Goal: Transaction & Acquisition: Purchase product/service

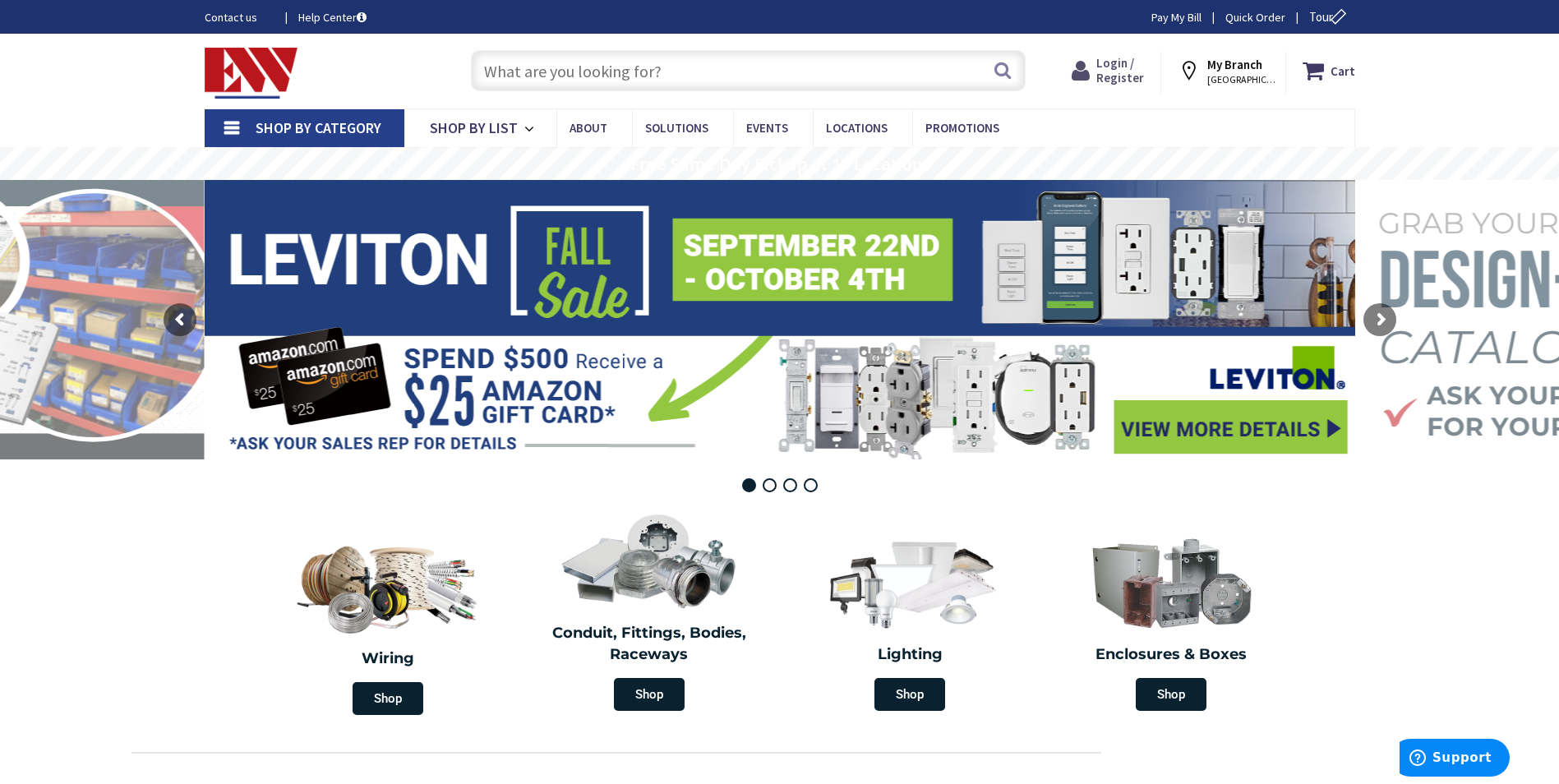
click at [1128, 66] on span "Login / Register" at bounding box center [1120, 70] width 47 height 30
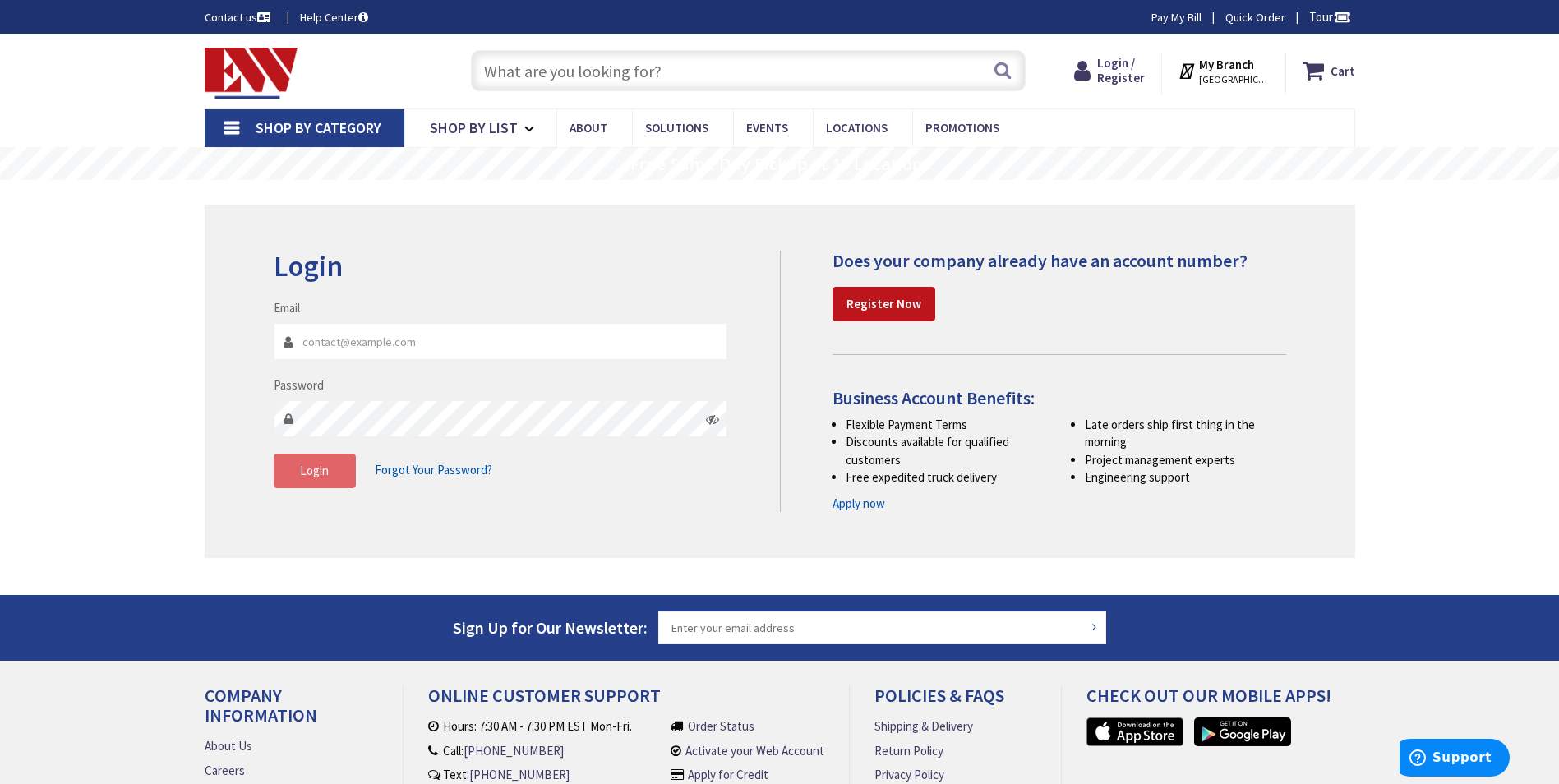
type input "pstirling4@aol.com"
click at [320, 480] on button "Login" at bounding box center [314, 471] width 82 height 35
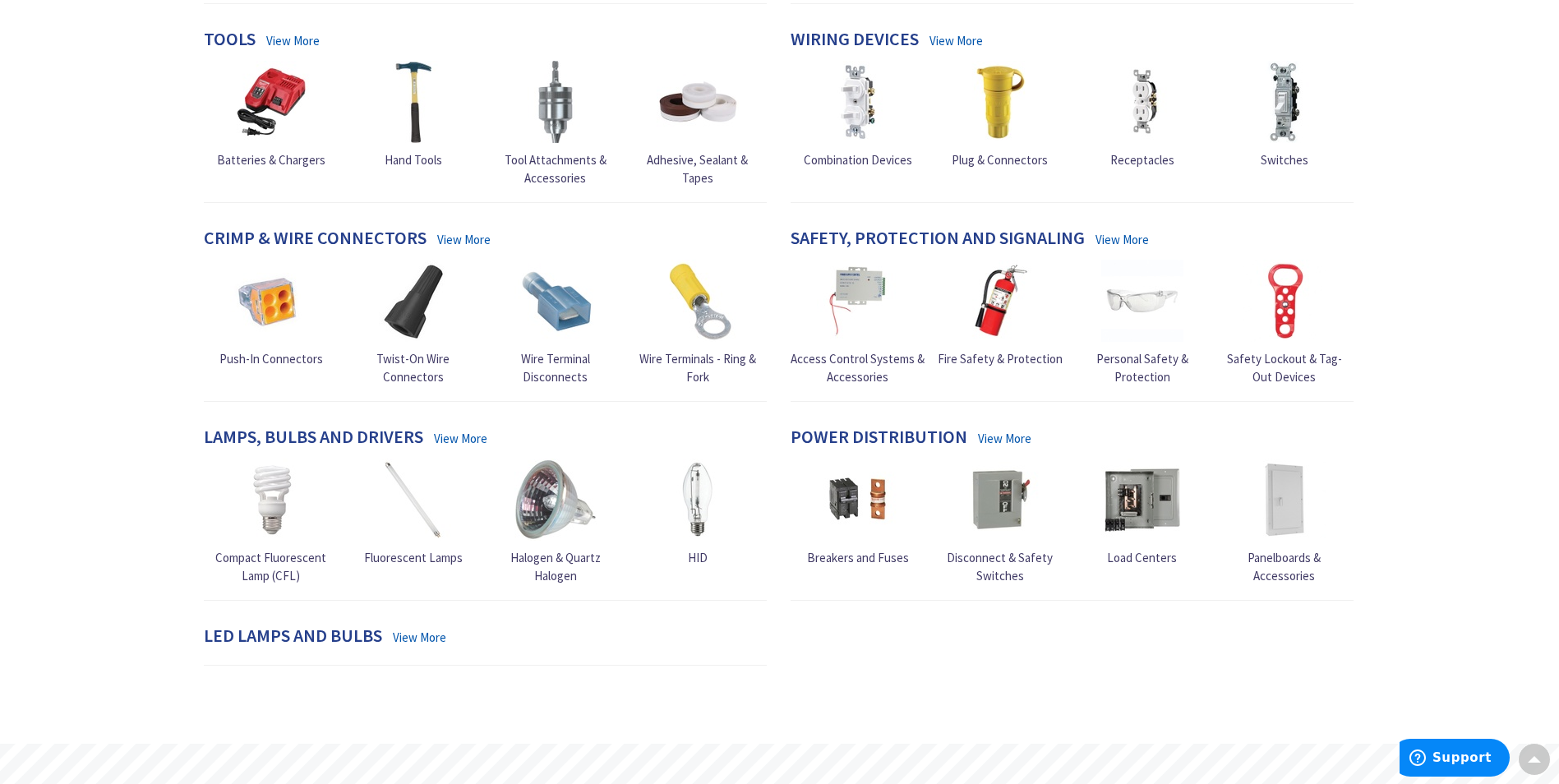
scroll to position [822, 0]
click at [1017, 161] on span "Plug & Connectors" at bounding box center [1000, 160] width 96 height 15
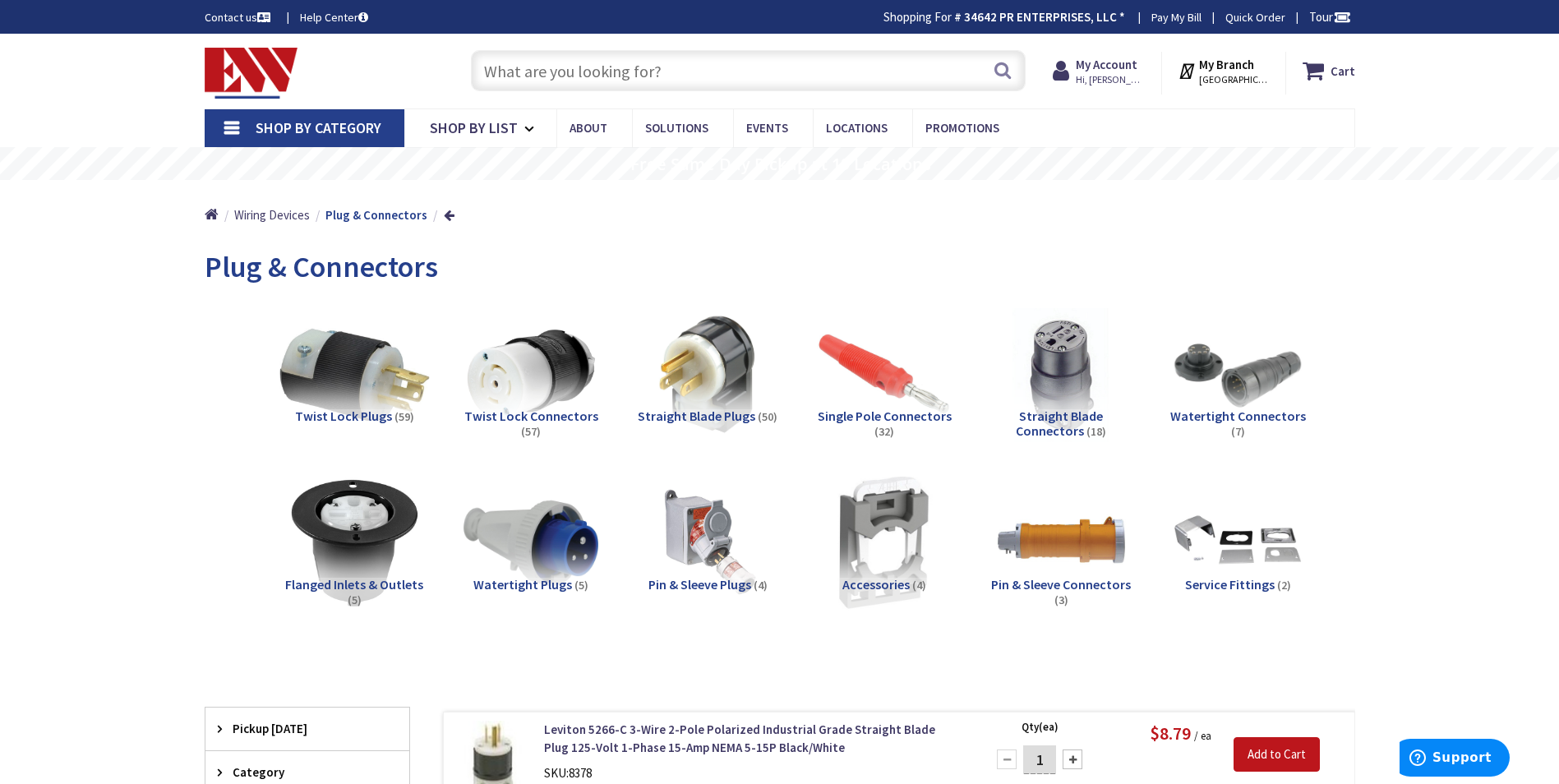
click at [341, 375] on img at bounding box center [354, 374] width 149 height 149
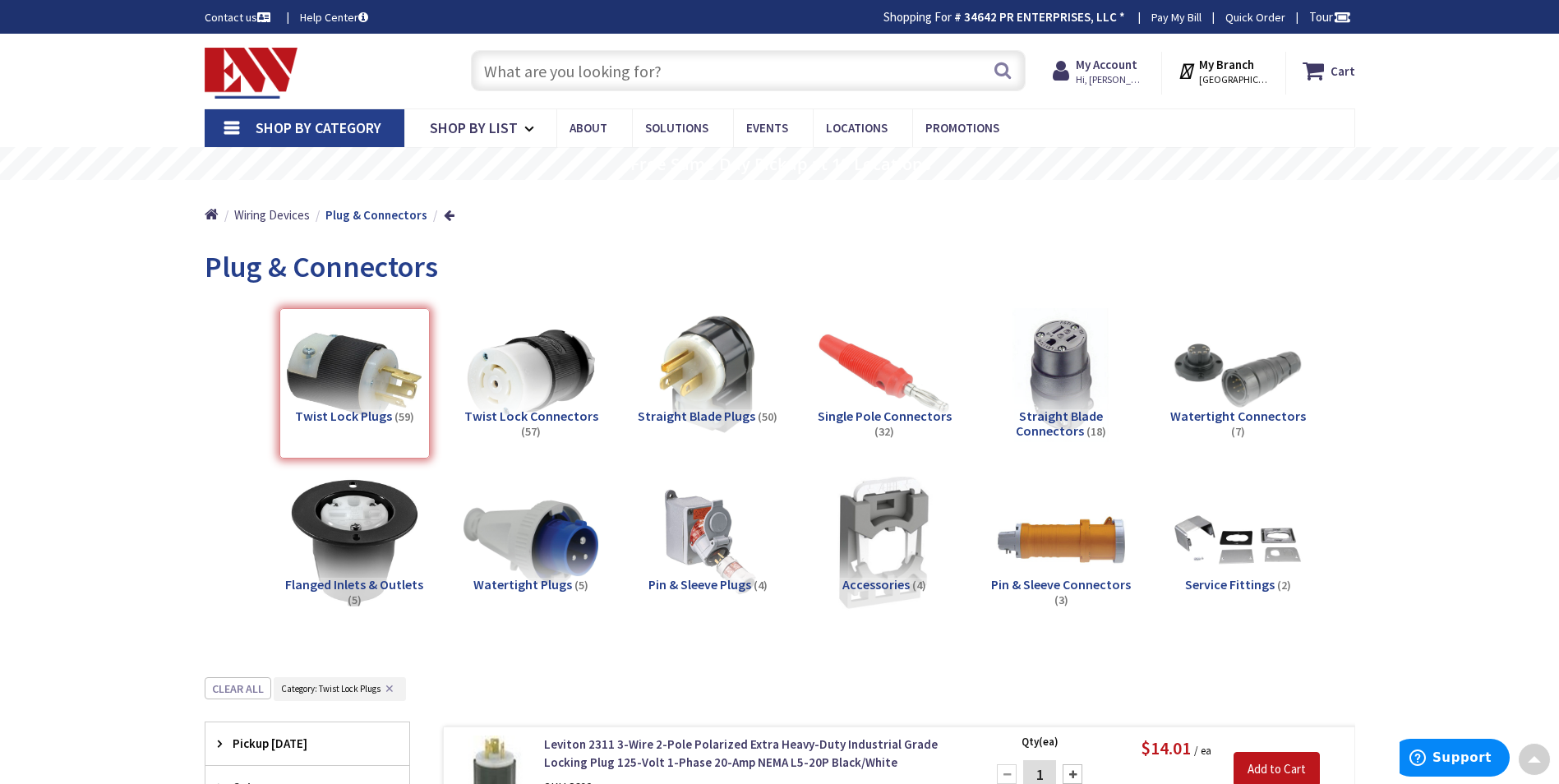
scroll to position [678, 0]
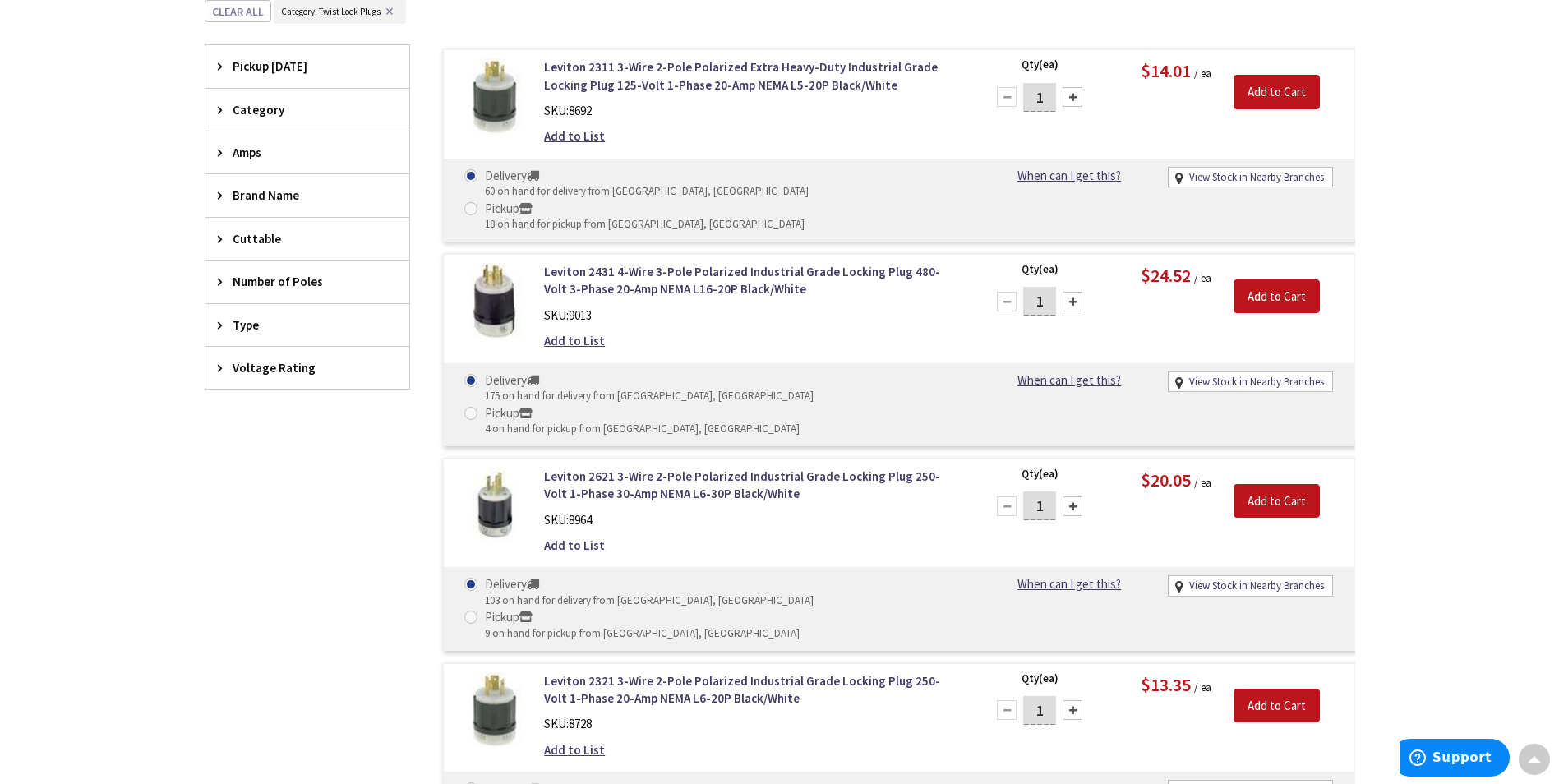
click at [292, 66] on span "Pickup [DATE]" at bounding box center [299, 65] width 134 height 17
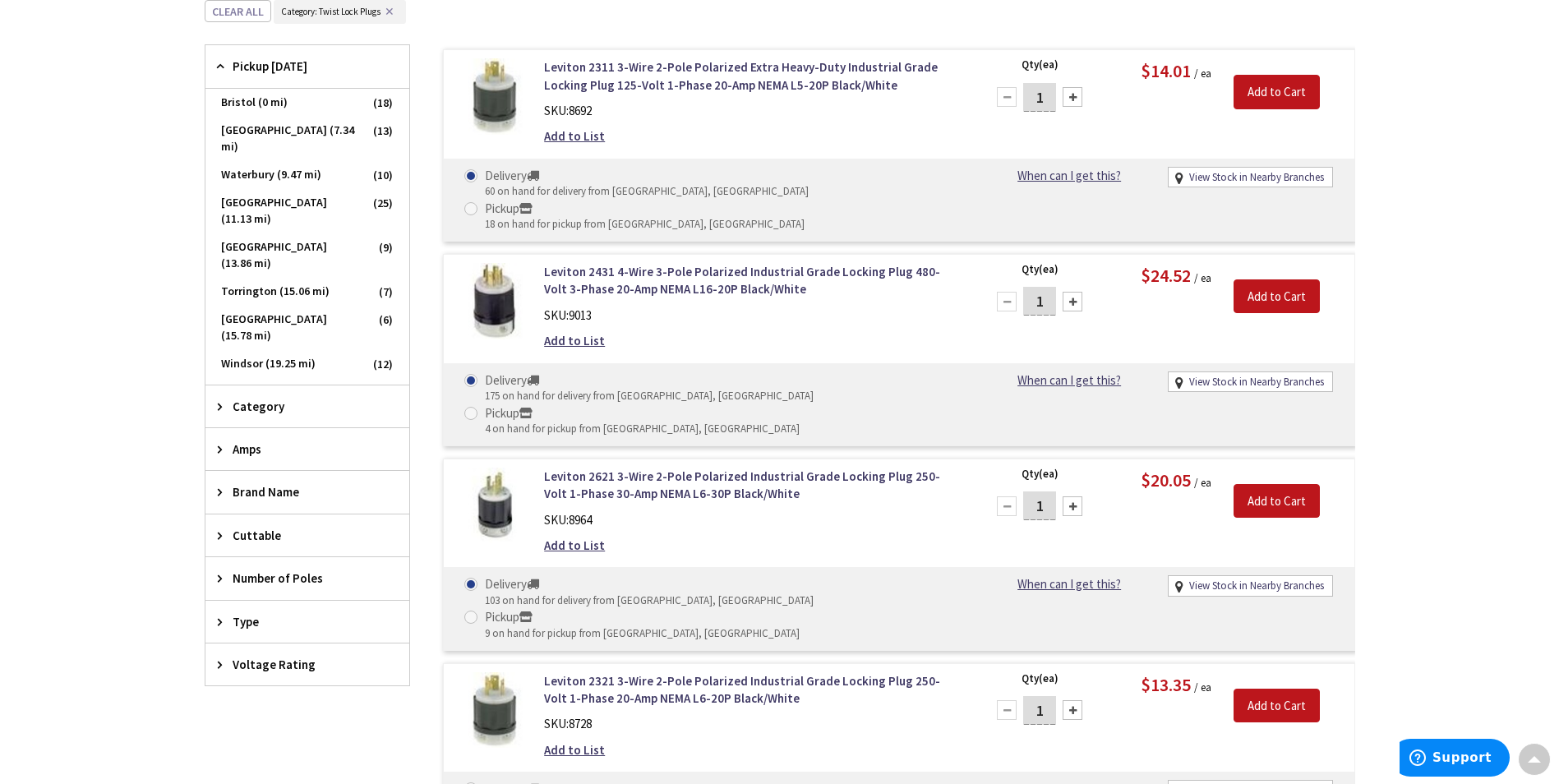
click at [155, 130] on div "Skip to Content Toggle Nav Search Cart My Cart Close" at bounding box center [780, 689] width 1559 height 2664
click at [299, 406] on span "Category" at bounding box center [299, 406] width 134 height 17
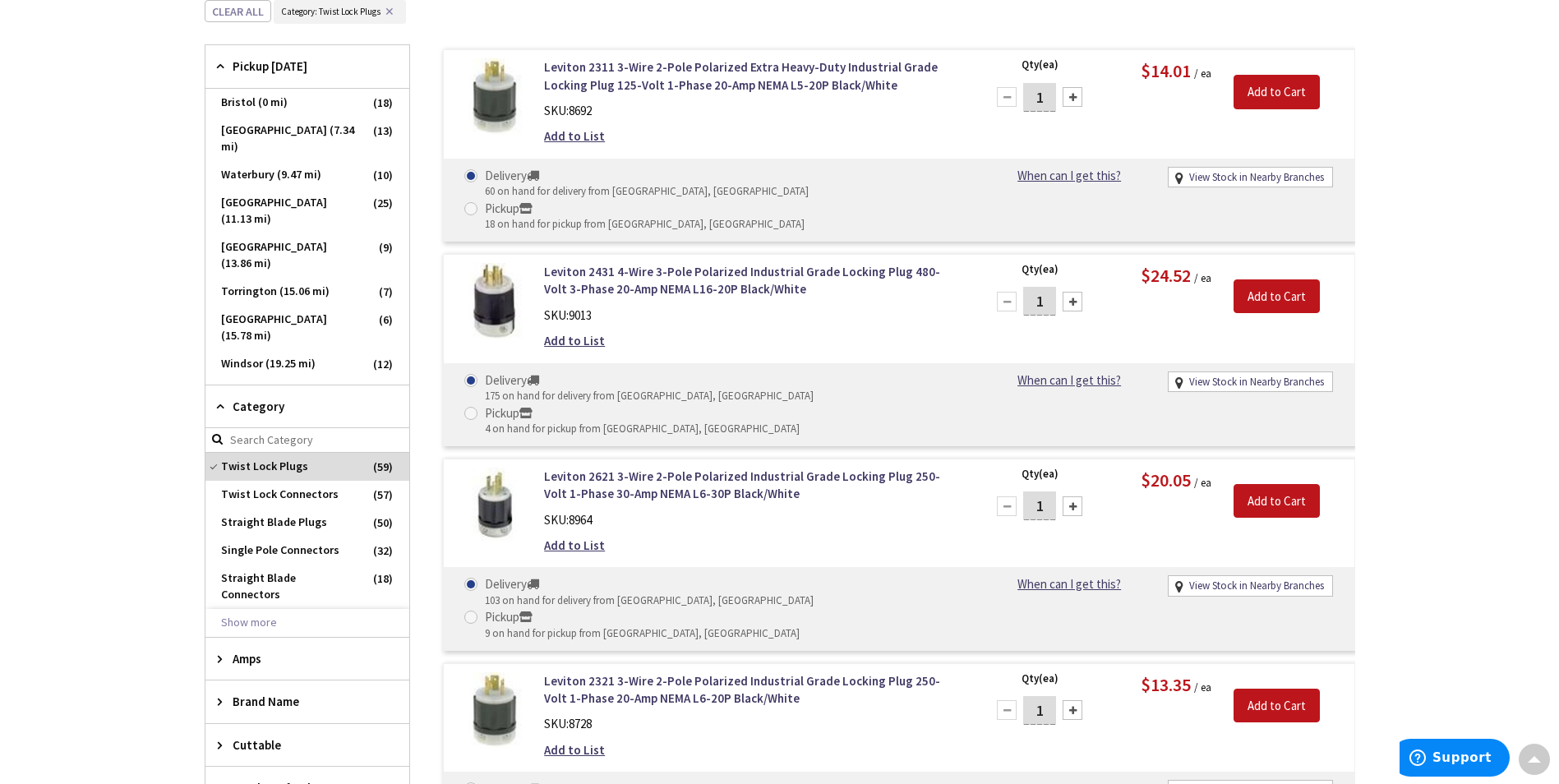
click at [117, 402] on div "Skip to Content Toggle Nav Search Cart My Cart Close" at bounding box center [780, 689] width 1559 height 2664
click at [251, 650] on span "Amps" at bounding box center [299, 659] width 134 height 17
click at [253, 733] on span "30 Amp" at bounding box center [307, 747] width 204 height 28
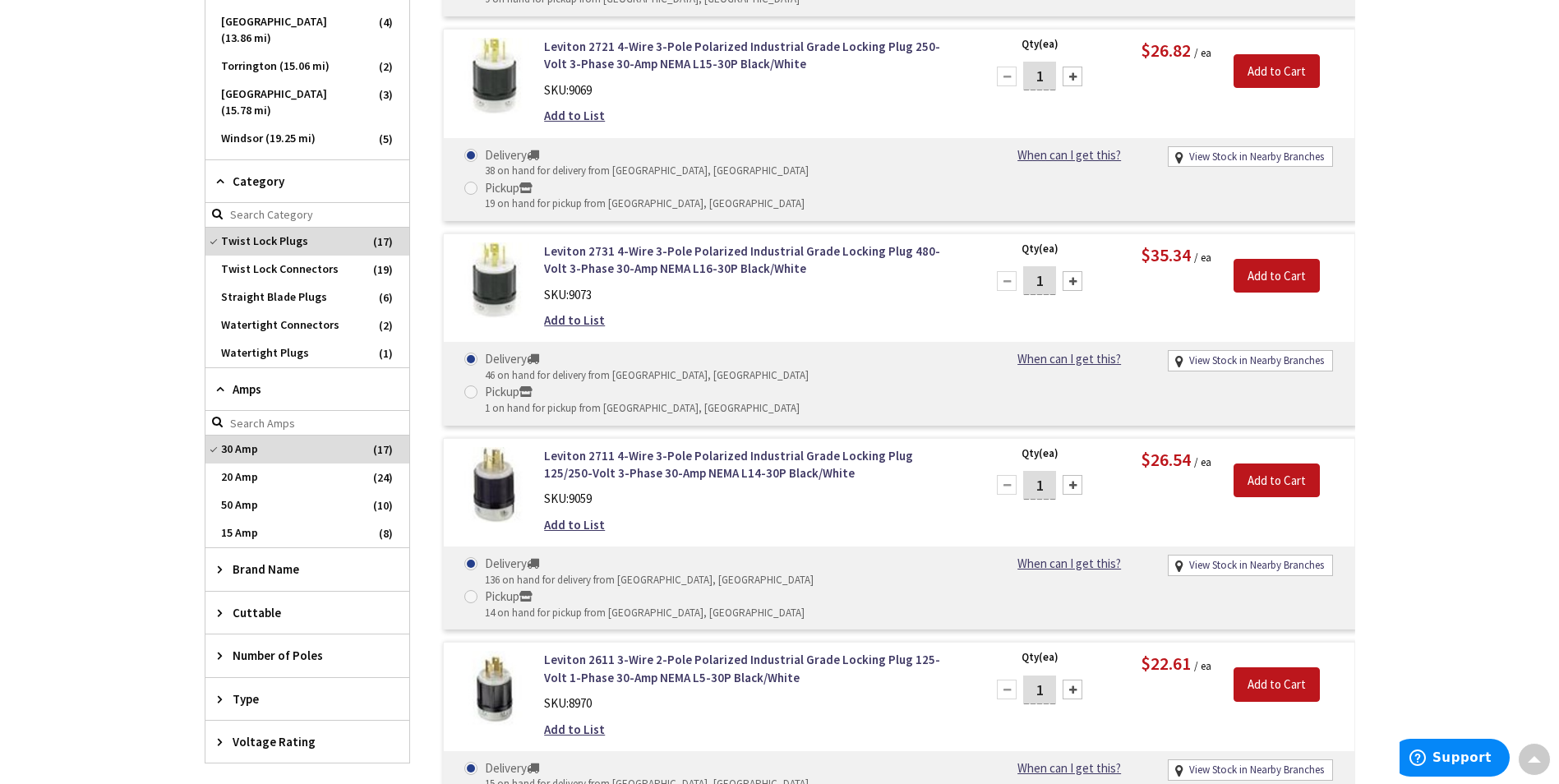
scroll to position [756, 0]
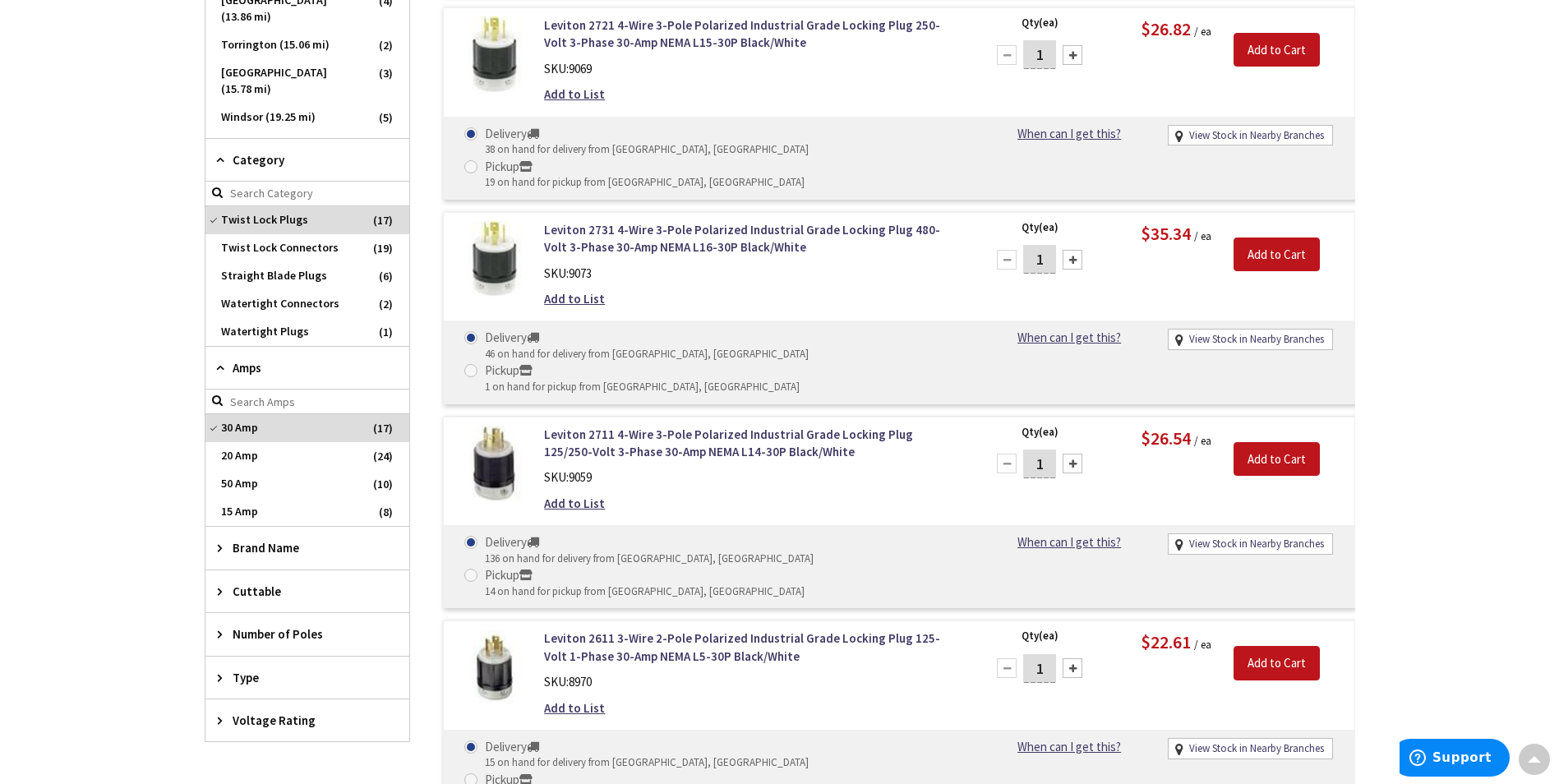
click at [265, 546] on span "Brand Name" at bounding box center [299, 548] width 134 height 17
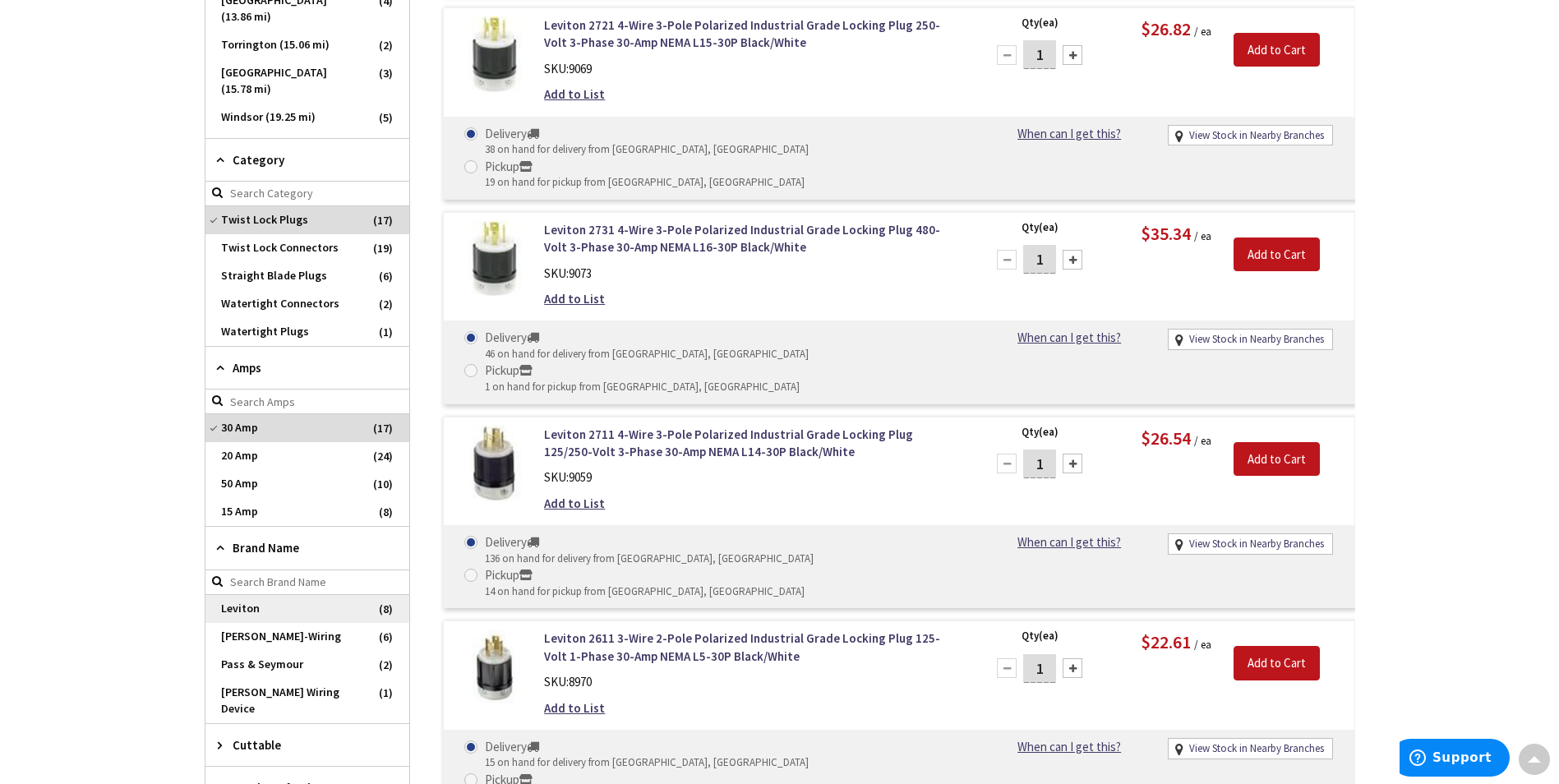
click at [241, 610] on span "Leviton" at bounding box center [307, 609] width 204 height 28
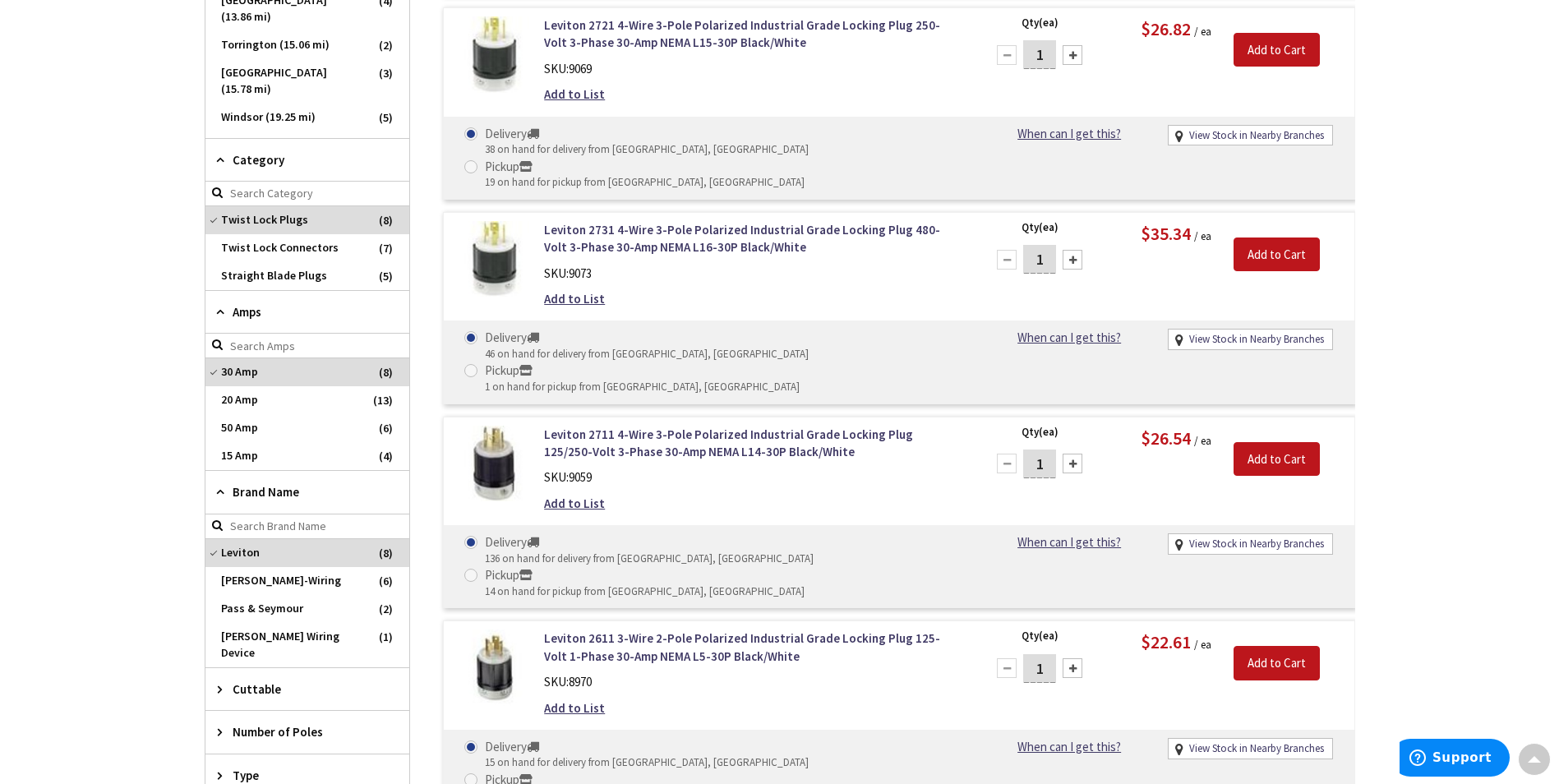
click at [252, 723] on span "Number of Poles" at bounding box center [299, 731] width 134 height 17
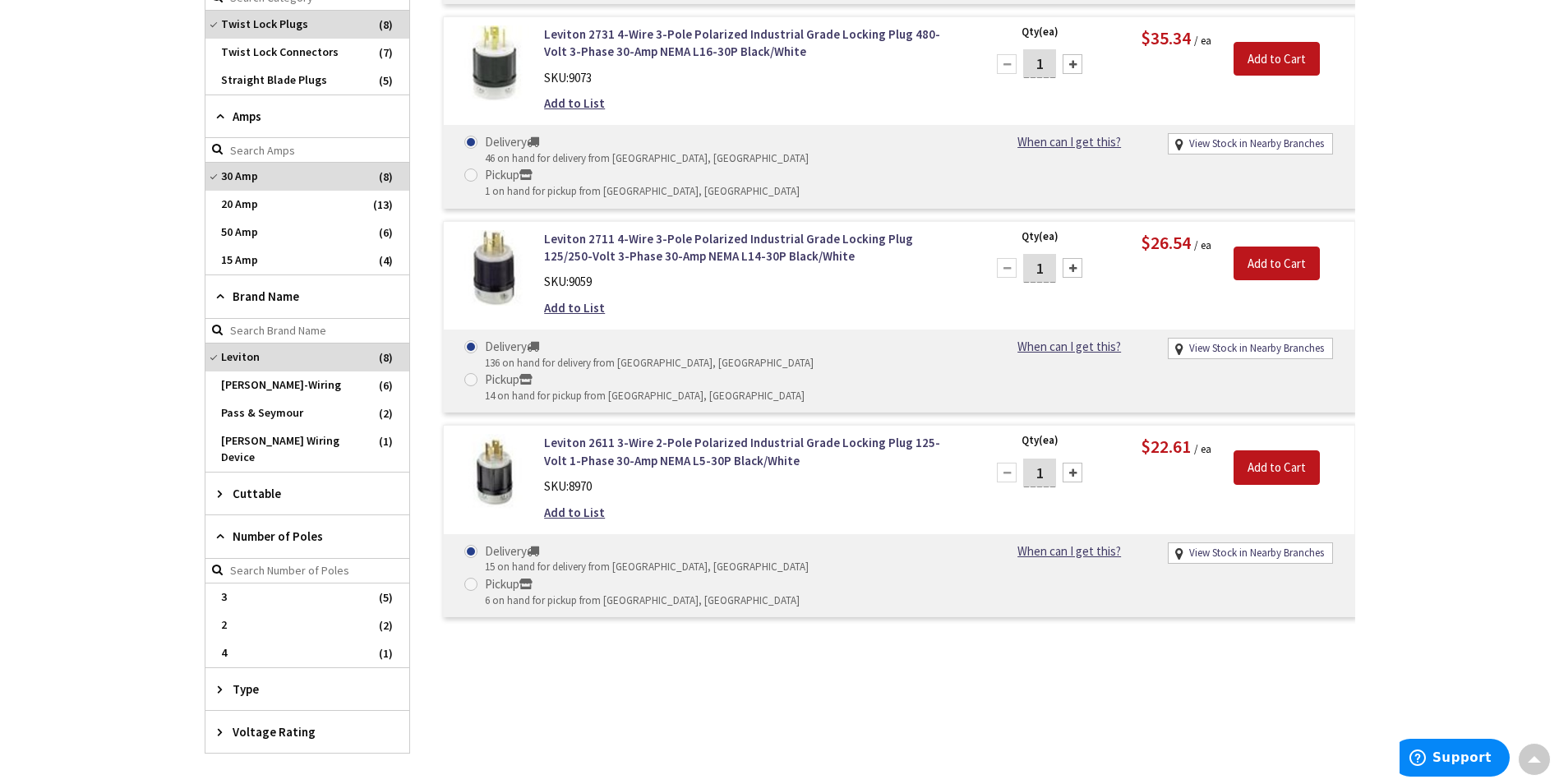
scroll to position [1002, 0]
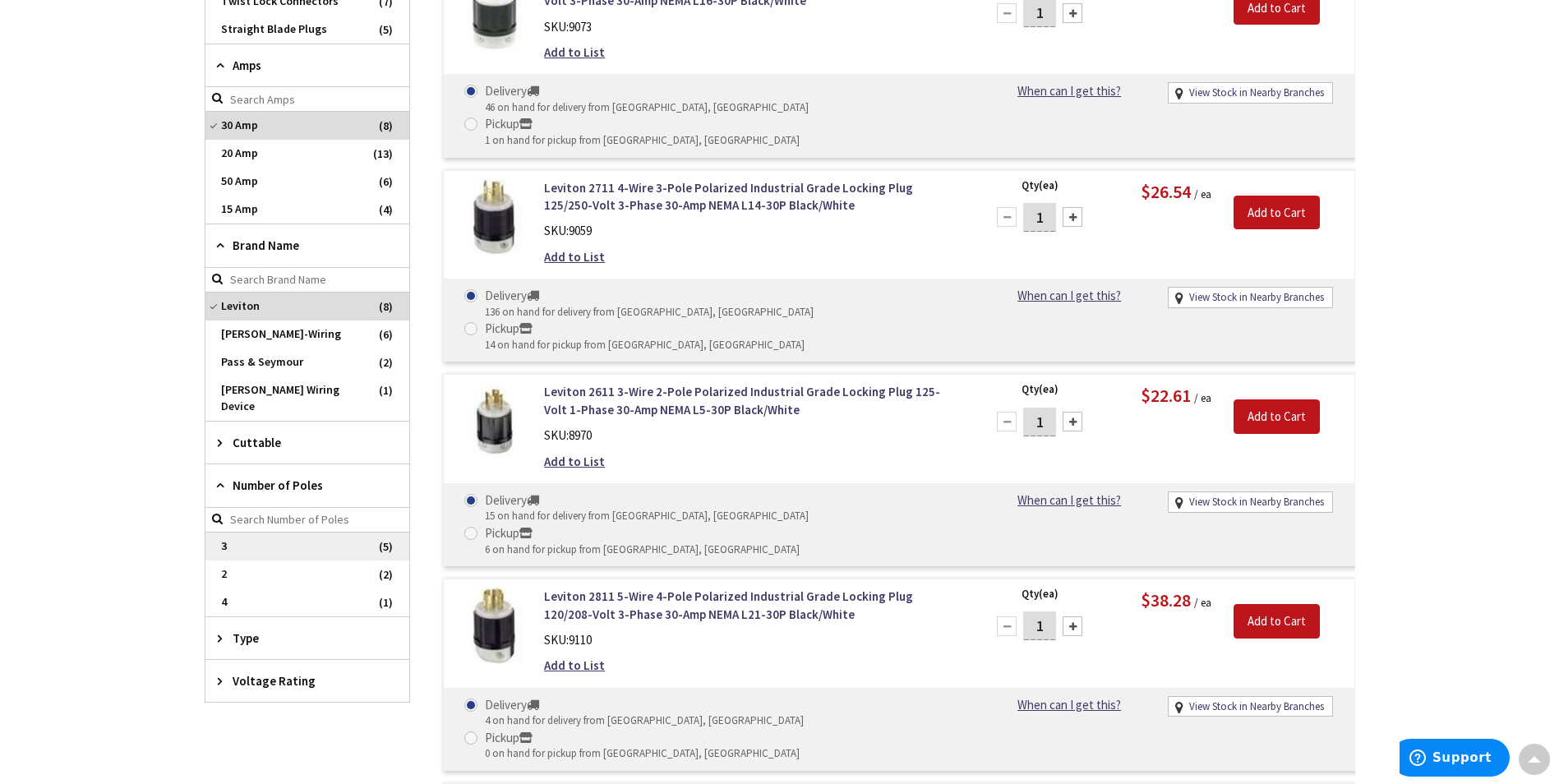
click at [230, 532] on span "3" at bounding box center [307, 546] width 204 height 28
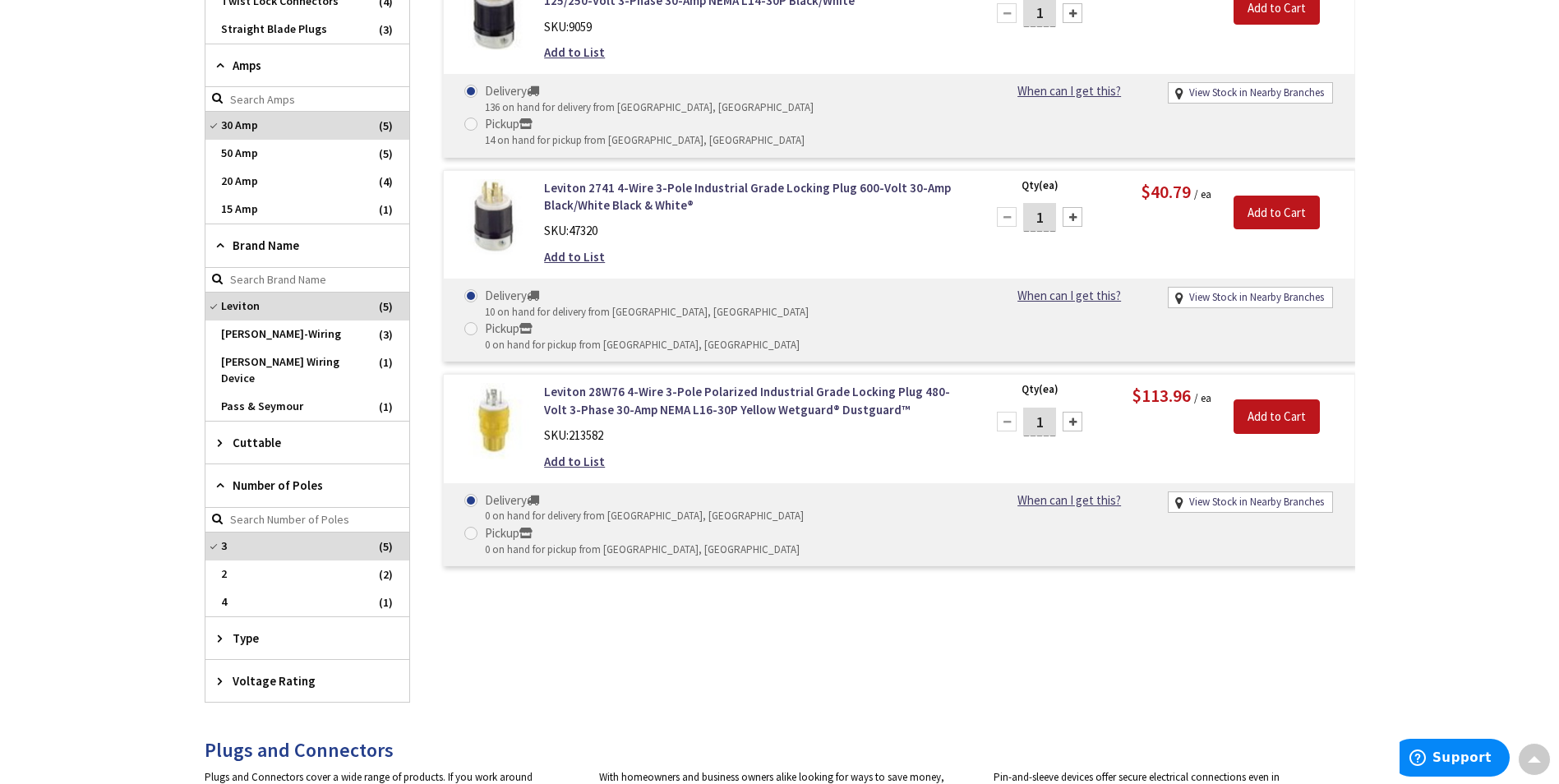
click at [274, 672] on span "Voltage Rating" at bounding box center [299, 680] width 134 height 17
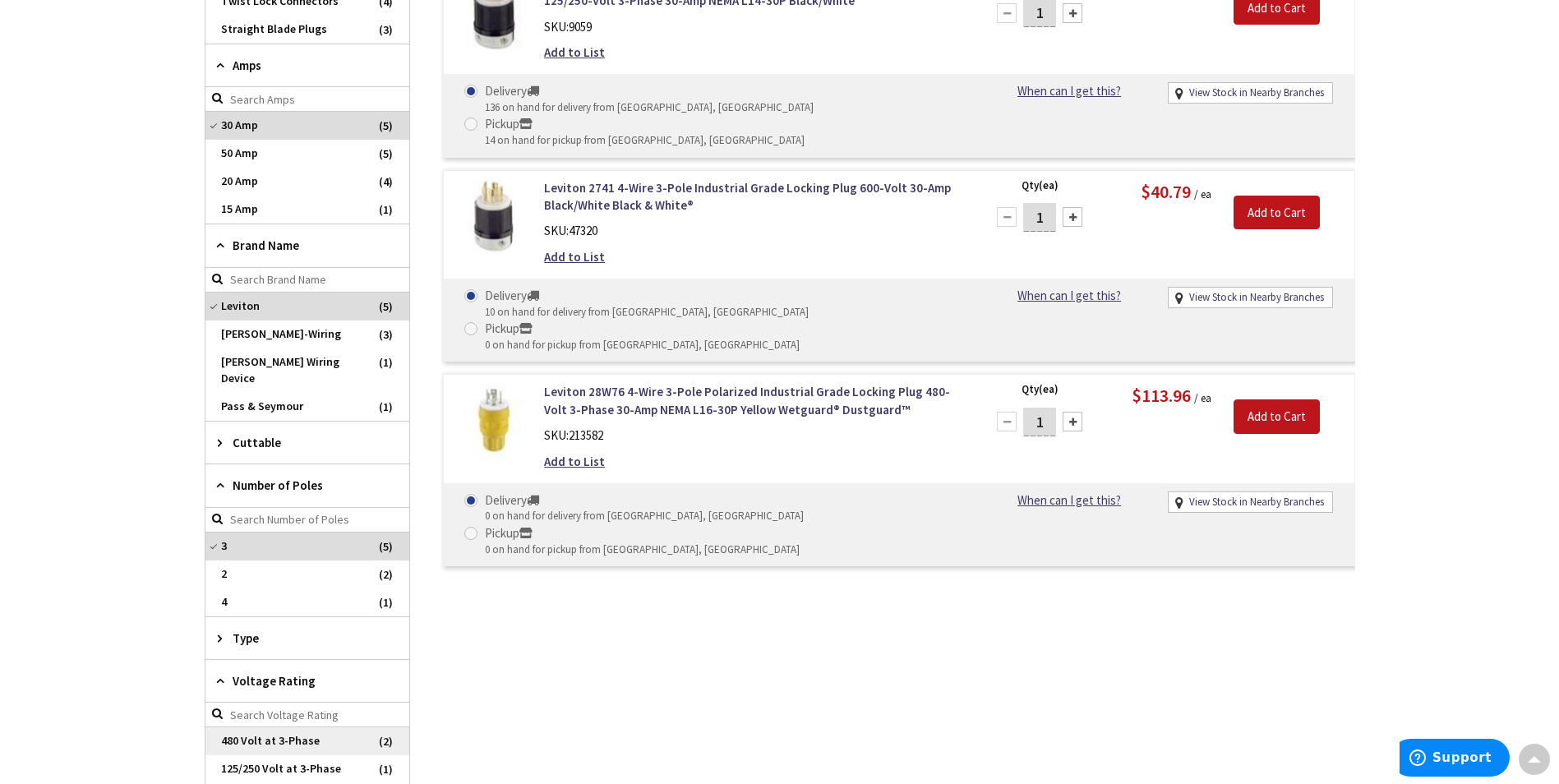
click at [263, 729] on span "480 Volt at 3-Phase" at bounding box center [307, 741] width 204 height 28
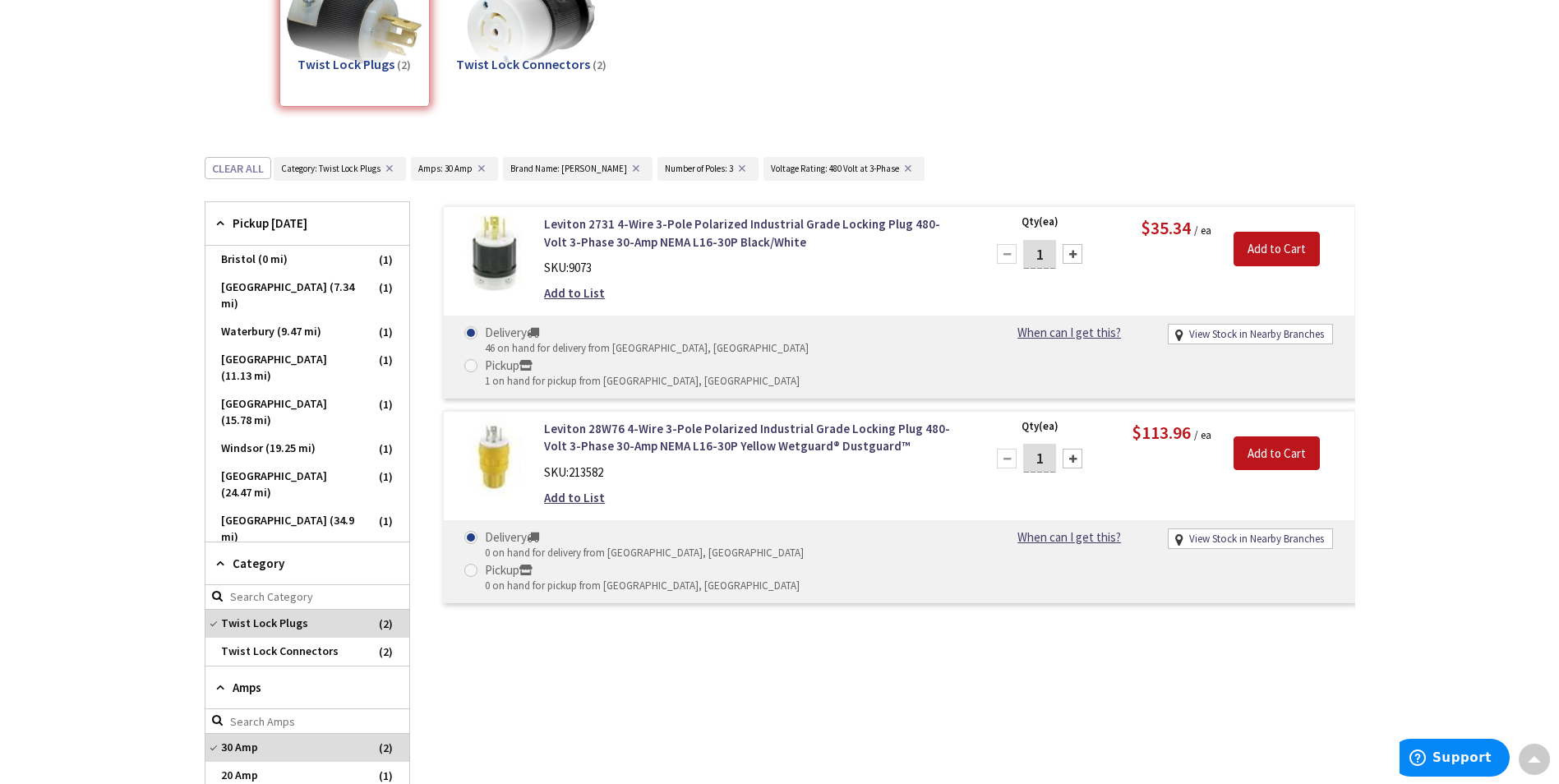
scroll to position [328, 0]
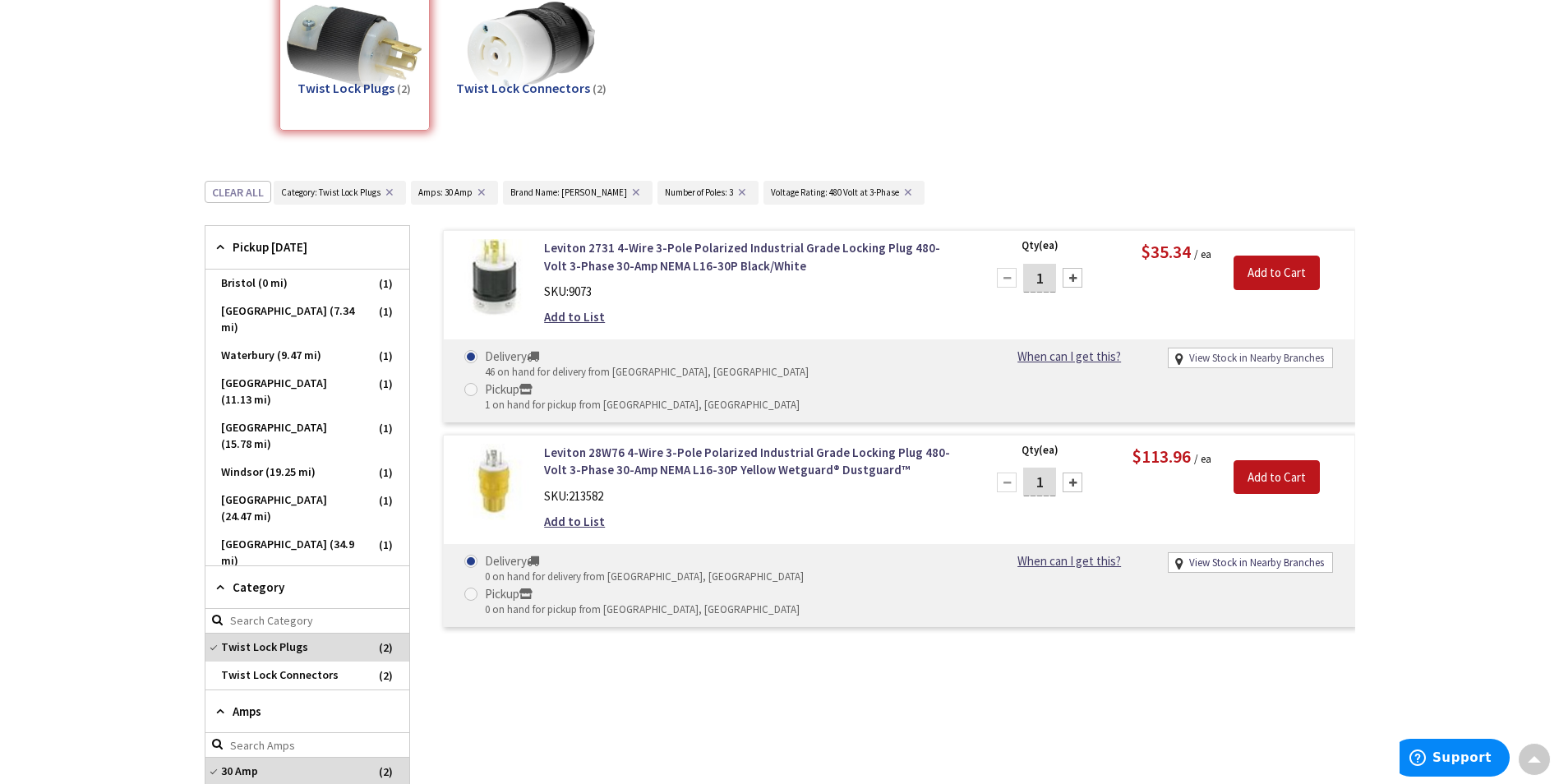
click at [1277, 357] on link "View Stock in Nearby Branches" at bounding box center [1256, 358] width 134 height 15
select select "data-availability"
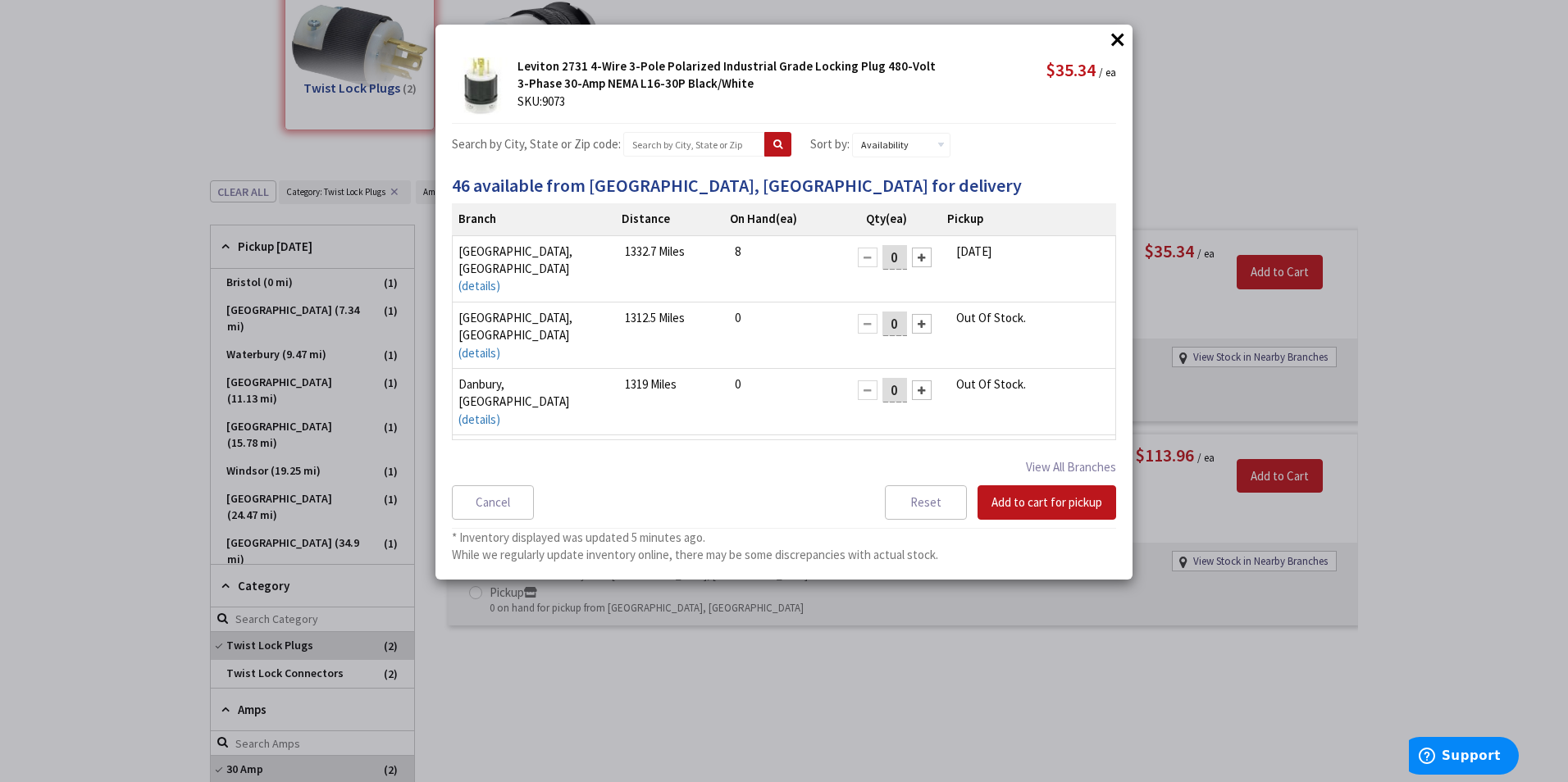
click at [1117, 38] on button "×" at bounding box center [1118, 39] width 24 height 24
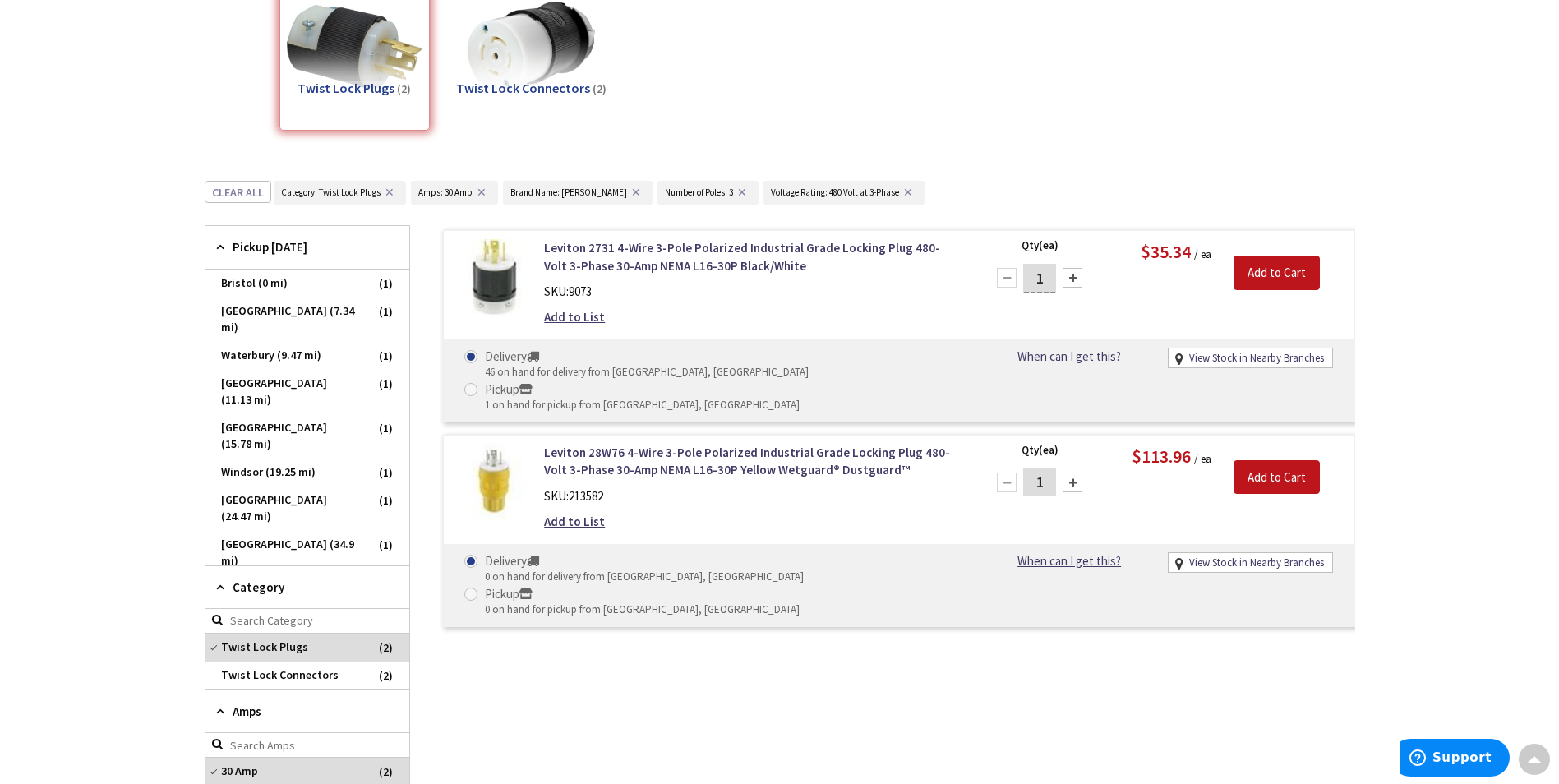
click at [478, 383] on span at bounding box center [471, 390] width 13 height 13
click at [480, 384] on input "Pickup 1 on hand for pickup from Bristol, CT" at bounding box center [474, 390] width 11 height 11
radio input "true"
click at [1294, 273] on input "Add to Cart" at bounding box center [1276, 273] width 86 height 35
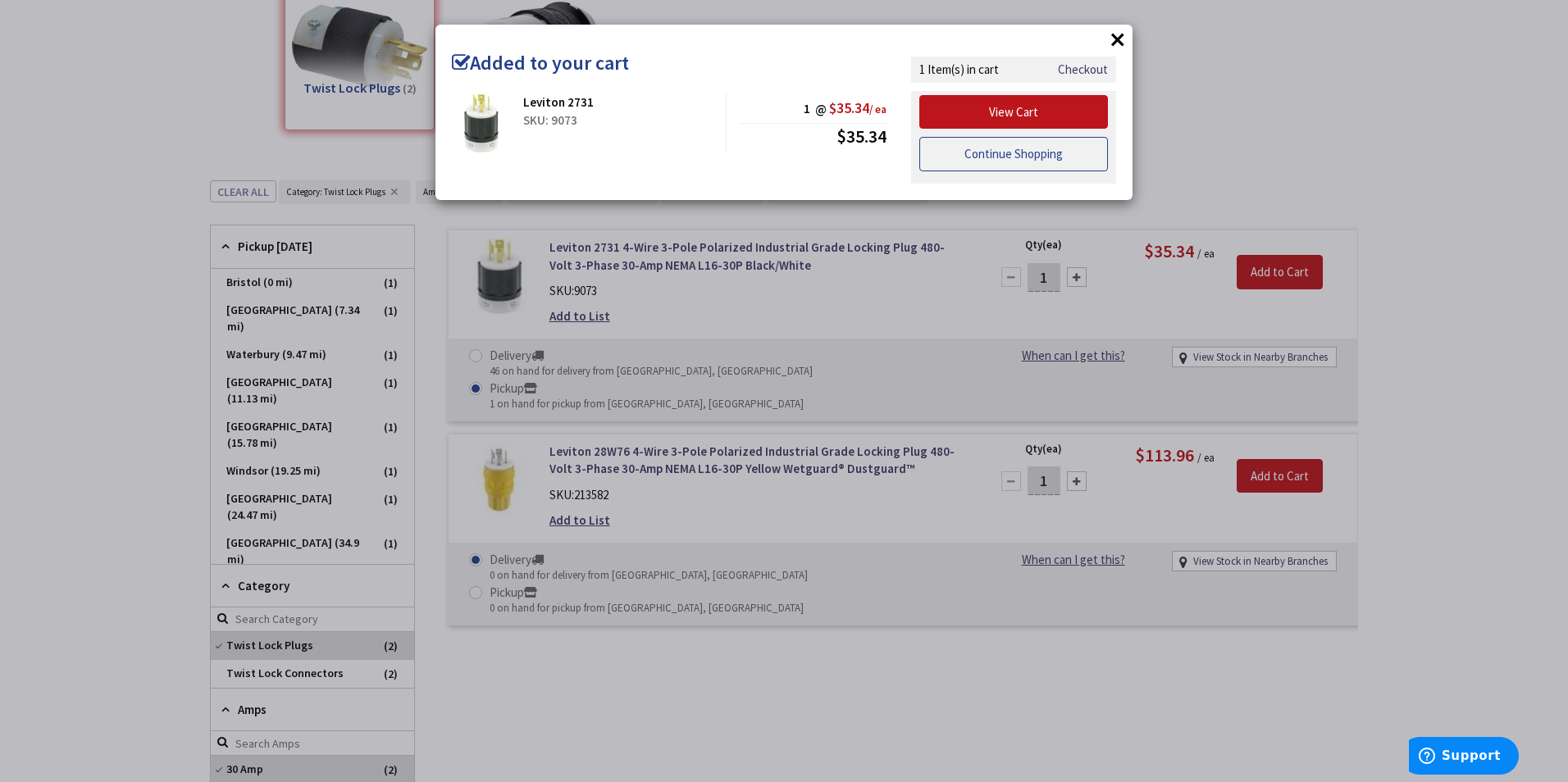
click at [1005, 157] on link "Continue Shopping" at bounding box center [1013, 154] width 189 height 34
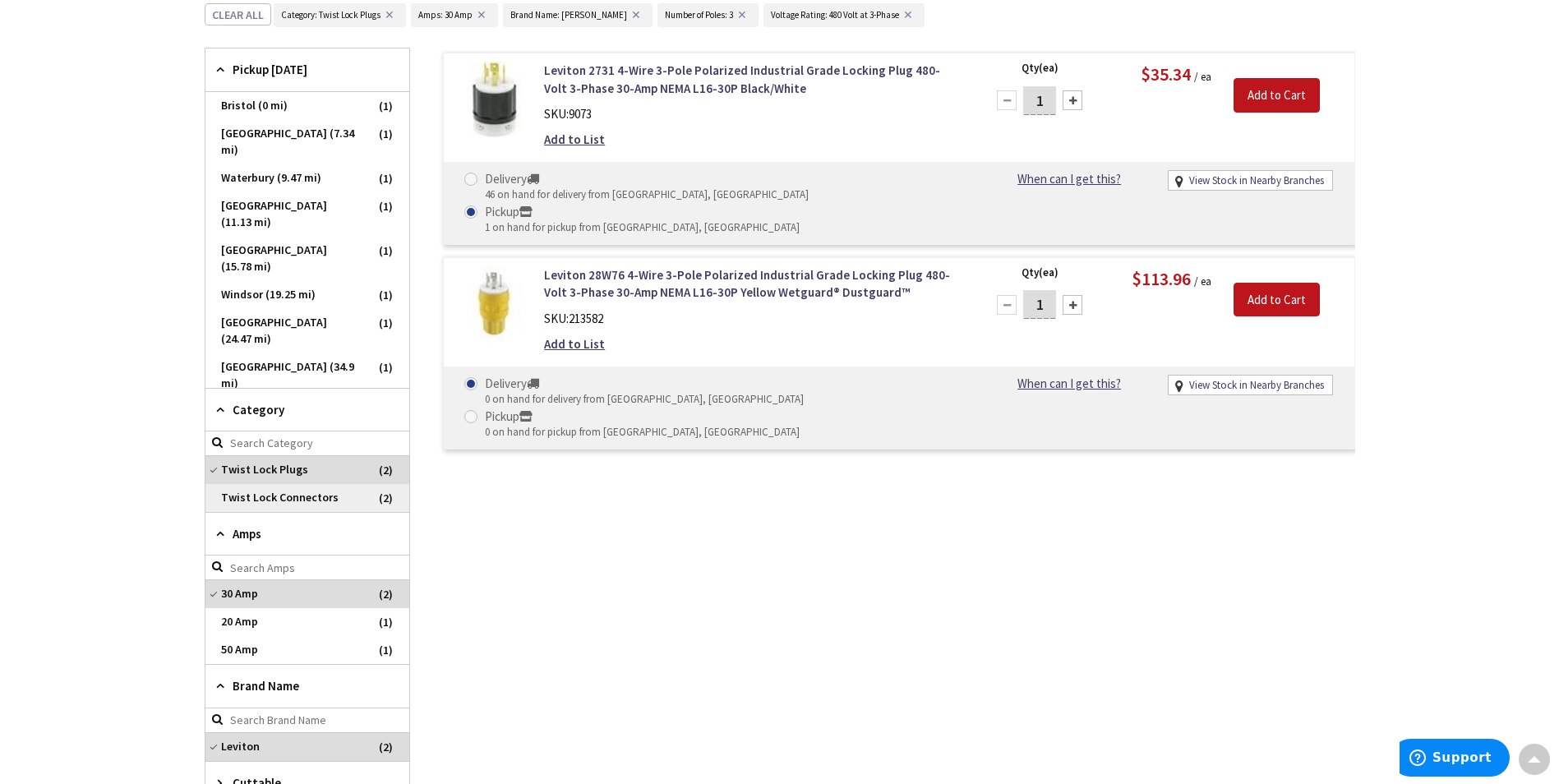
scroll to position [492, 0]
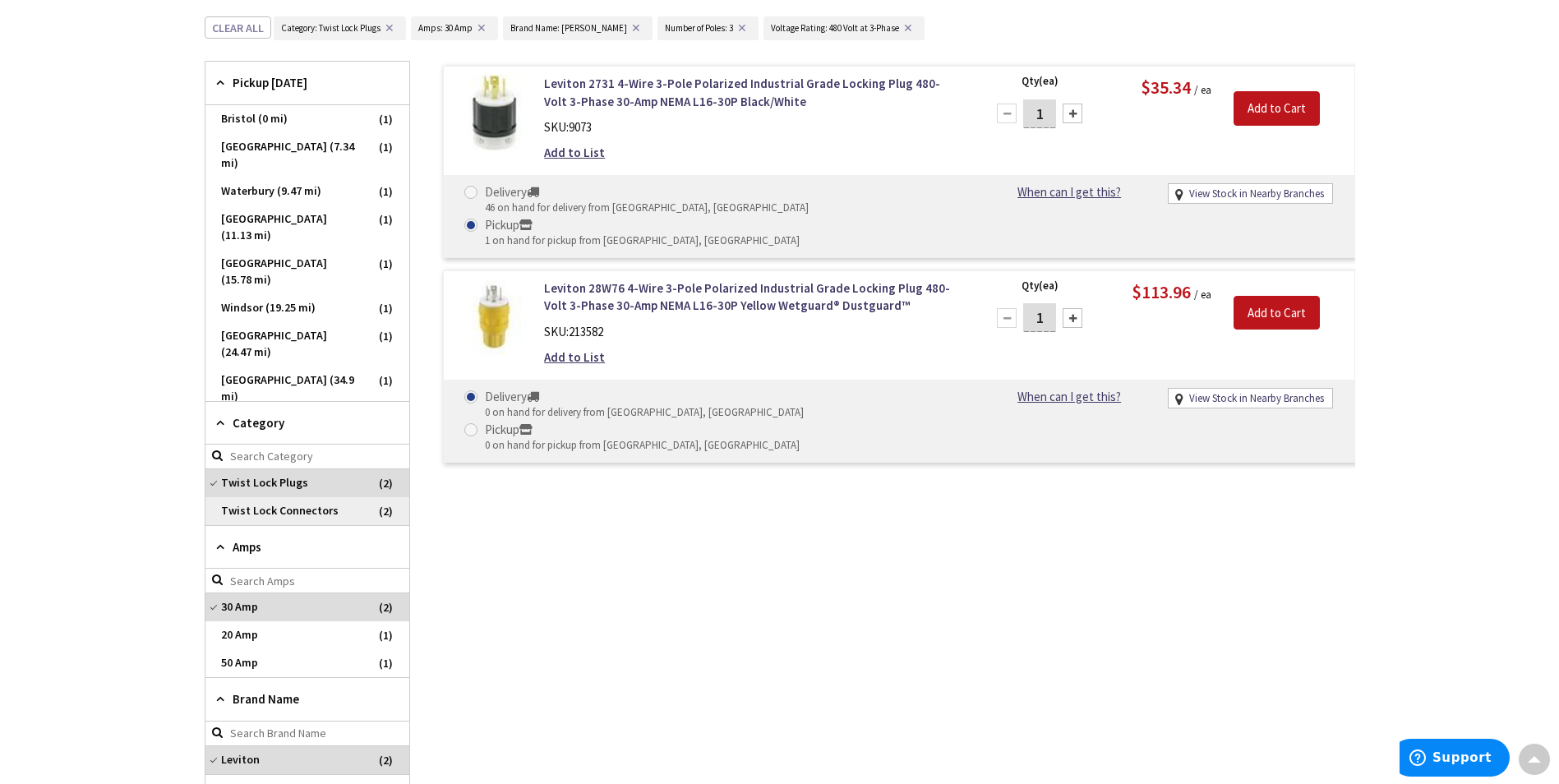
click at [304, 497] on span "Twist Lock Connectors" at bounding box center [307, 511] width 204 height 28
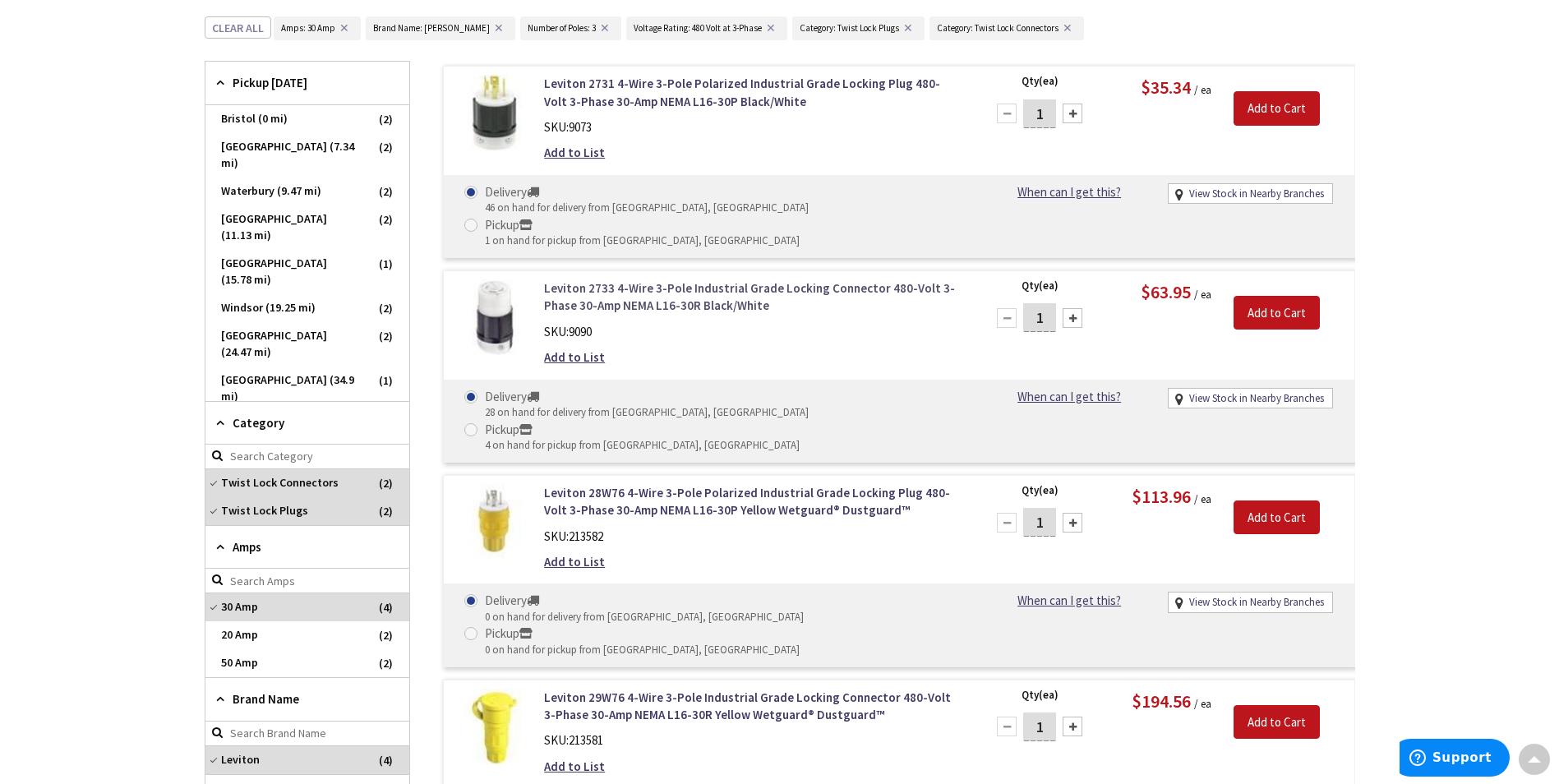
click at [639, 280] on link "Leviton 2733 4-Wire 3-Pole Industrial Grade Locking Connector 480-Volt 3-Phase …" at bounding box center [753, 297] width 419 height 35
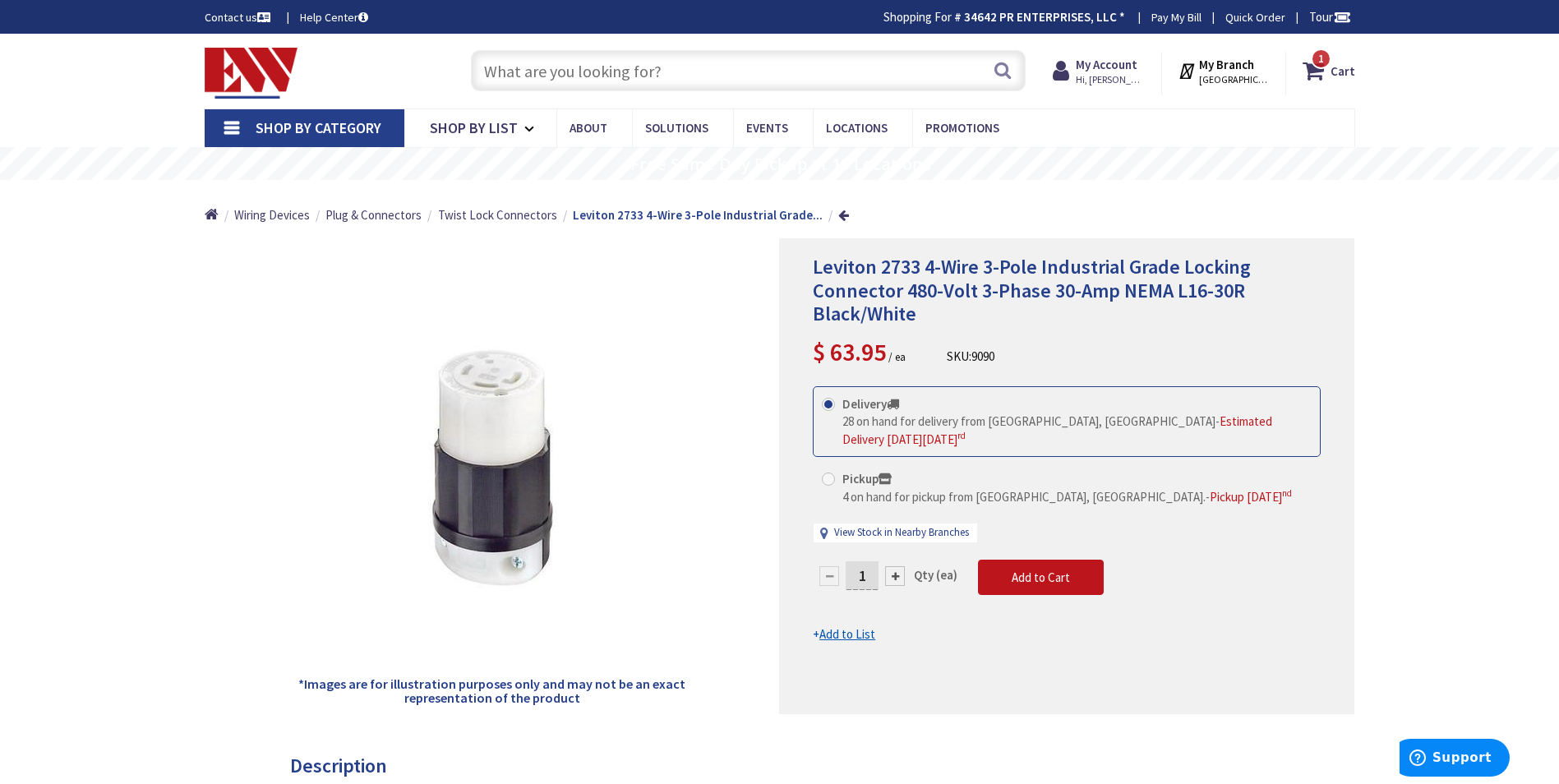
click at [826, 472] on span at bounding box center [829, 479] width 13 height 13
click at [826, 473] on input "Pickup 4 on hand for pickup from Bristol, CT. - Pickup Thursday, October 2 nd" at bounding box center [831, 479] width 11 height 11
radio input "true"
click at [1058, 570] on span "Add to Cart" at bounding box center [1041, 577] width 58 height 15
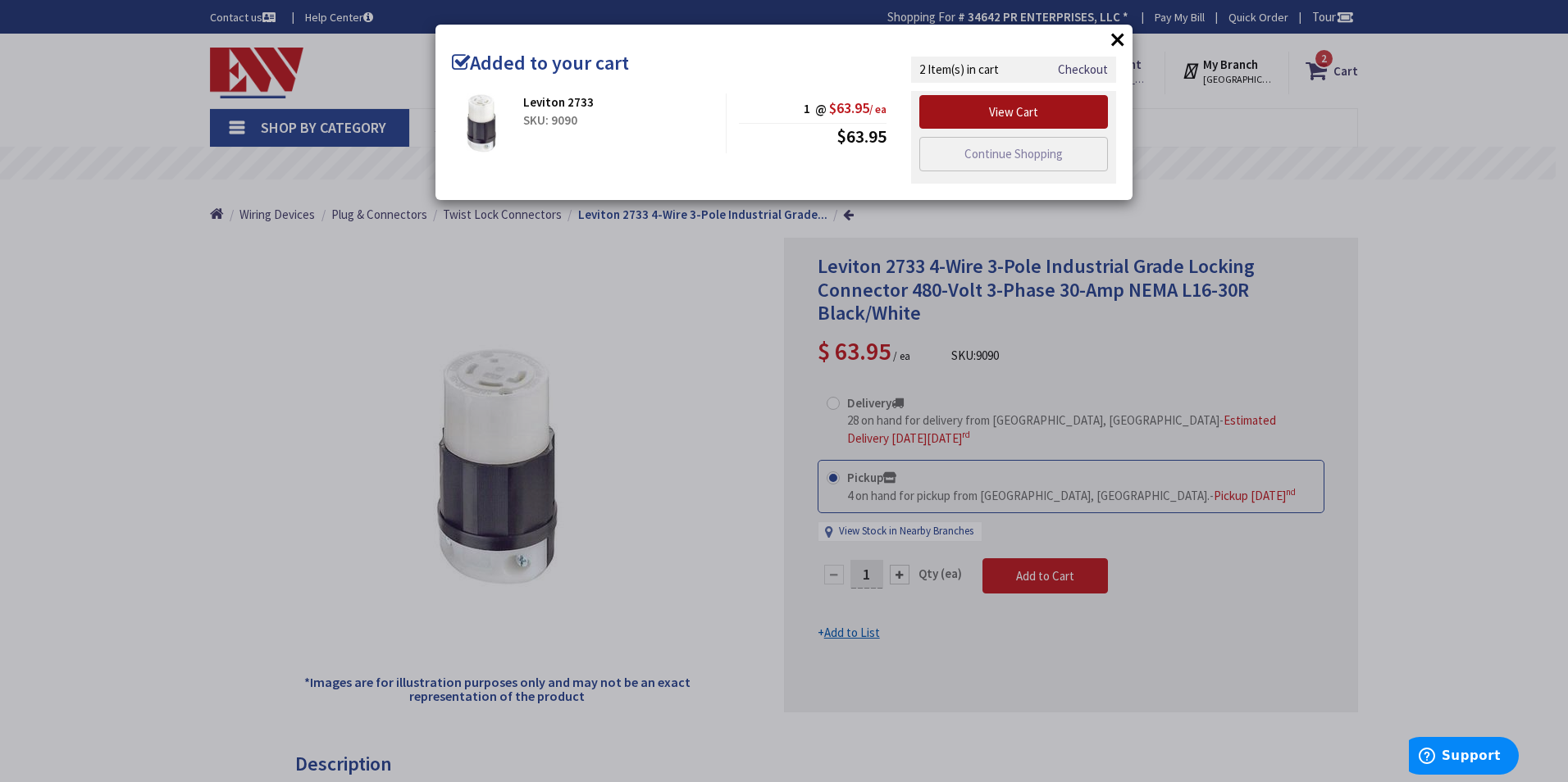
click at [1064, 111] on link "View Cart" at bounding box center [1013, 112] width 189 height 34
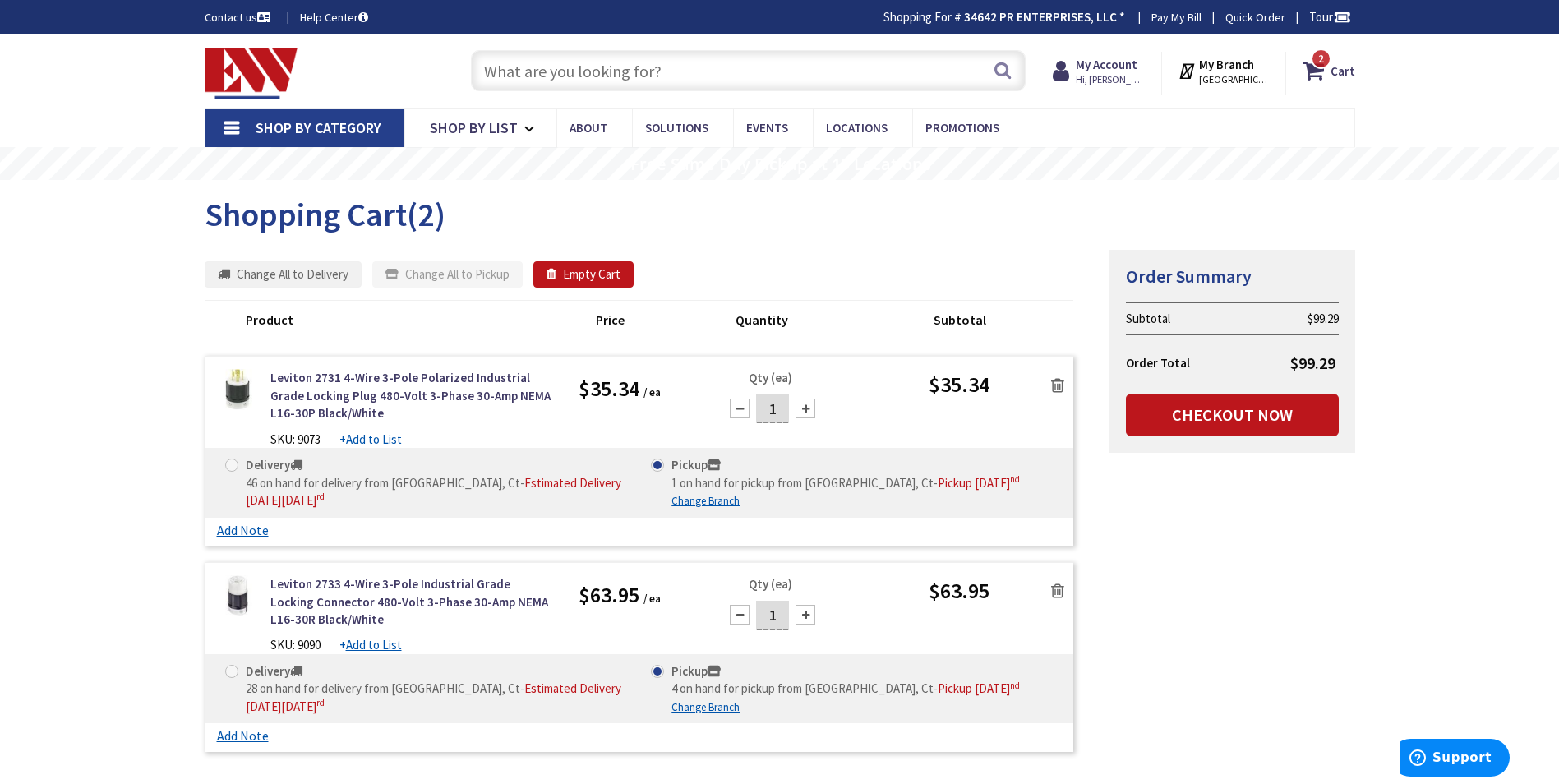
click at [536, 75] on input "text" at bounding box center [748, 70] width 555 height 41
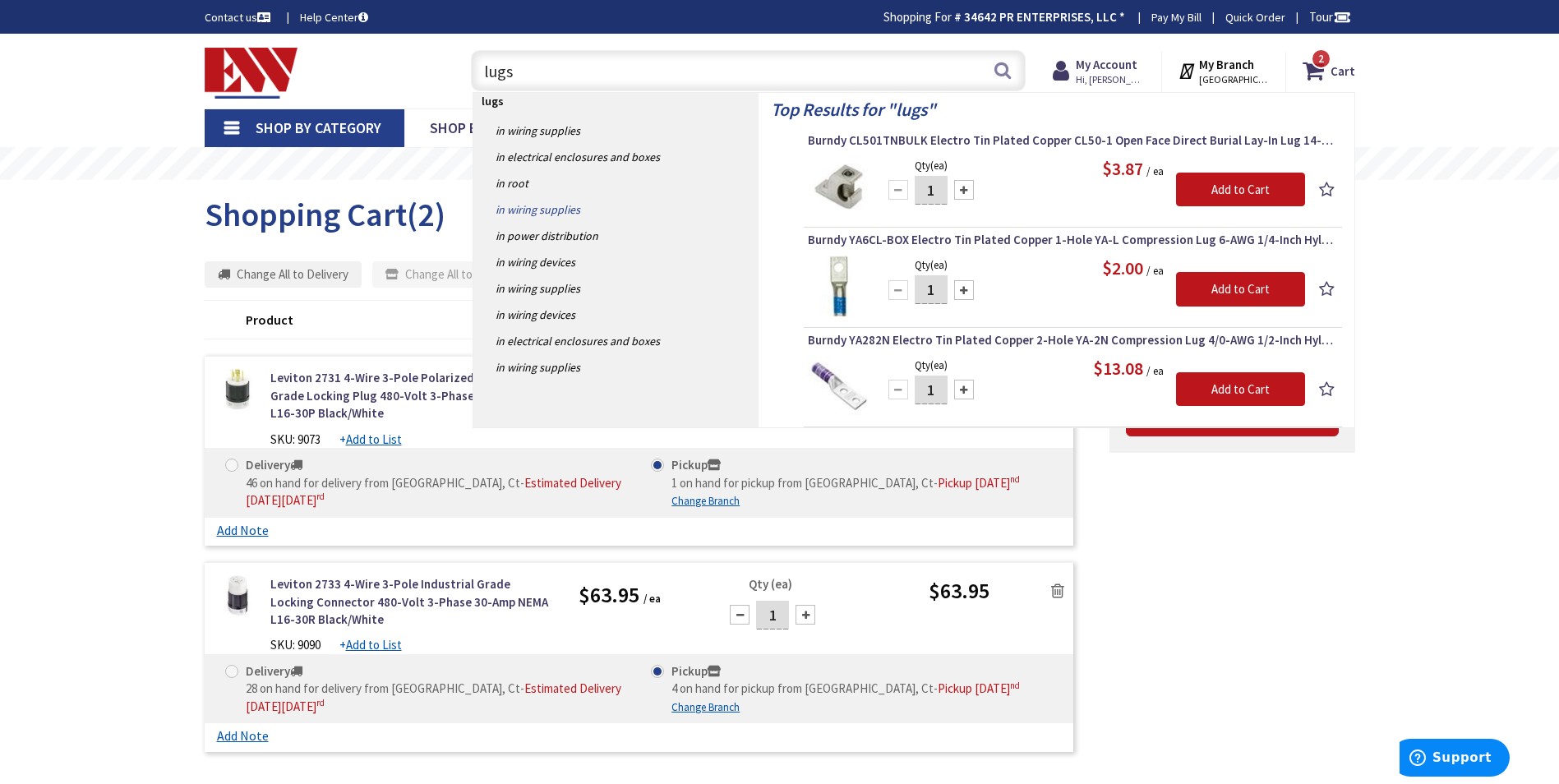
type input "lugs"
click at [542, 209] on link "in Wiring Supplies" at bounding box center [616, 209] width 285 height 26
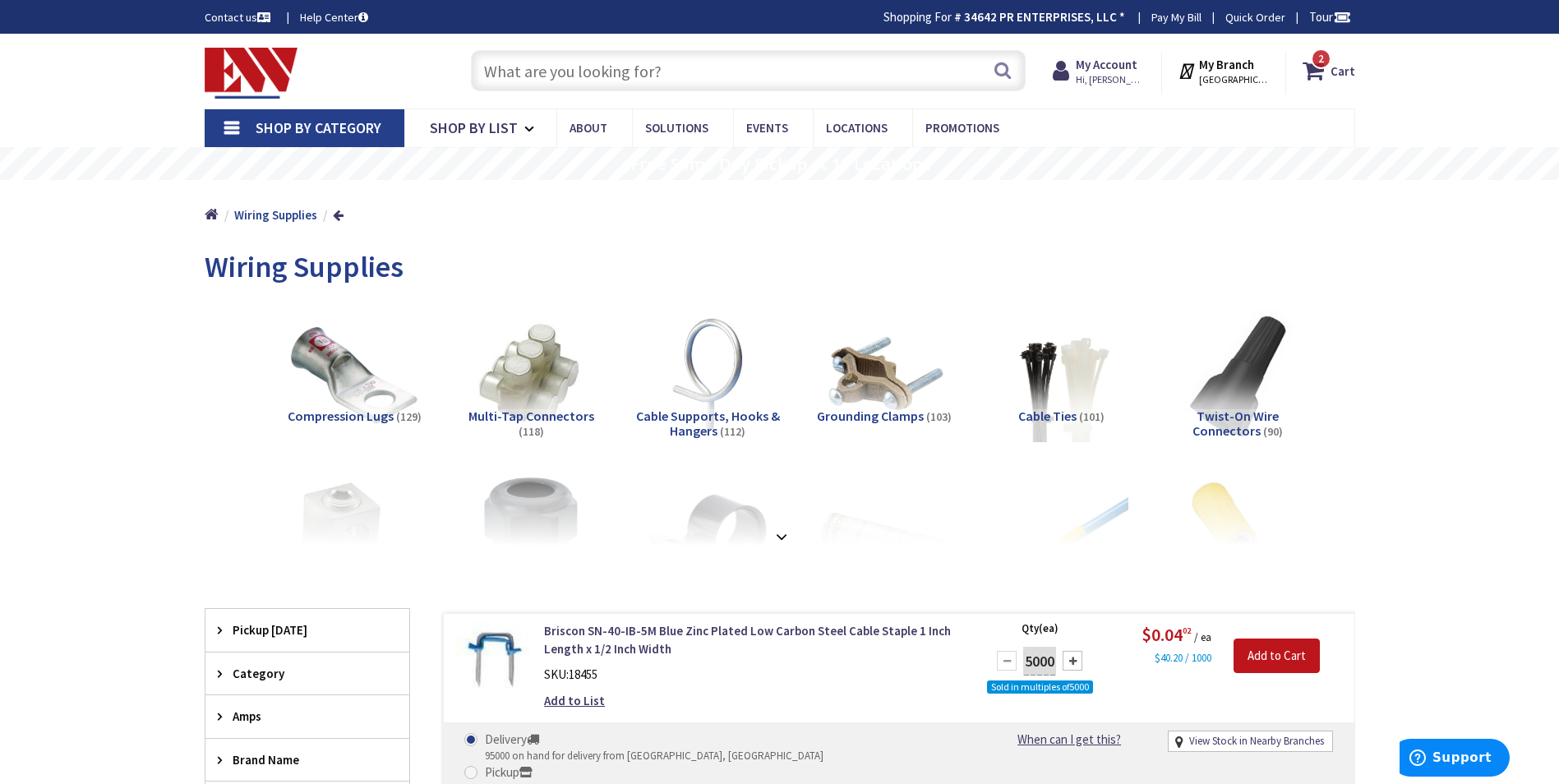
click at [260, 662] on div "Category" at bounding box center [307, 673] width 204 height 42
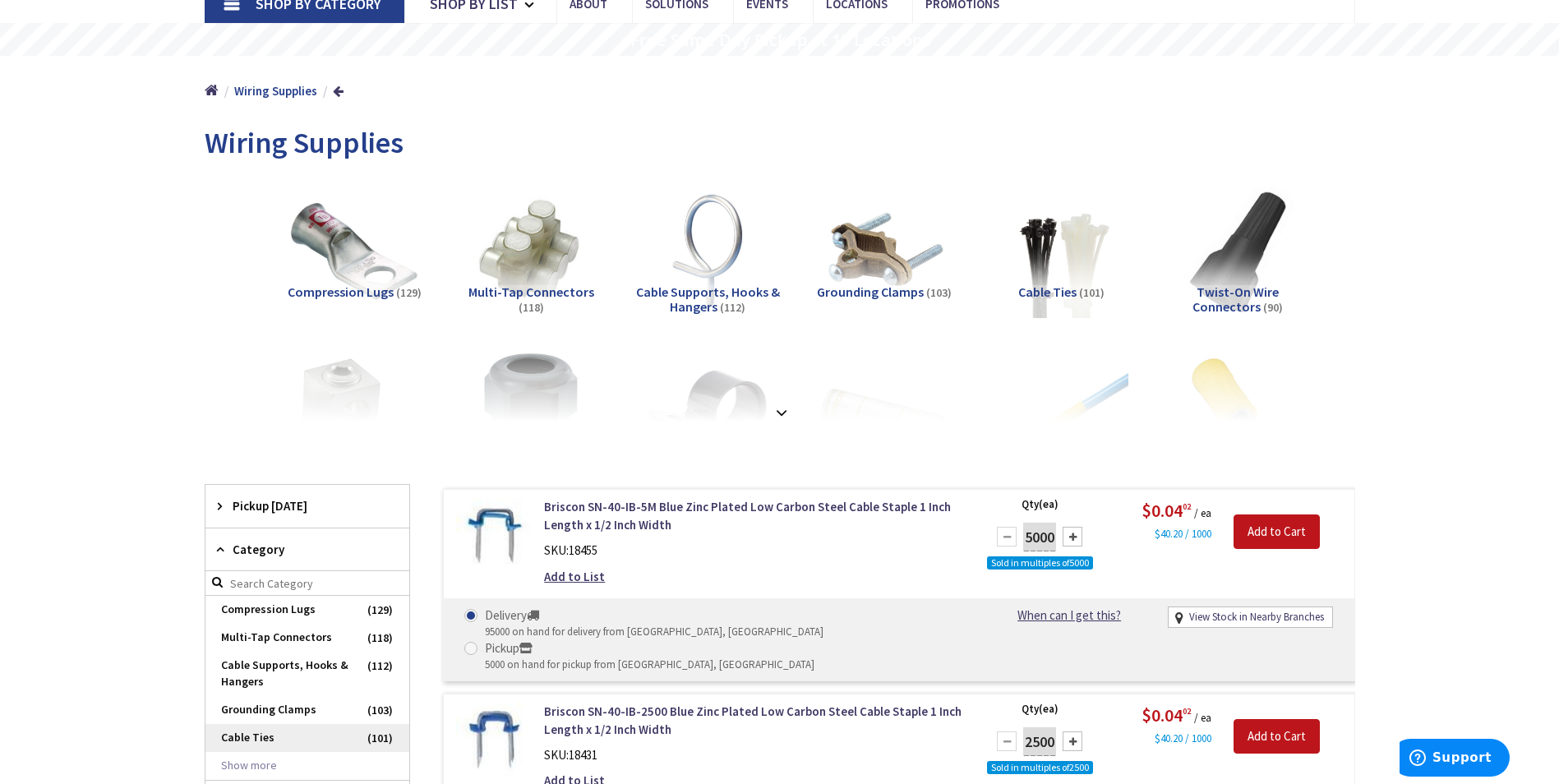
scroll to position [164, 0]
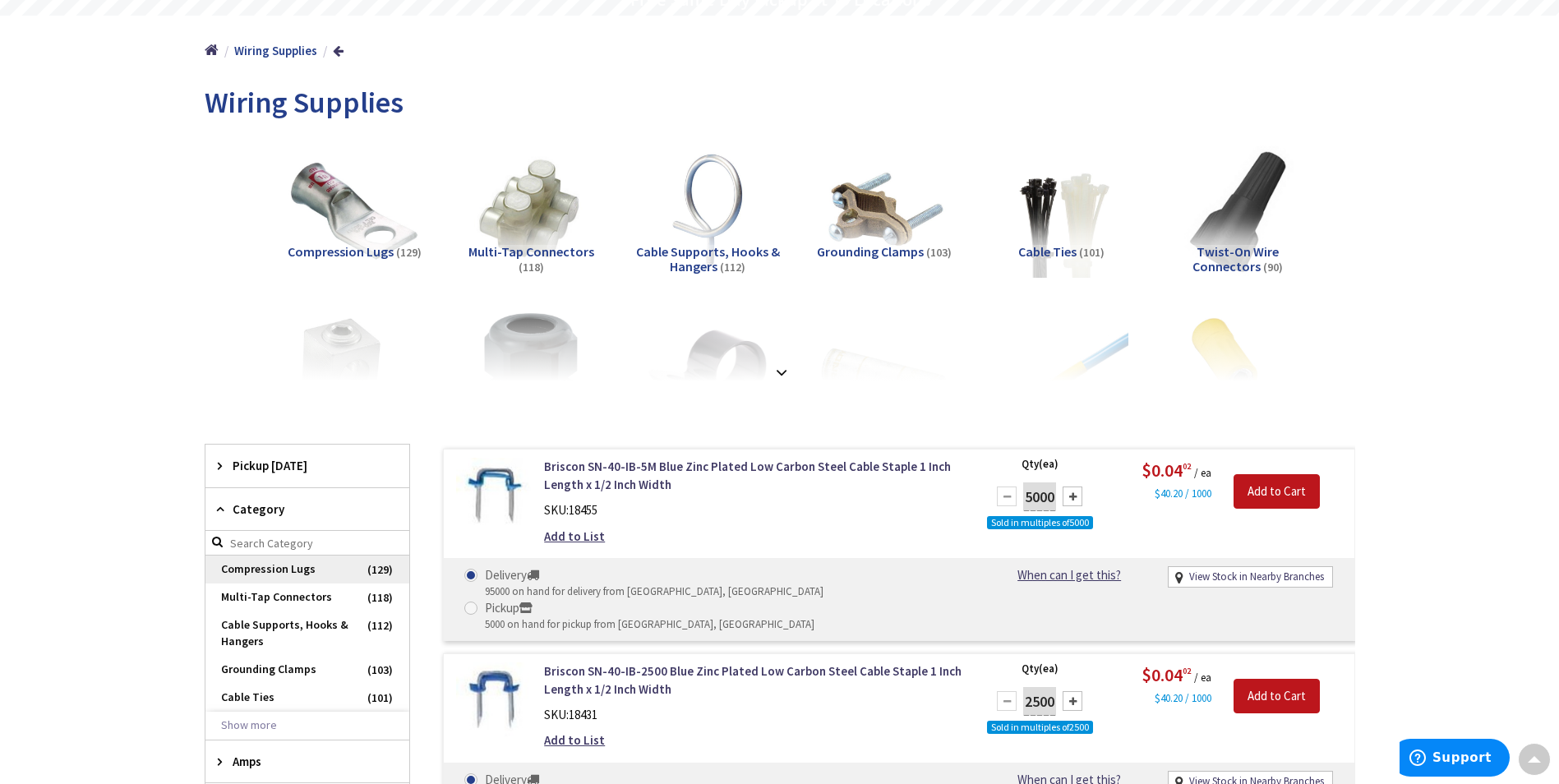
click at [300, 569] on span "Compression Lugs" at bounding box center [307, 570] width 204 height 28
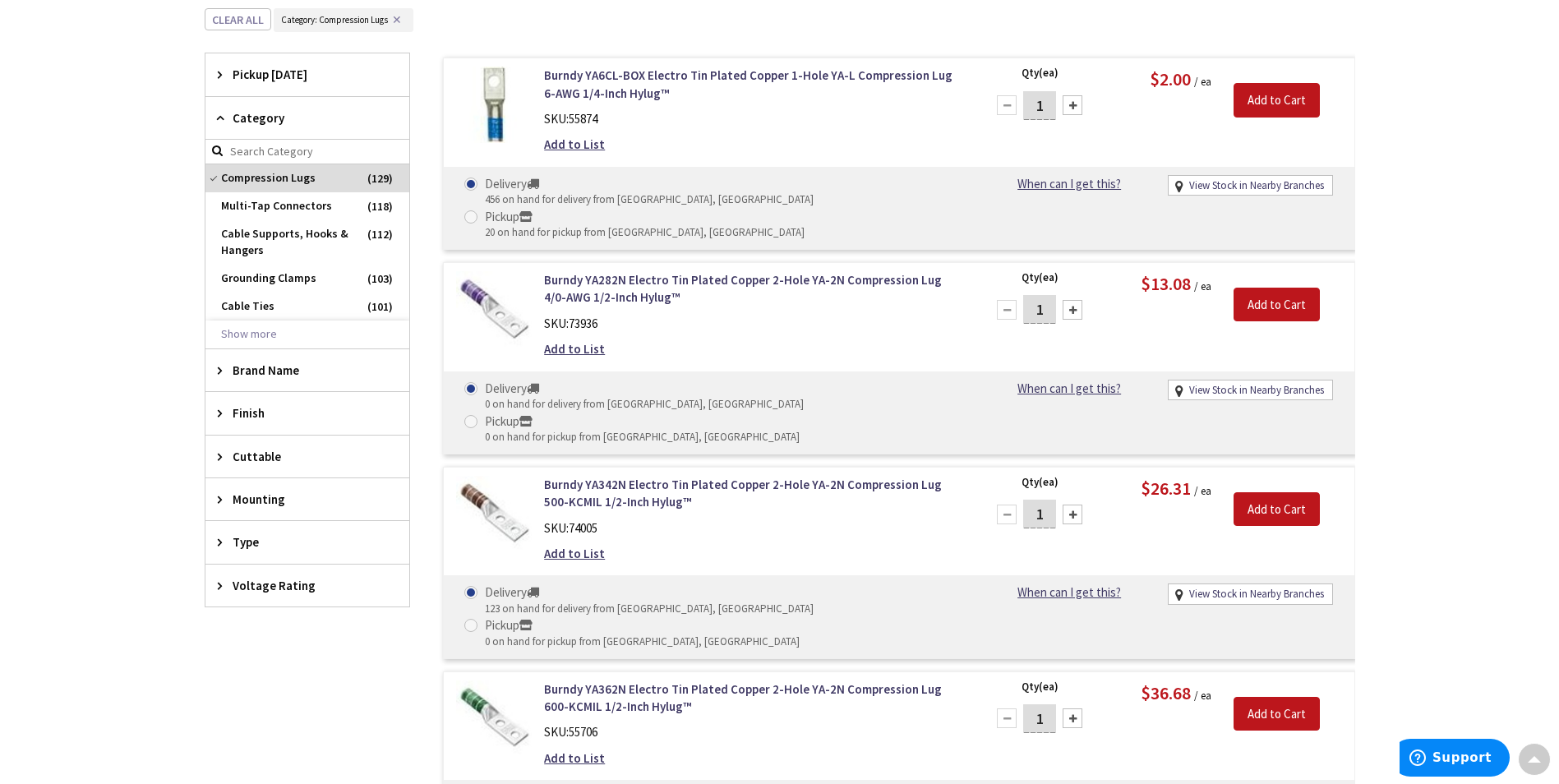
scroll to position [575, 0]
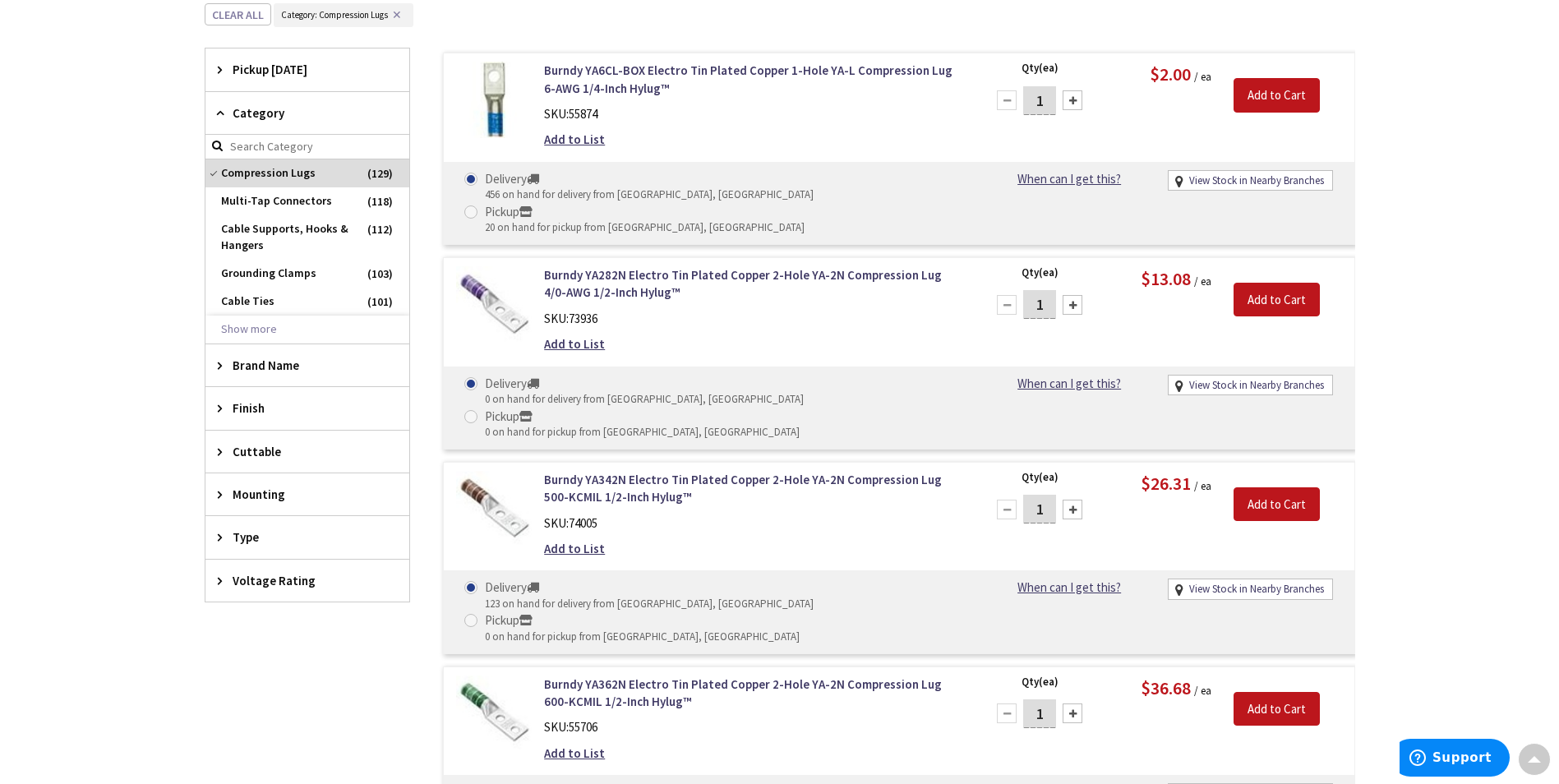
click at [250, 496] on span "Mounting" at bounding box center [299, 494] width 134 height 17
click at [251, 732] on span "Type" at bounding box center [299, 729] width 134 height 17
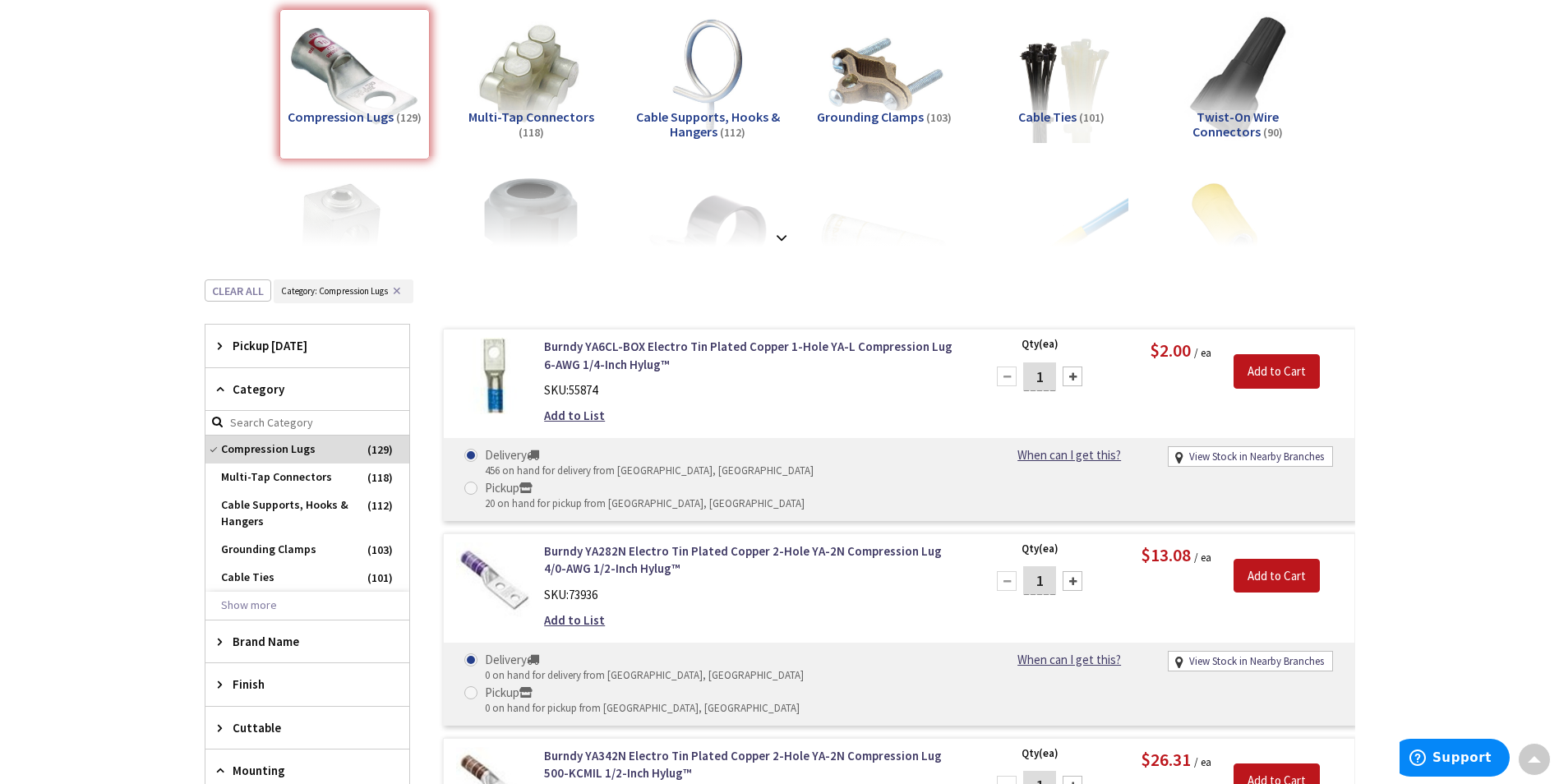
scroll to position [0, 0]
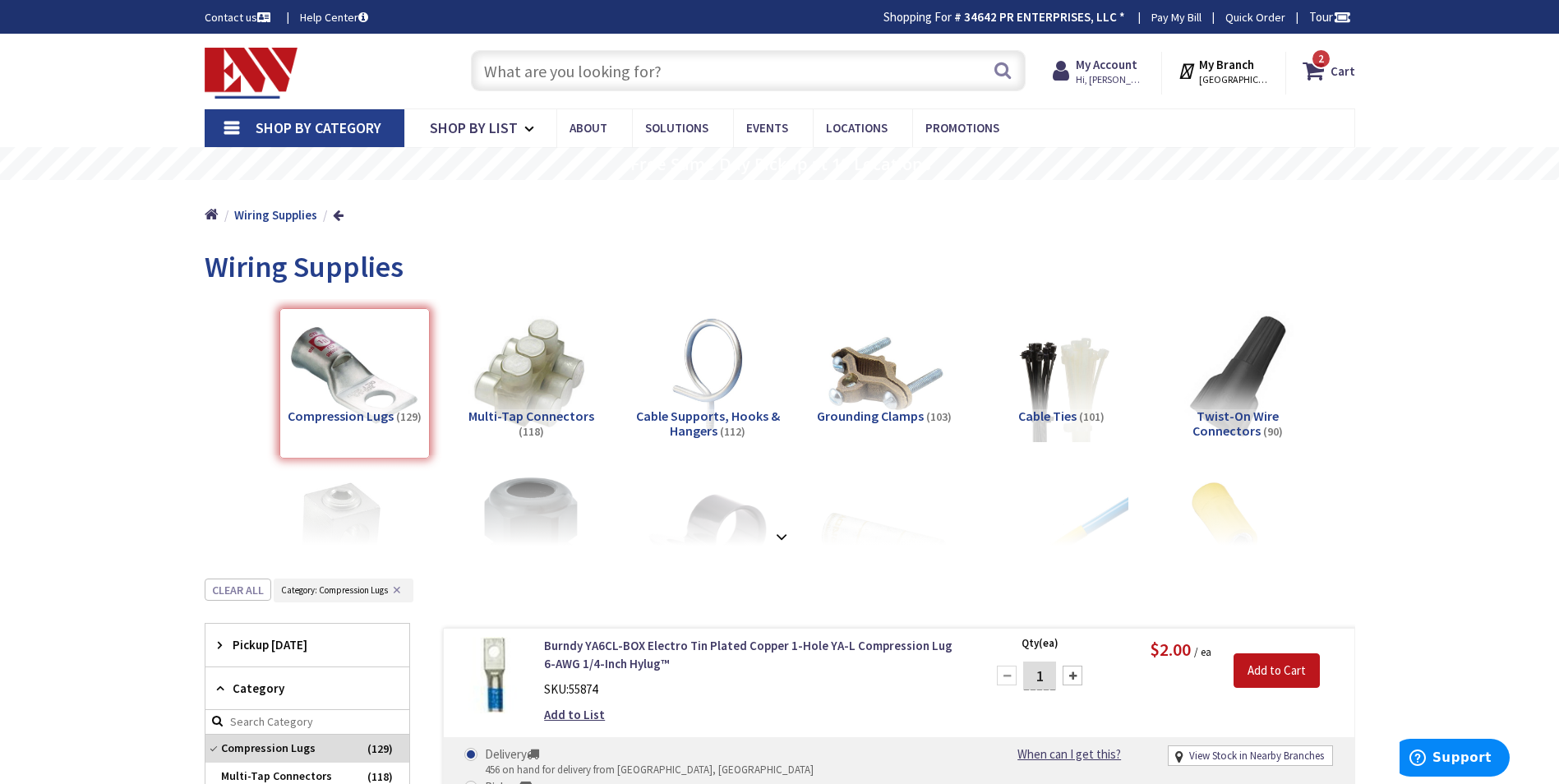
click at [526, 376] on img at bounding box center [531, 374] width 149 height 149
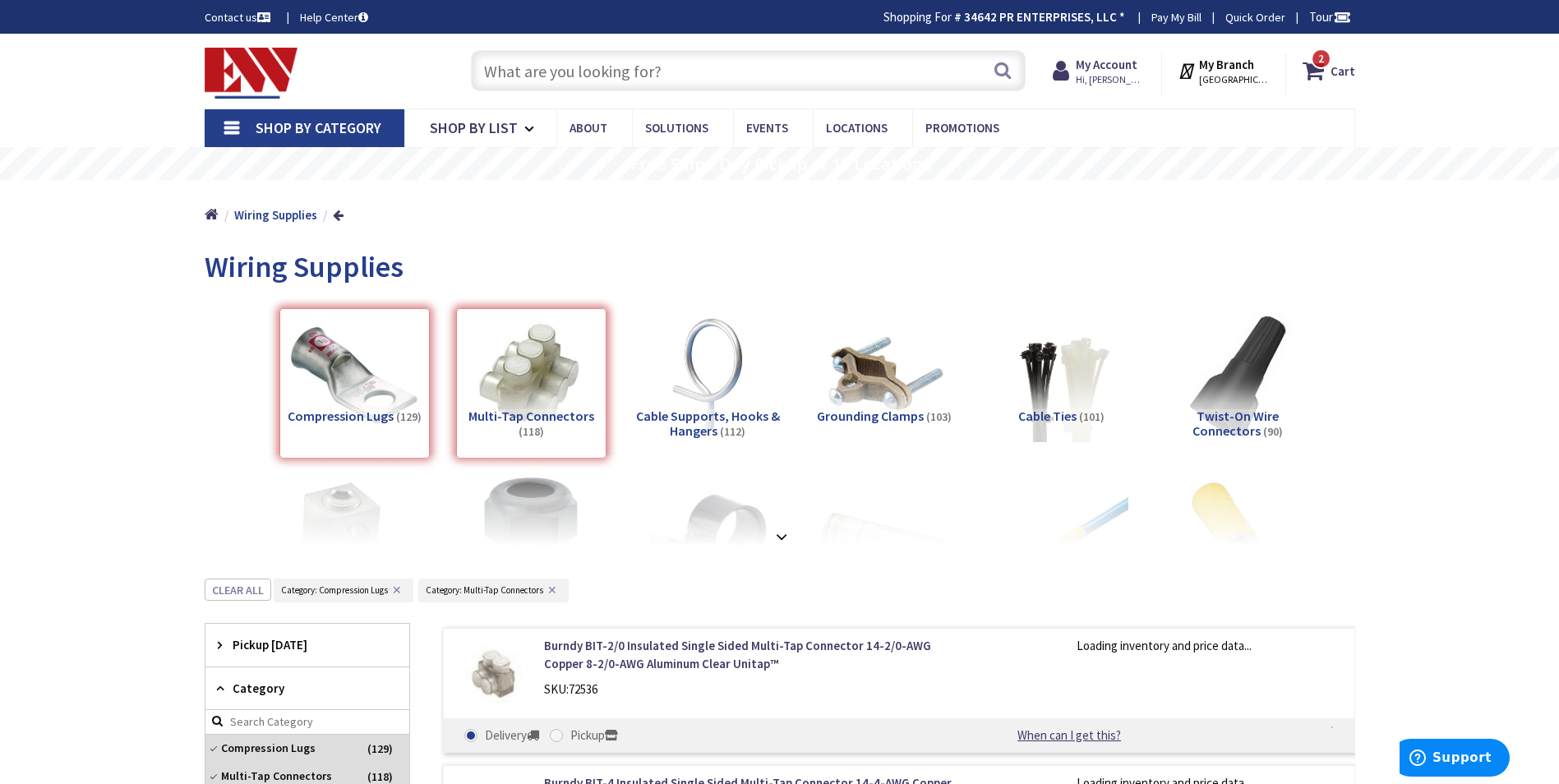
scroll to position [579, 0]
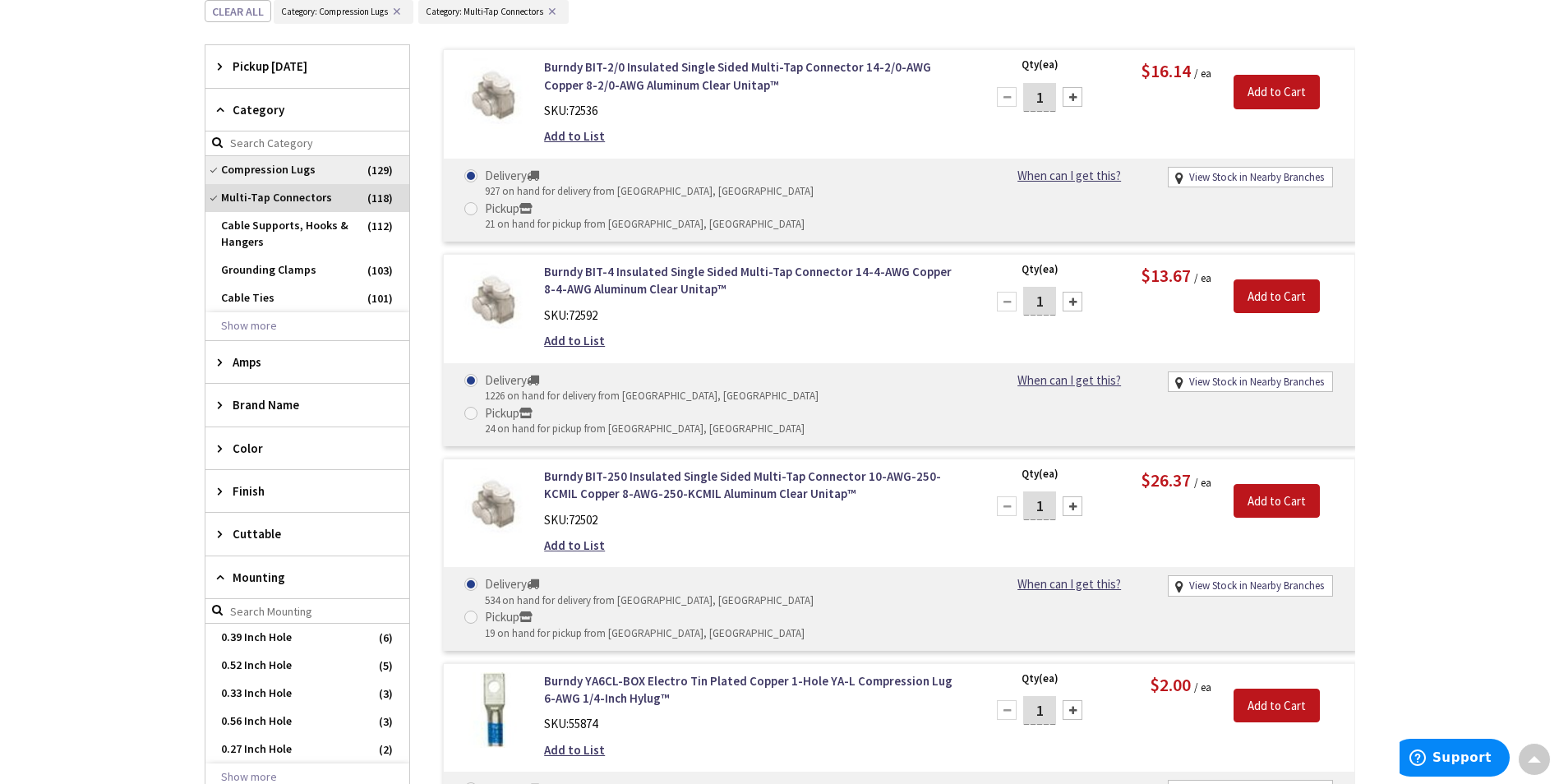
click at [278, 169] on span "Compression Lugs" at bounding box center [307, 170] width 204 height 28
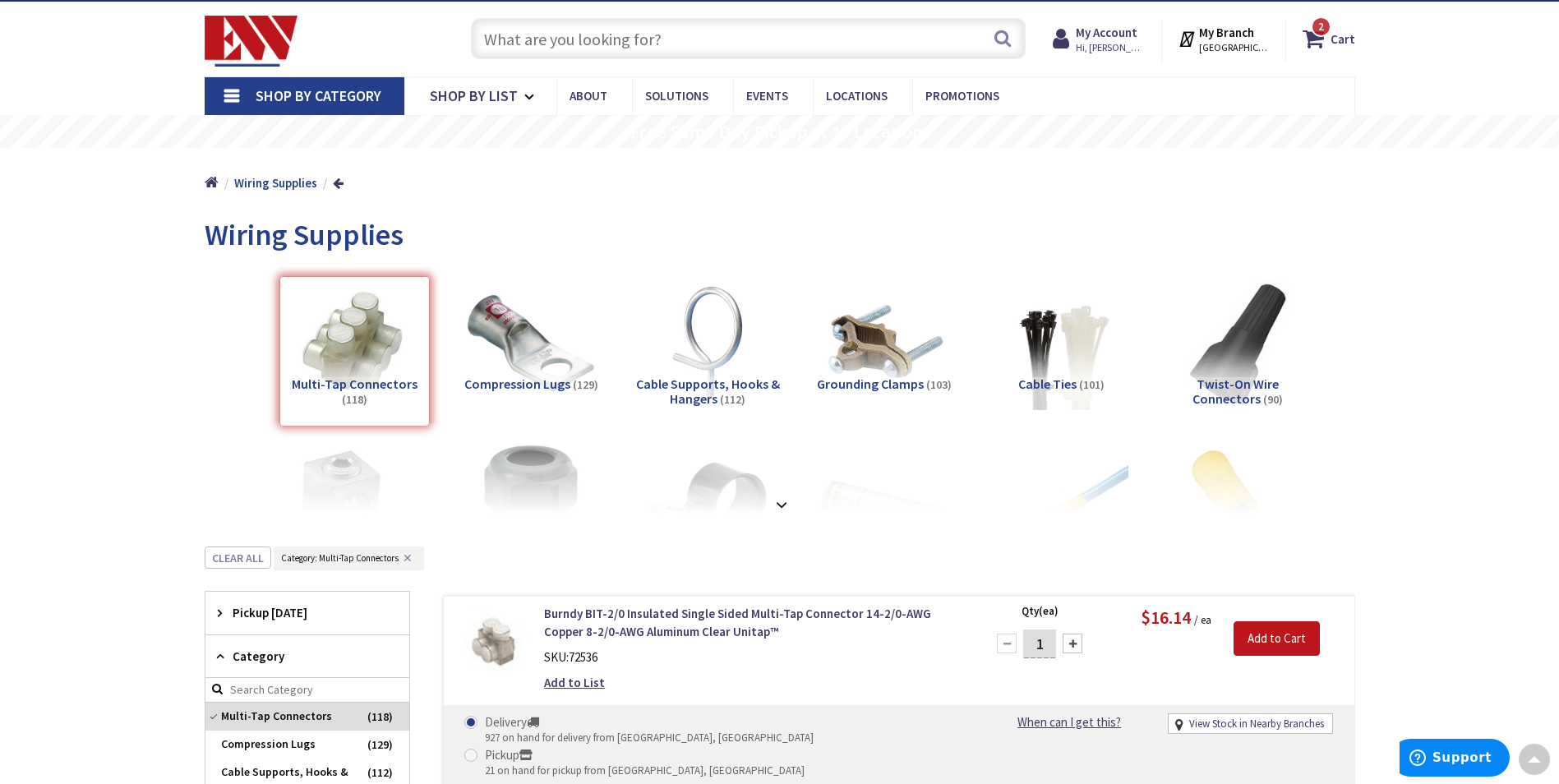
scroll to position [0, 0]
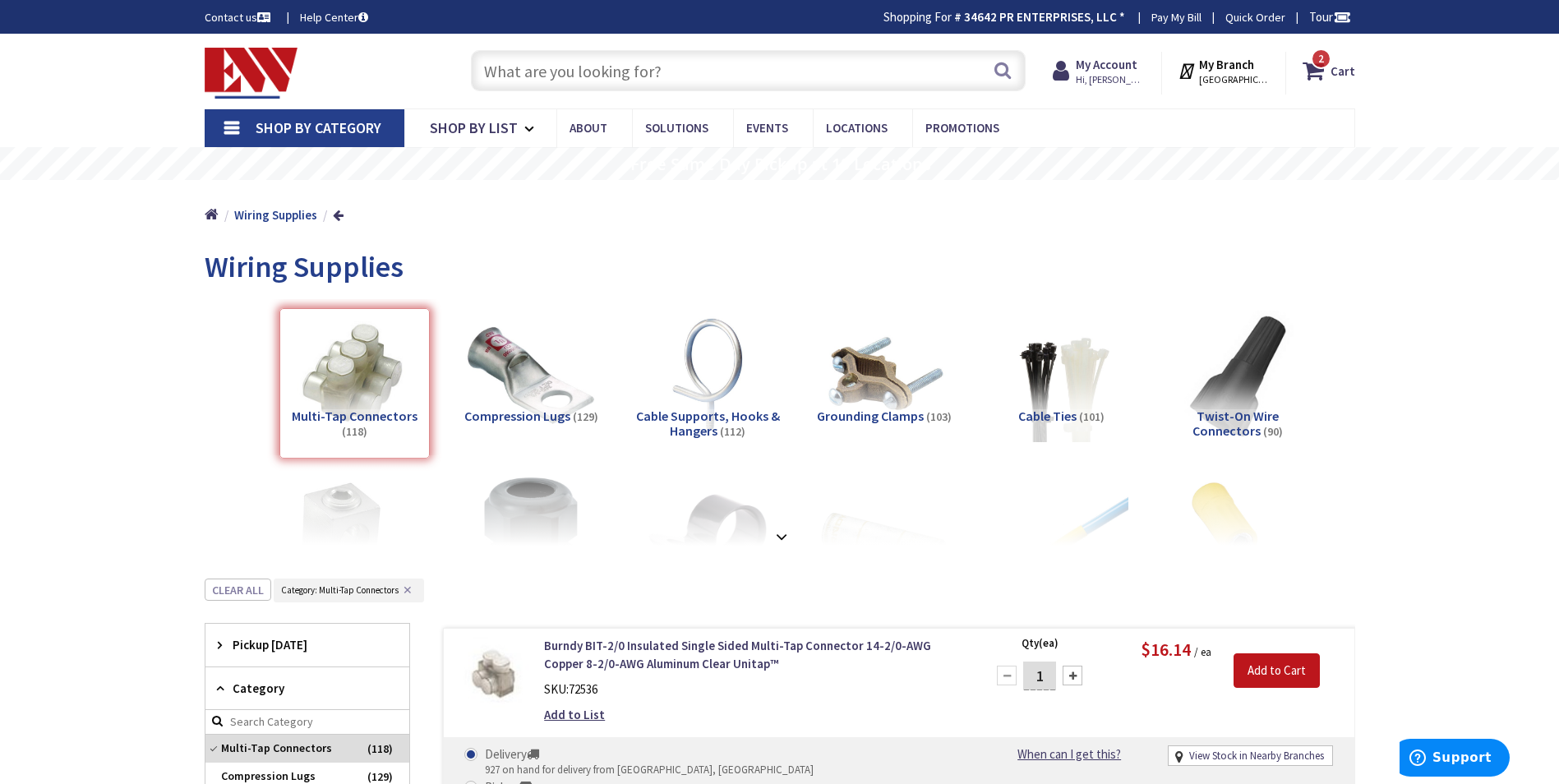
click at [545, 74] on input "text" at bounding box center [748, 70] width 555 height 41
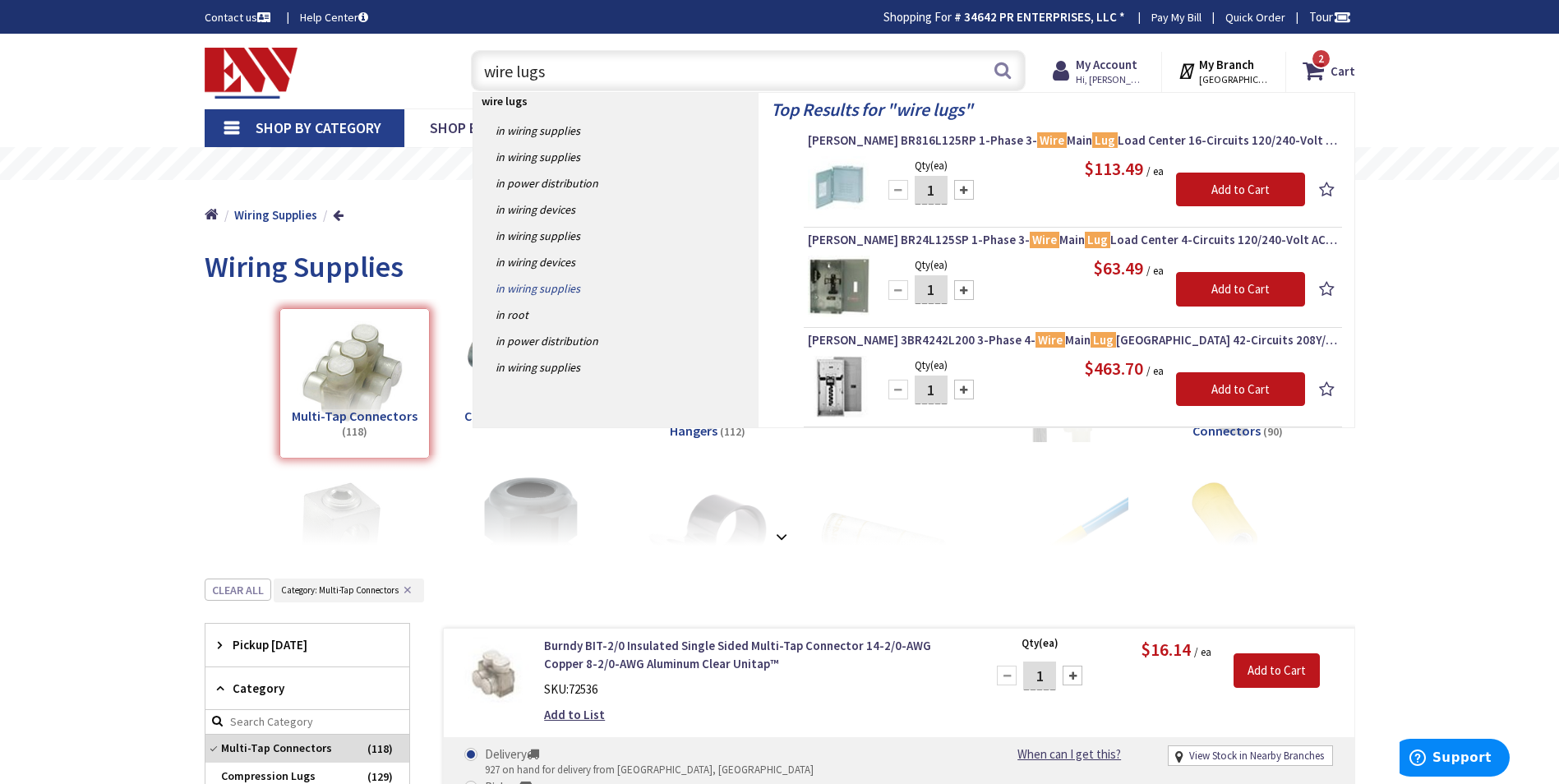
type input "wire lugs"
click at [553, 292] on link "in Wiring Supplies" at bounding box center [616, 288] width 285 height 26
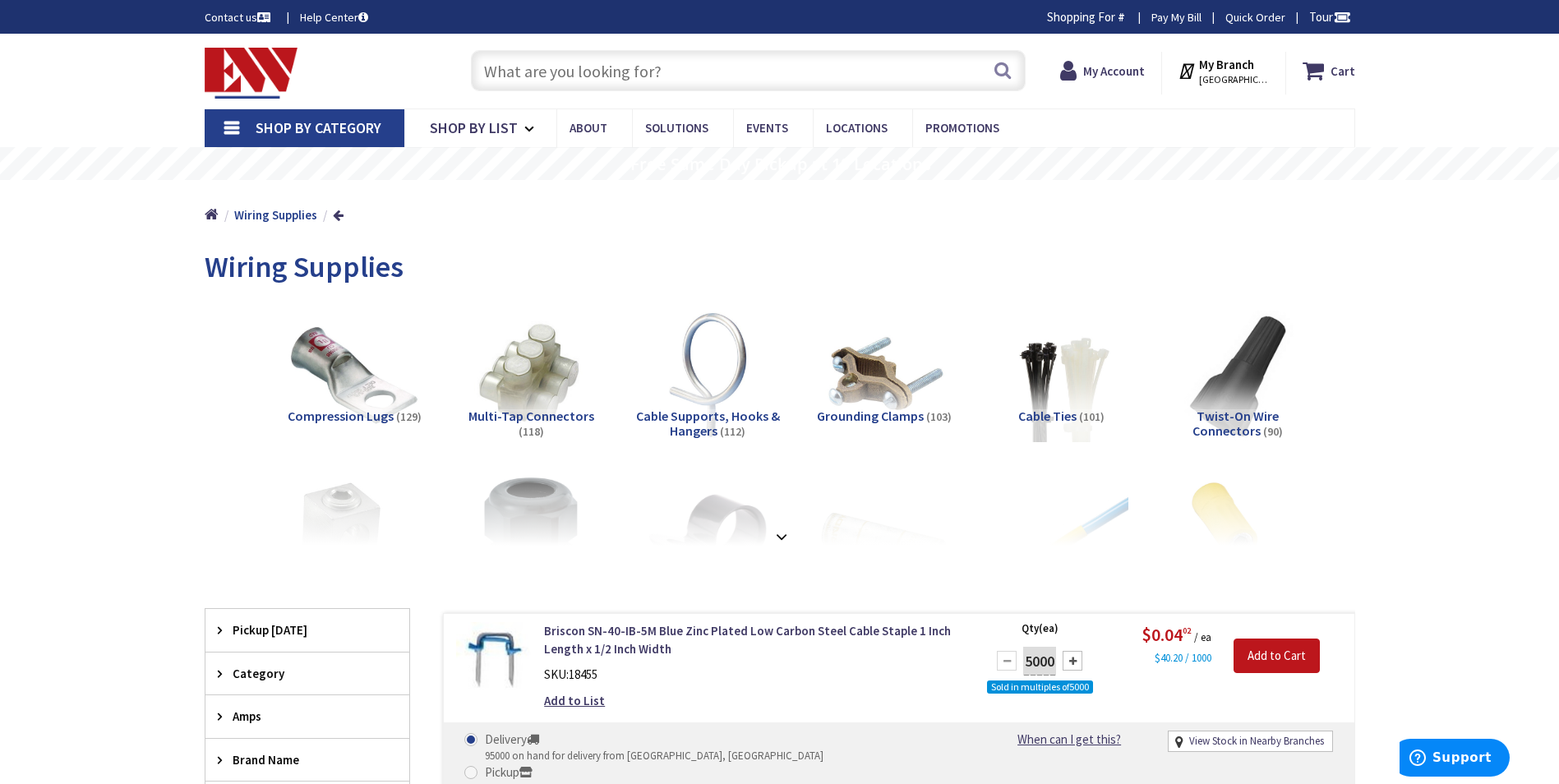
scroll to position [164, 0]
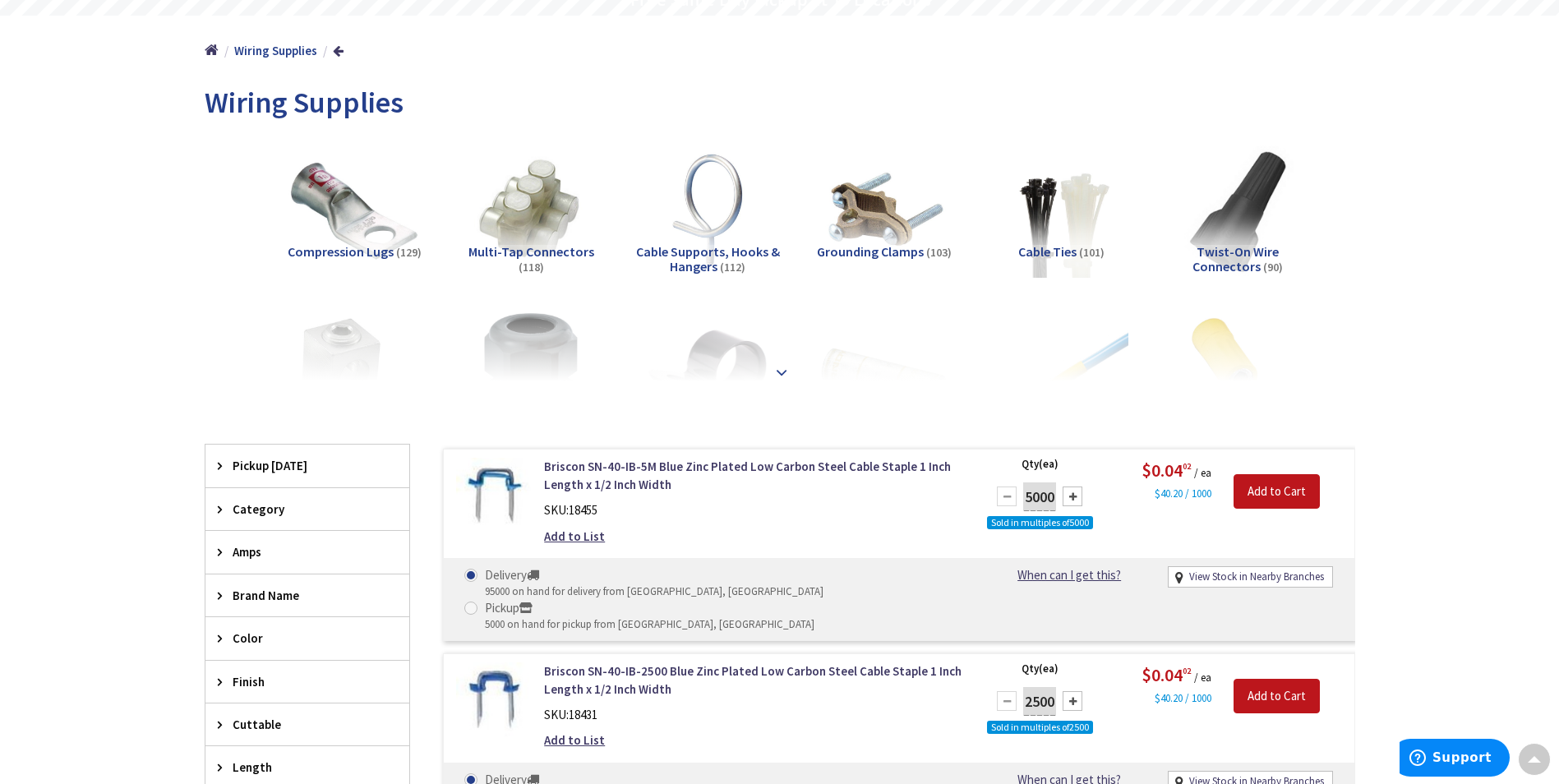
click at [357, 337] on div at bounding box center [780, 336] width 1068 height 91
click at [323, 337] on div at bounding box center [780, 336] width 1068 height 91
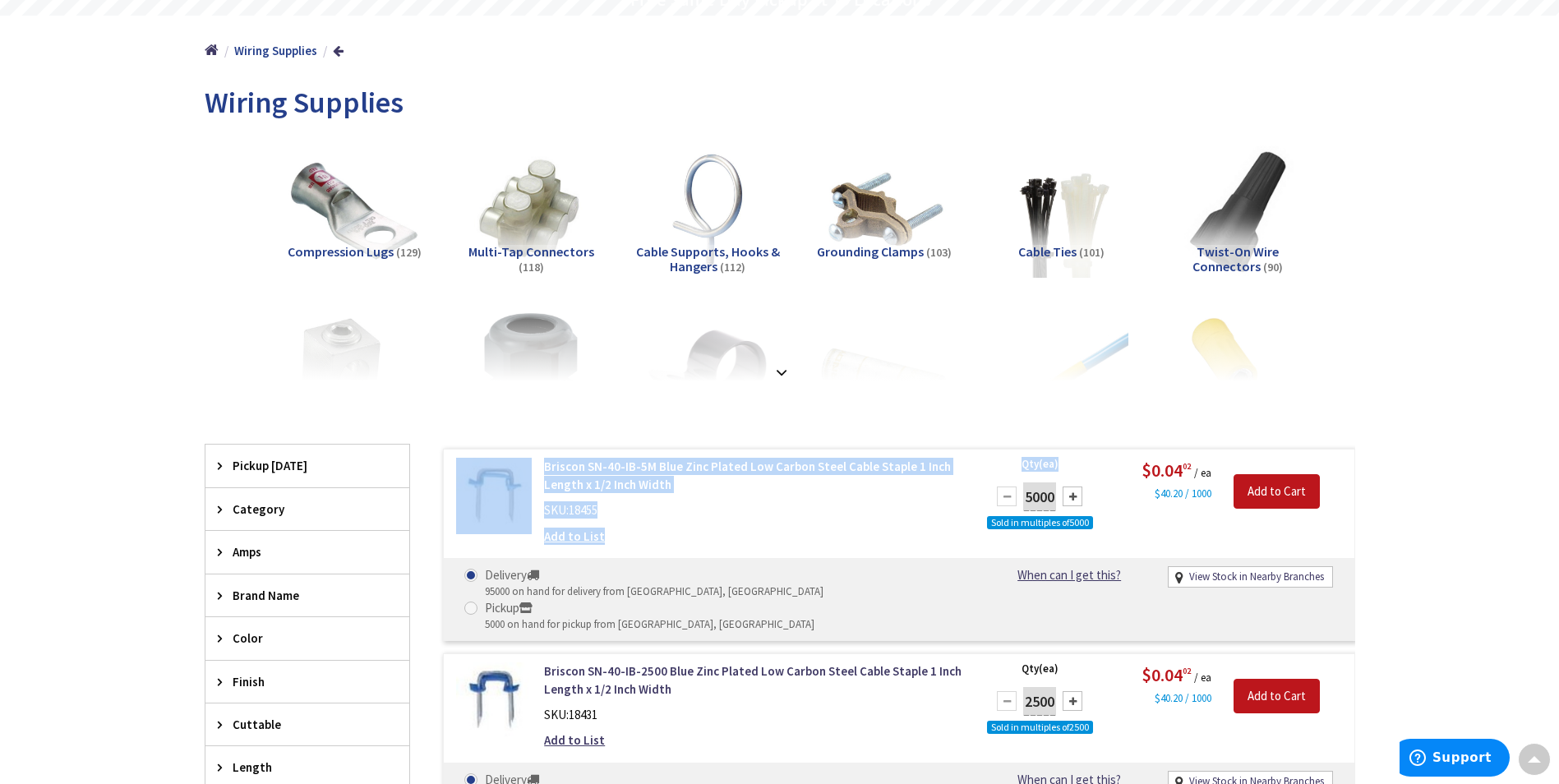
drag, startPoint x: 1039, startPoint y: 448, endPoint x: 1035, endPoint y: 492, distance: 44.2
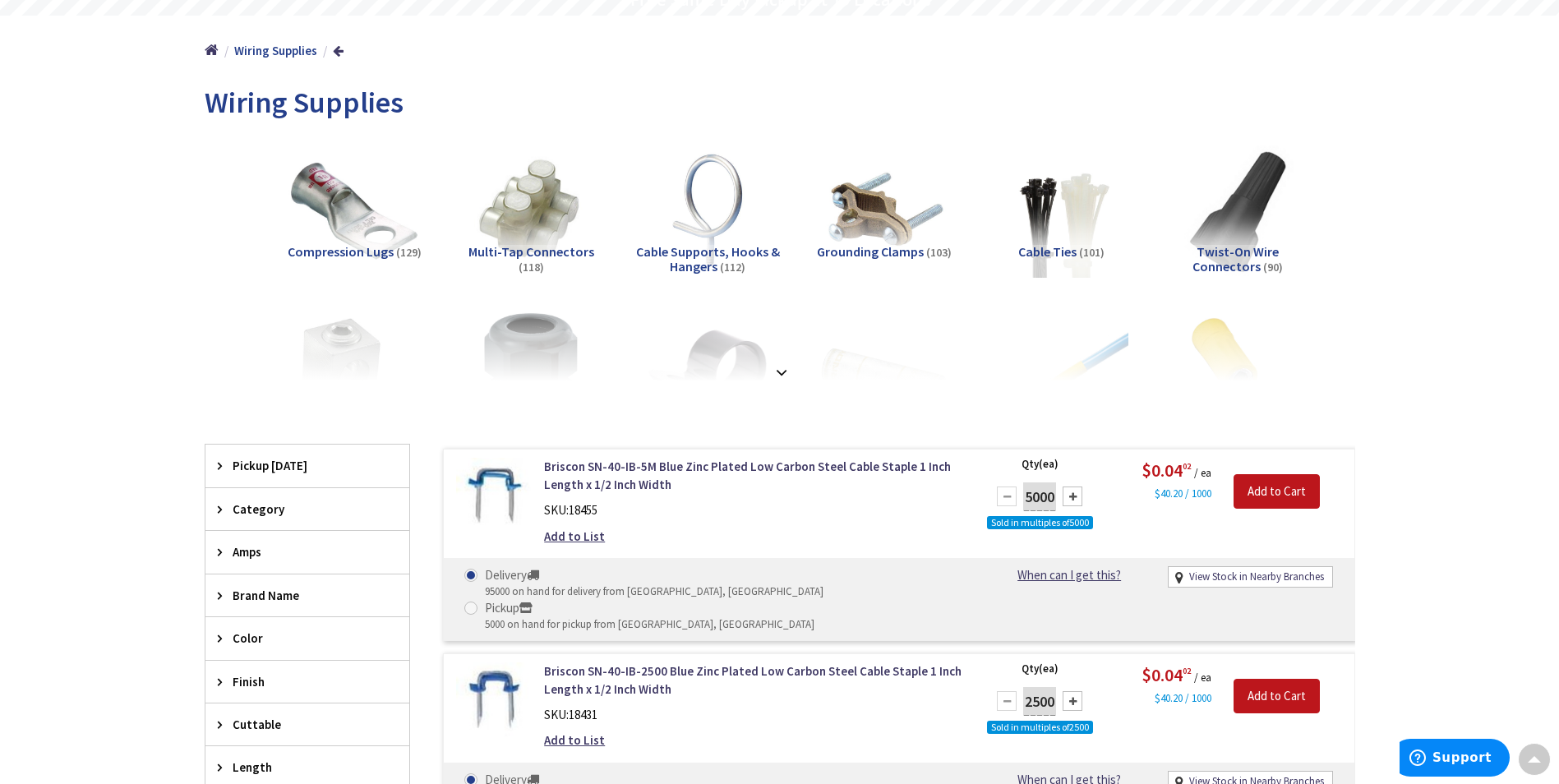
click at [256, 512] on span "Category" at bounding box center [299, 509] width 134 height 17
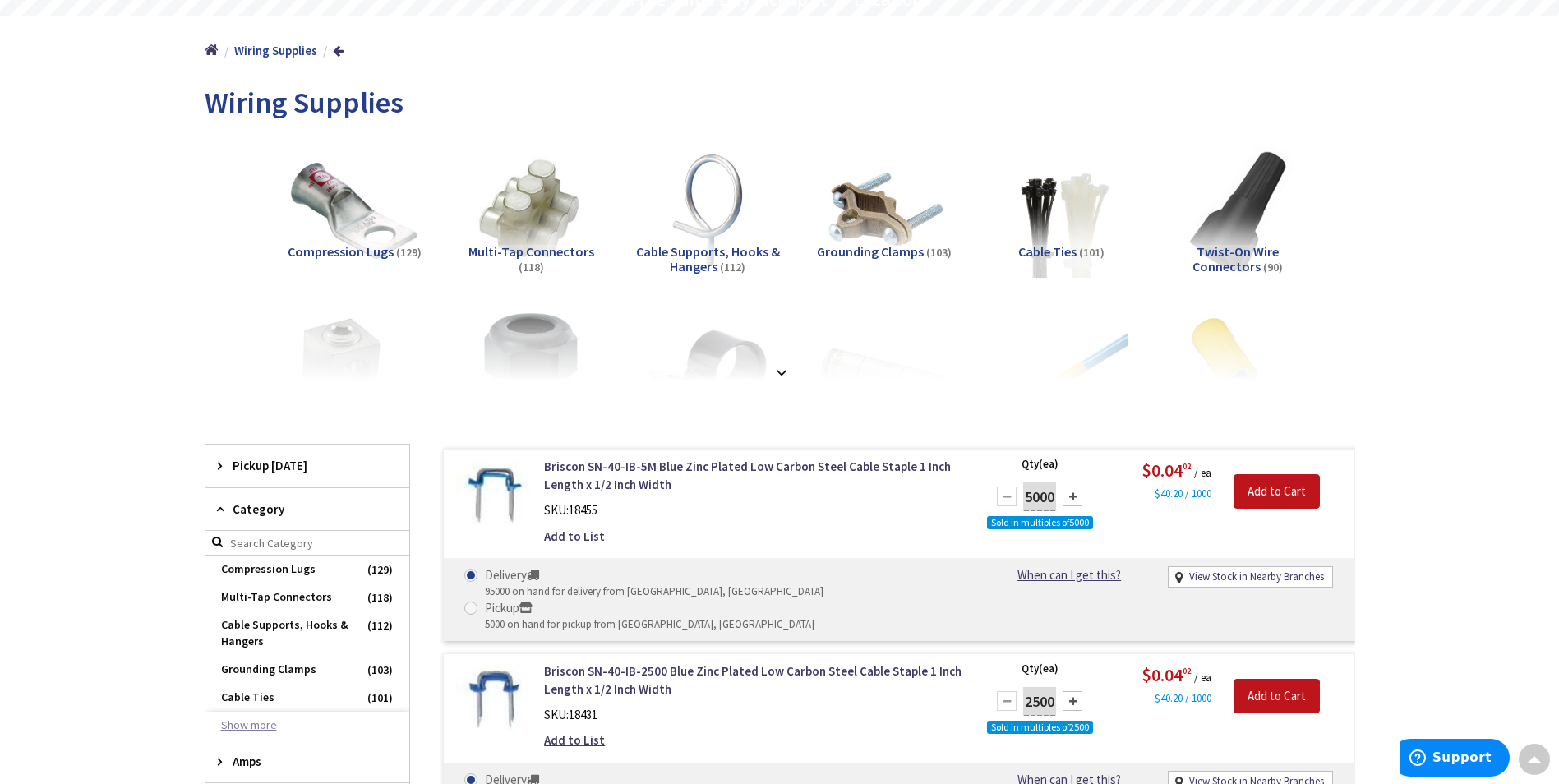
click at [260, 727] on button "Show more" at bounding box center [307, 726] width 204 height 28
click at [286, 603] on span "Mechanical Lugs" at bounding box center [307, 589] width 204 height 28
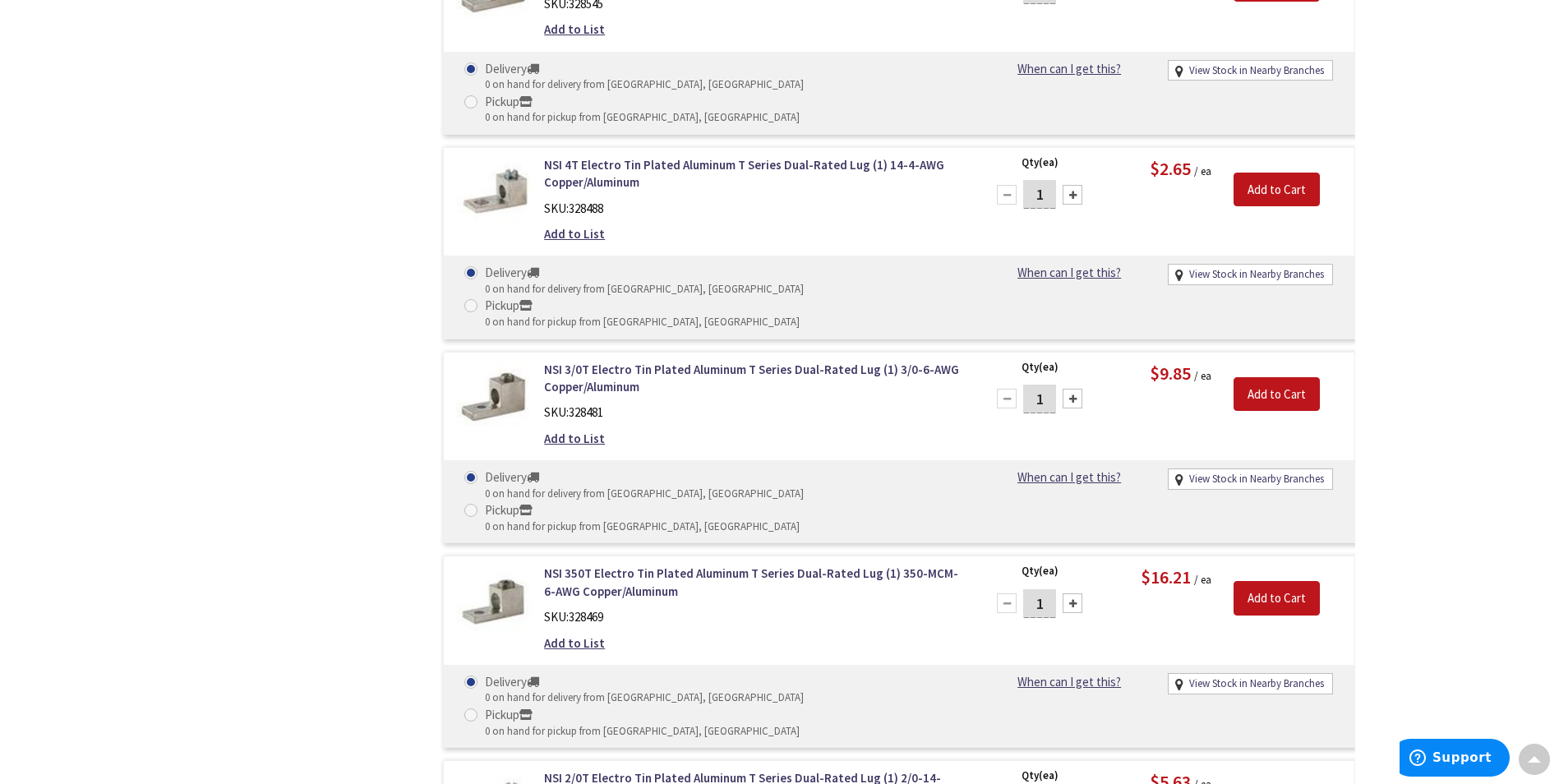
scroll to position [12905, 0]
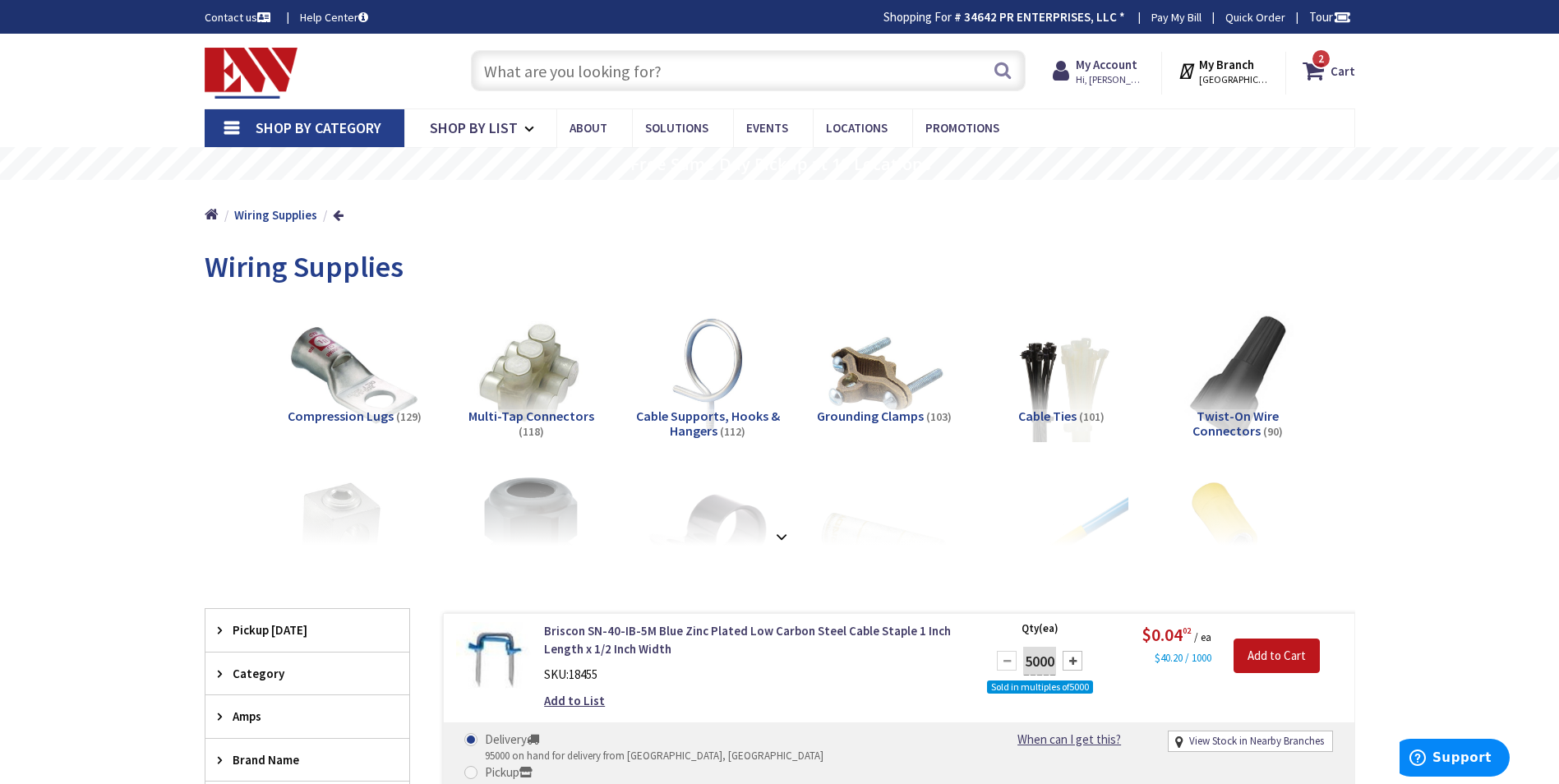
click at [570, 69] on input "text" at bounding box center [748, 70] width 555 height 41
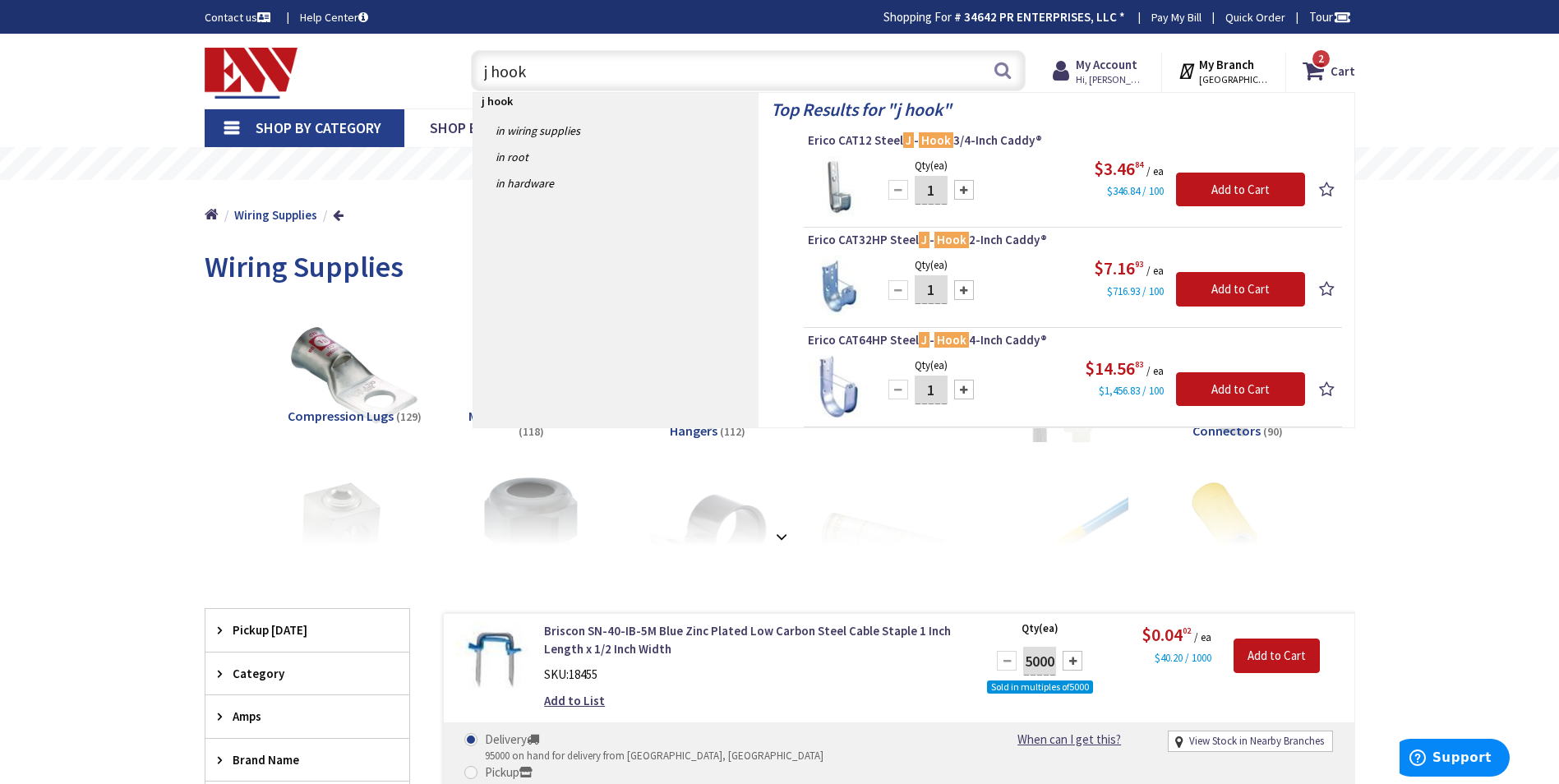
click at [488, 71] on input "j hook" at bounding box center [748, 70] width 555 height 41
click at [498, 70] on input "j- hook" at bounding box center [748, 70] width 555 height 41
type input "j-hook"
click at [980, 139] on span "Erico CAT12 Steel J-Hook 3/4-Inch Caddy®" at bounding box center [1073, 141] width 531 height 16
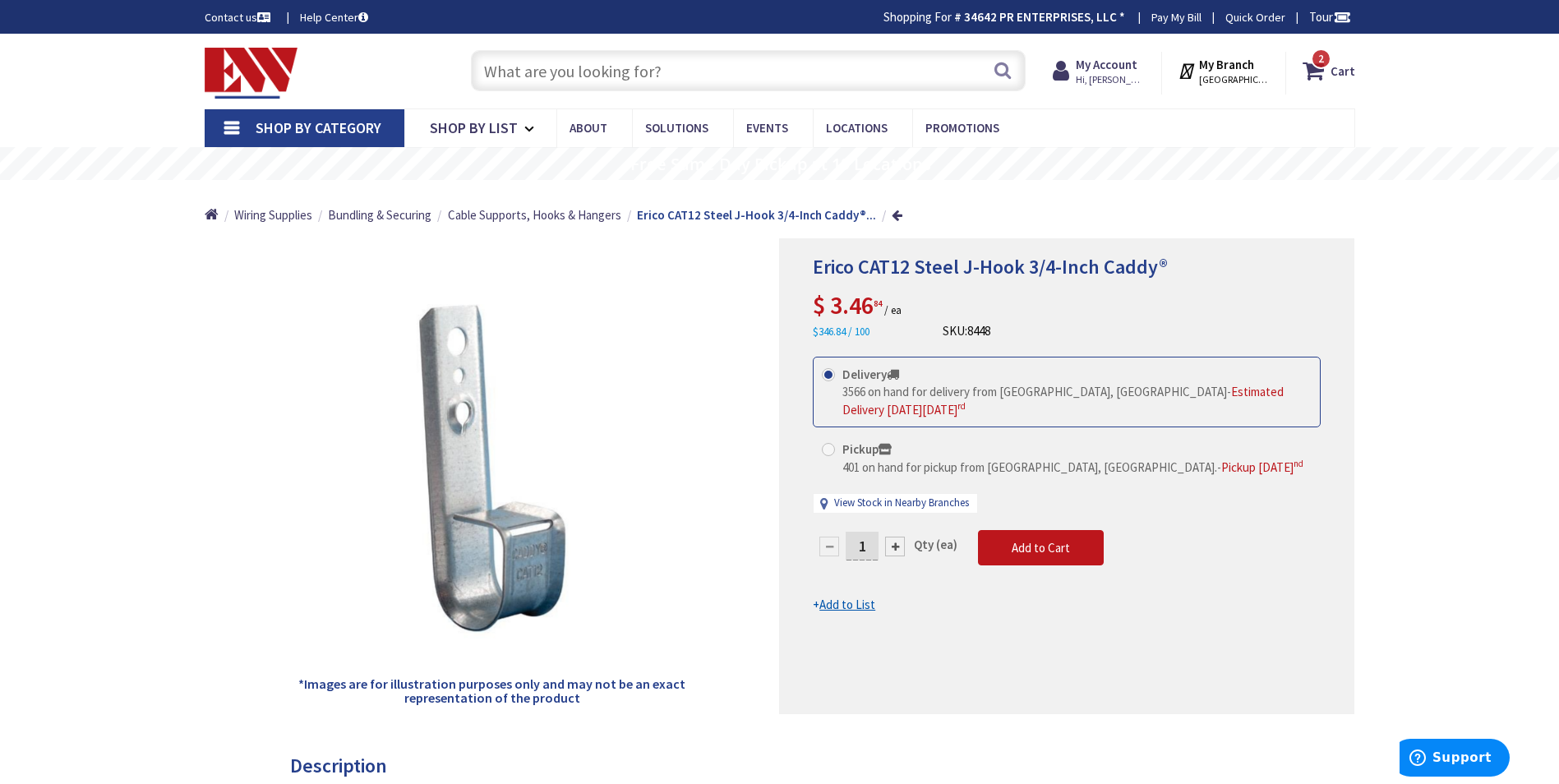
click at [831, 443] on span at bounding box center [829, 450] width 13 height 13
click at [831, 444] on input "Pickup 401 on hand for pickup from [GEOGRAPHIC_DATA], [GEOGRAPHIC_DATA]. - Pick…" at bounding box center [831, 450] width 11 height 11
radio input "true"
click at [946, 496] on link "View Stock in Nearby Branches" at bounding box center [901, 503] width 134 height 15
select select "data-availability"
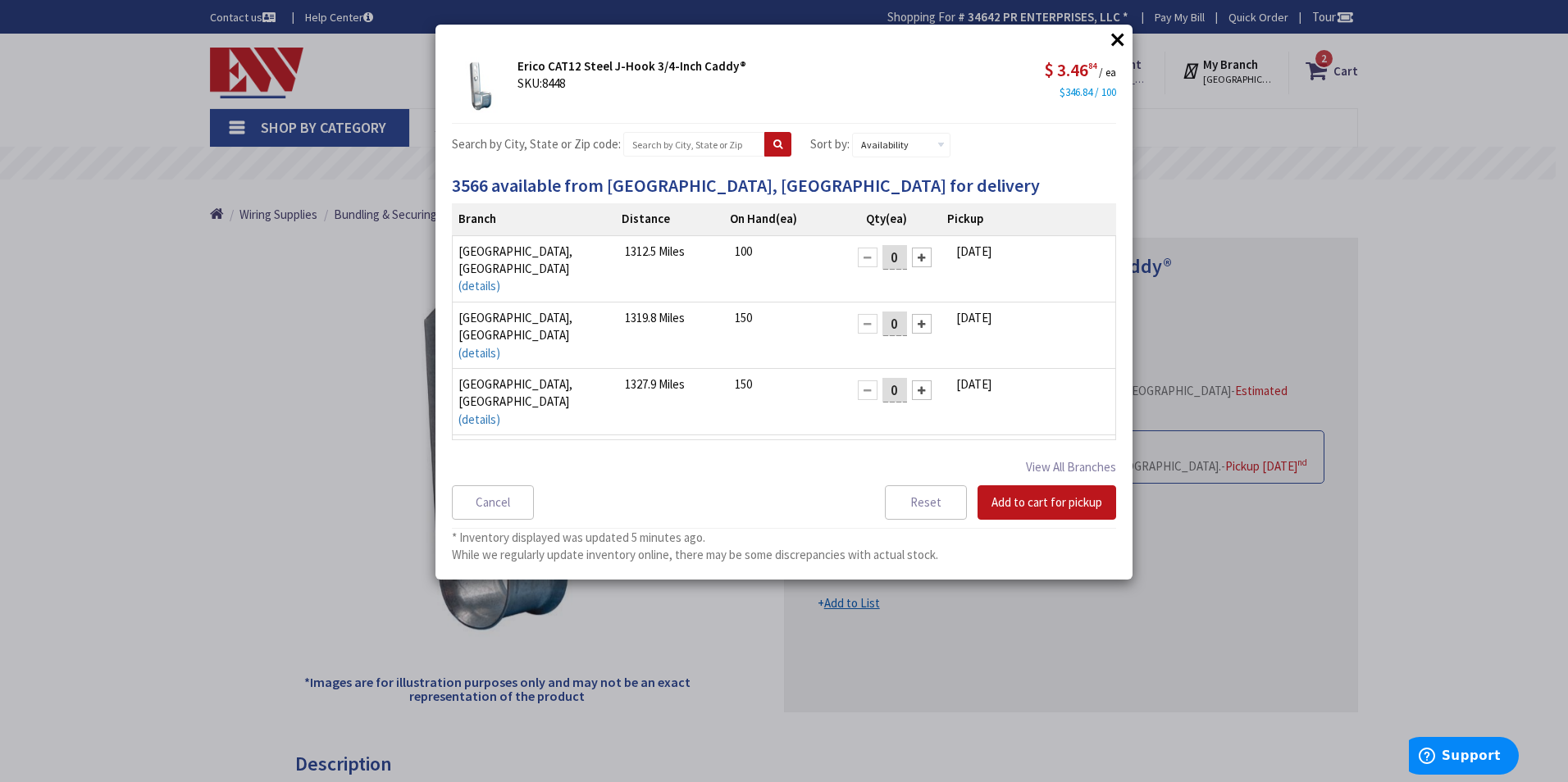
click at [1116, 36] on button "×" at bounding box center [1118, 39] width 24 height 24
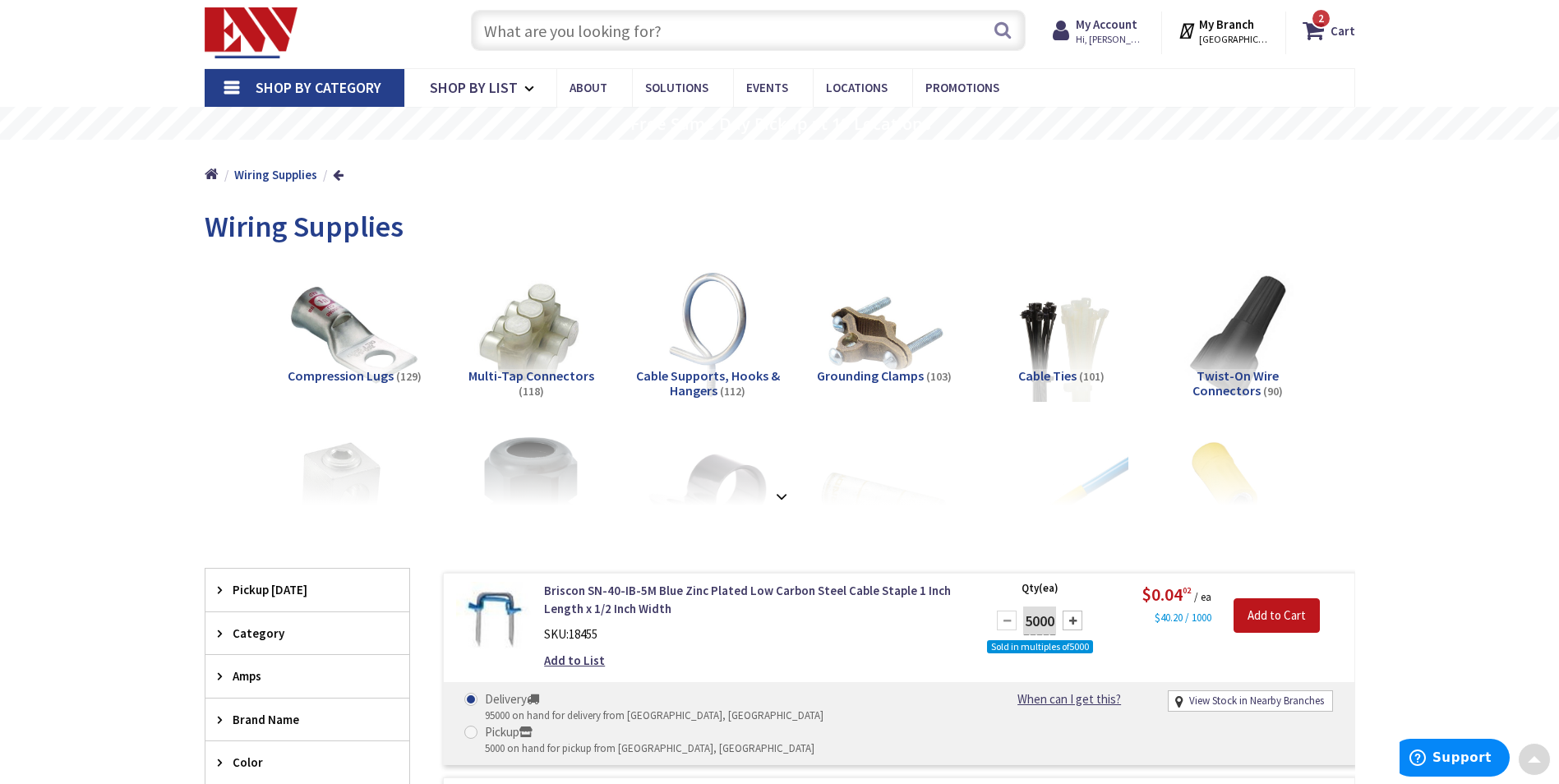
scroll to position [28, 0]
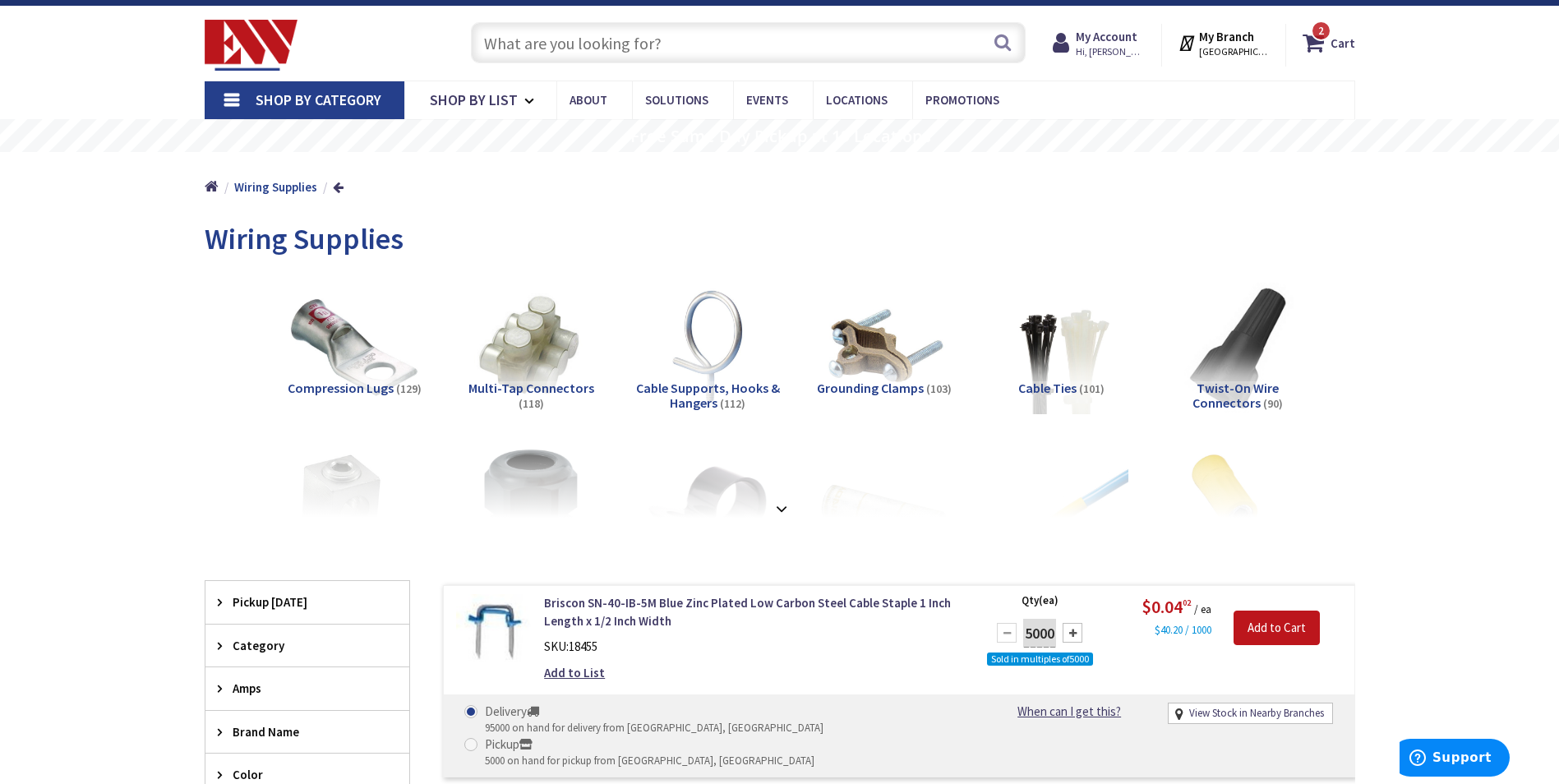
click at [714, 385] on span "Cable Supports, Hooks & Hangers" at bounding box center [708, 395] width 144 height 31
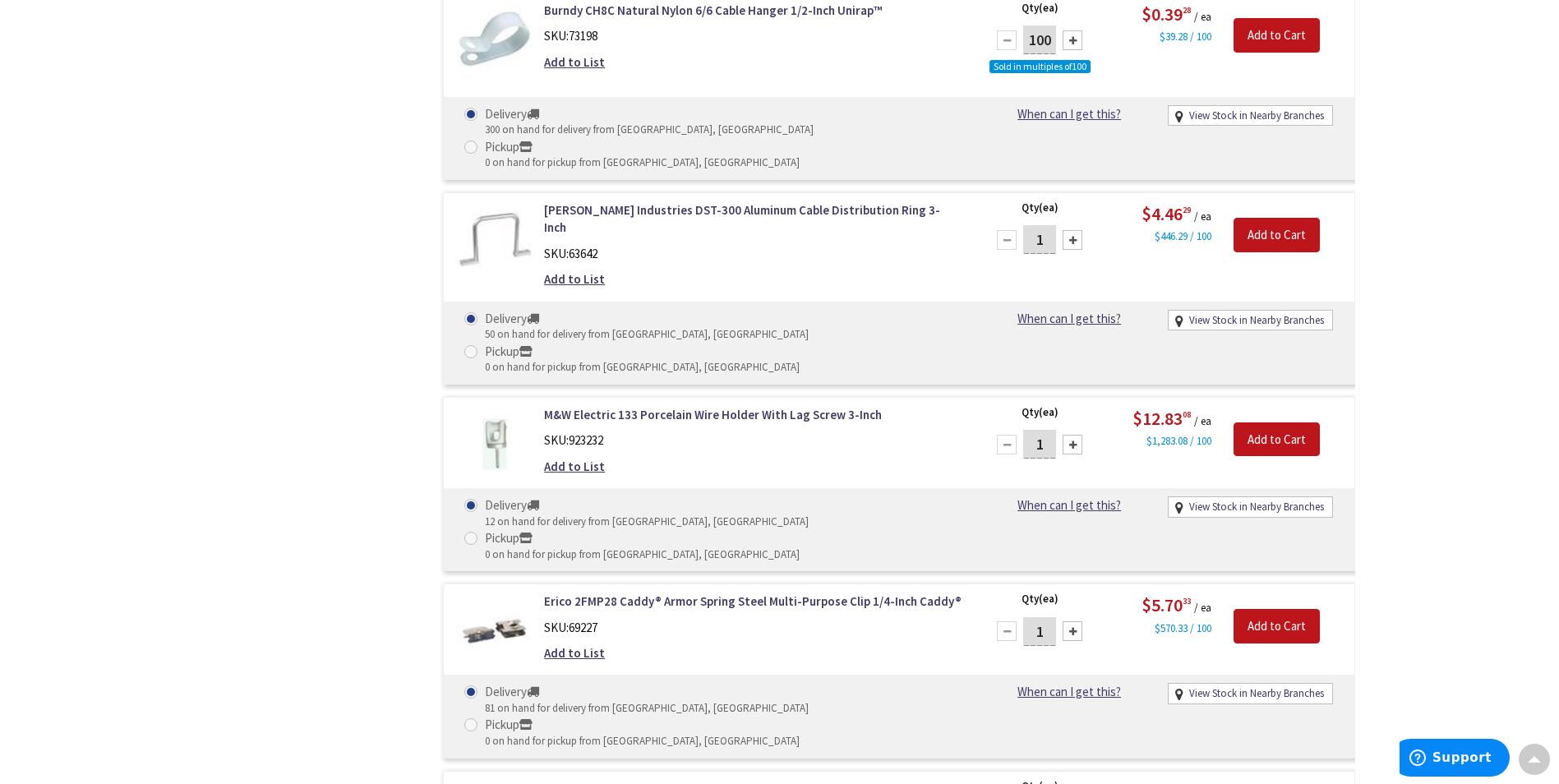
scroll to position [7976, 0]
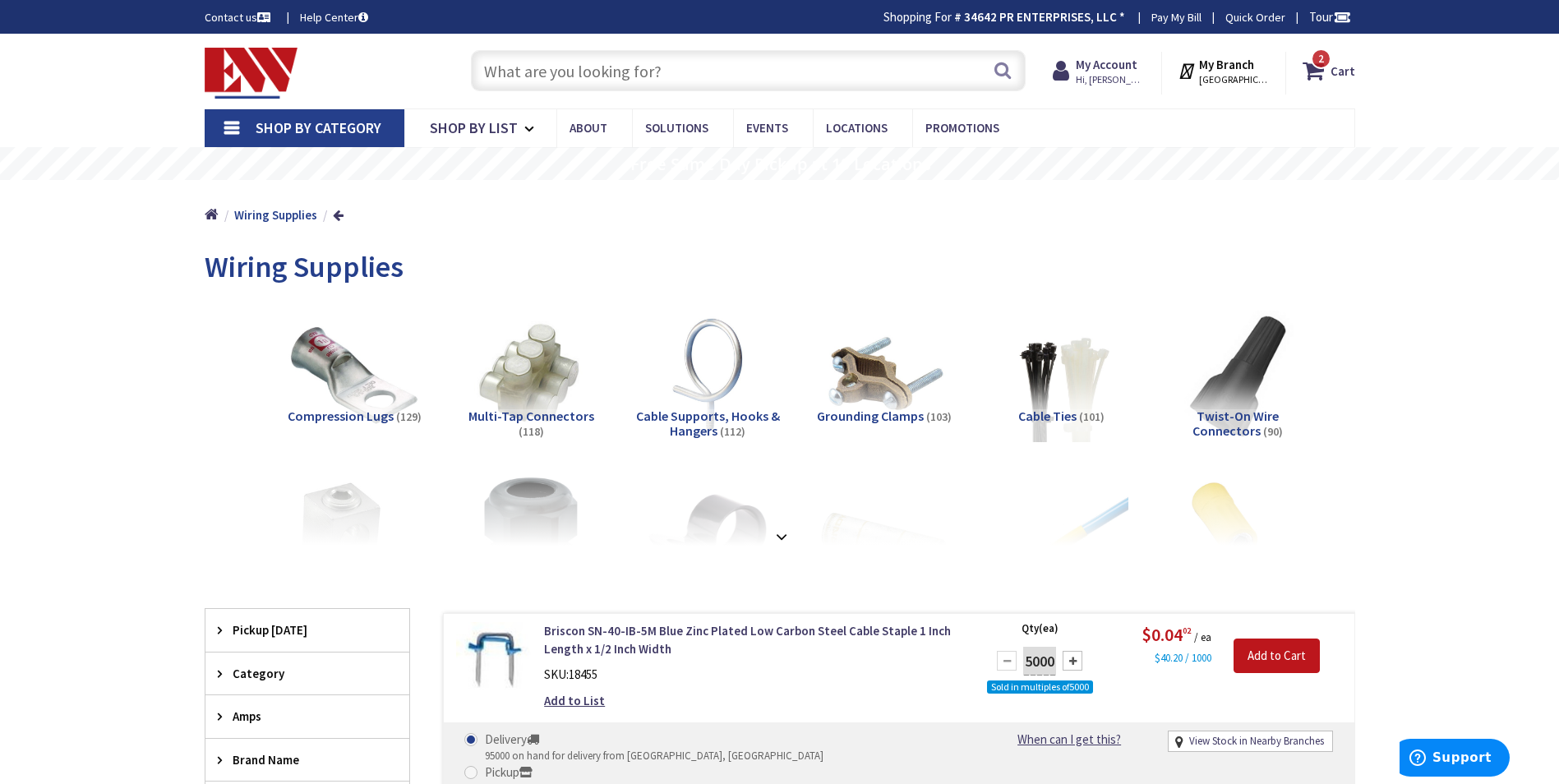
click at [541, 75] on input "text" at bounding box center [748, 70] width 555 height 41
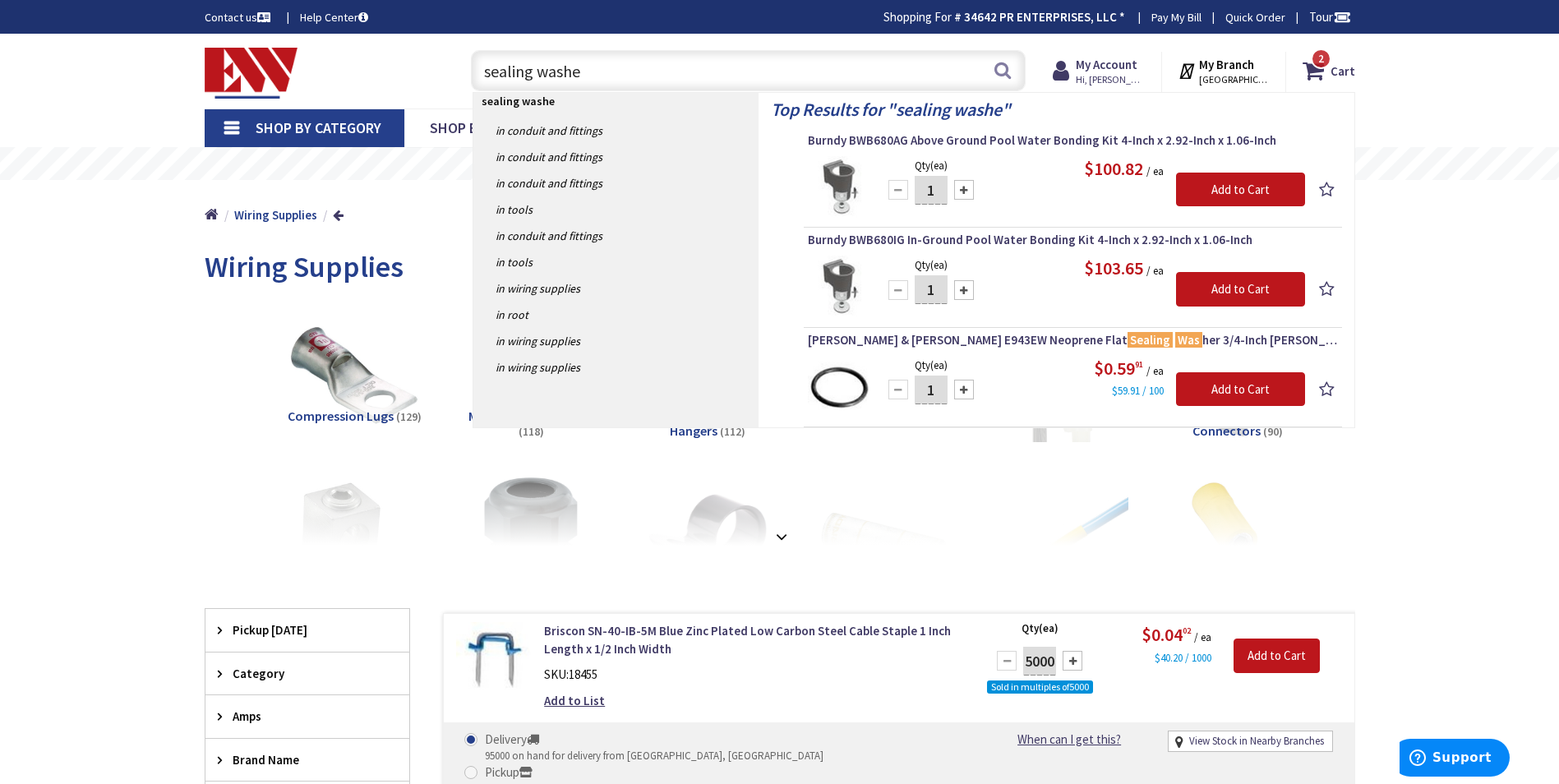
type input "sealing washer"
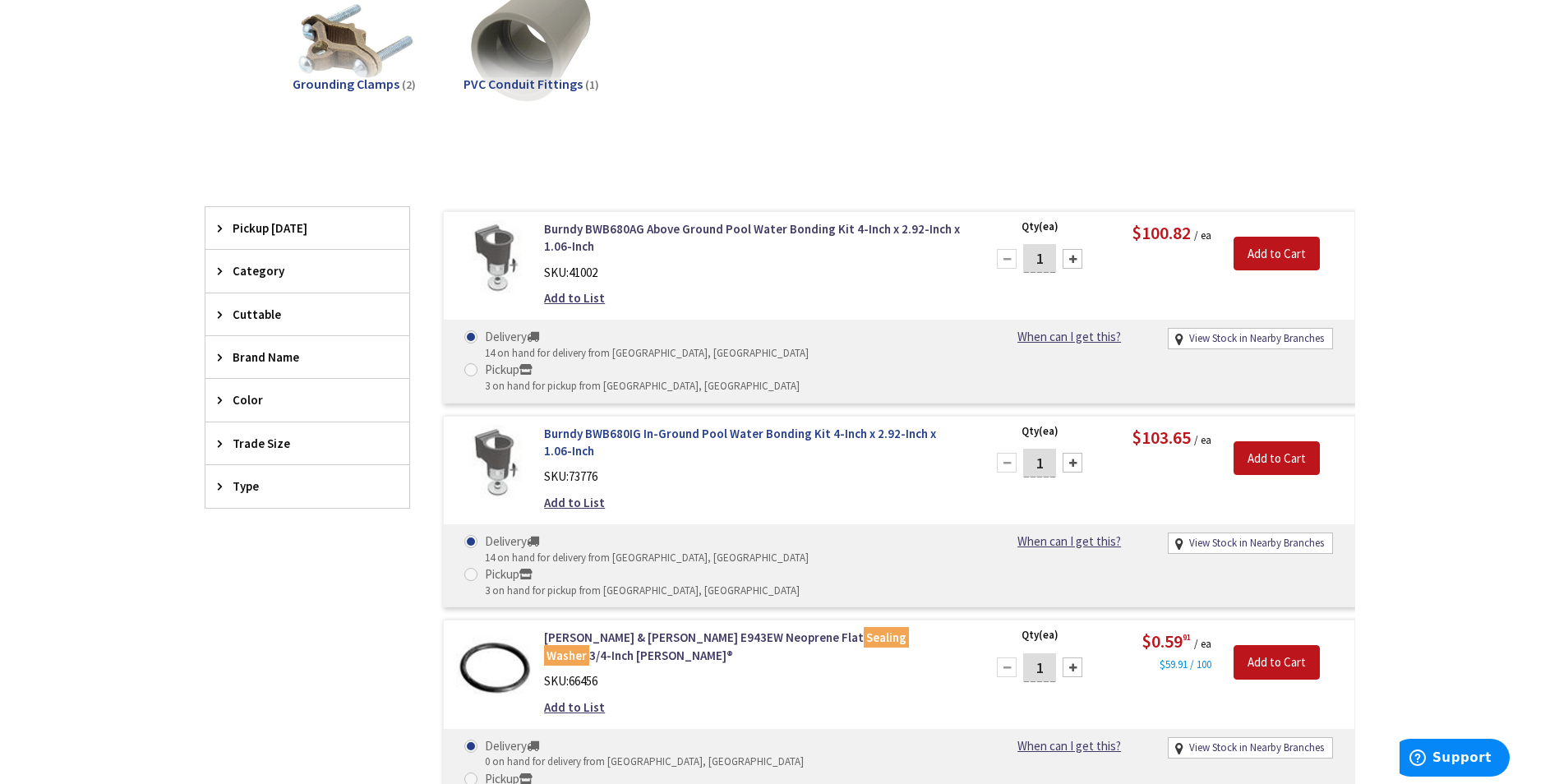
scroll to position [411, 0]
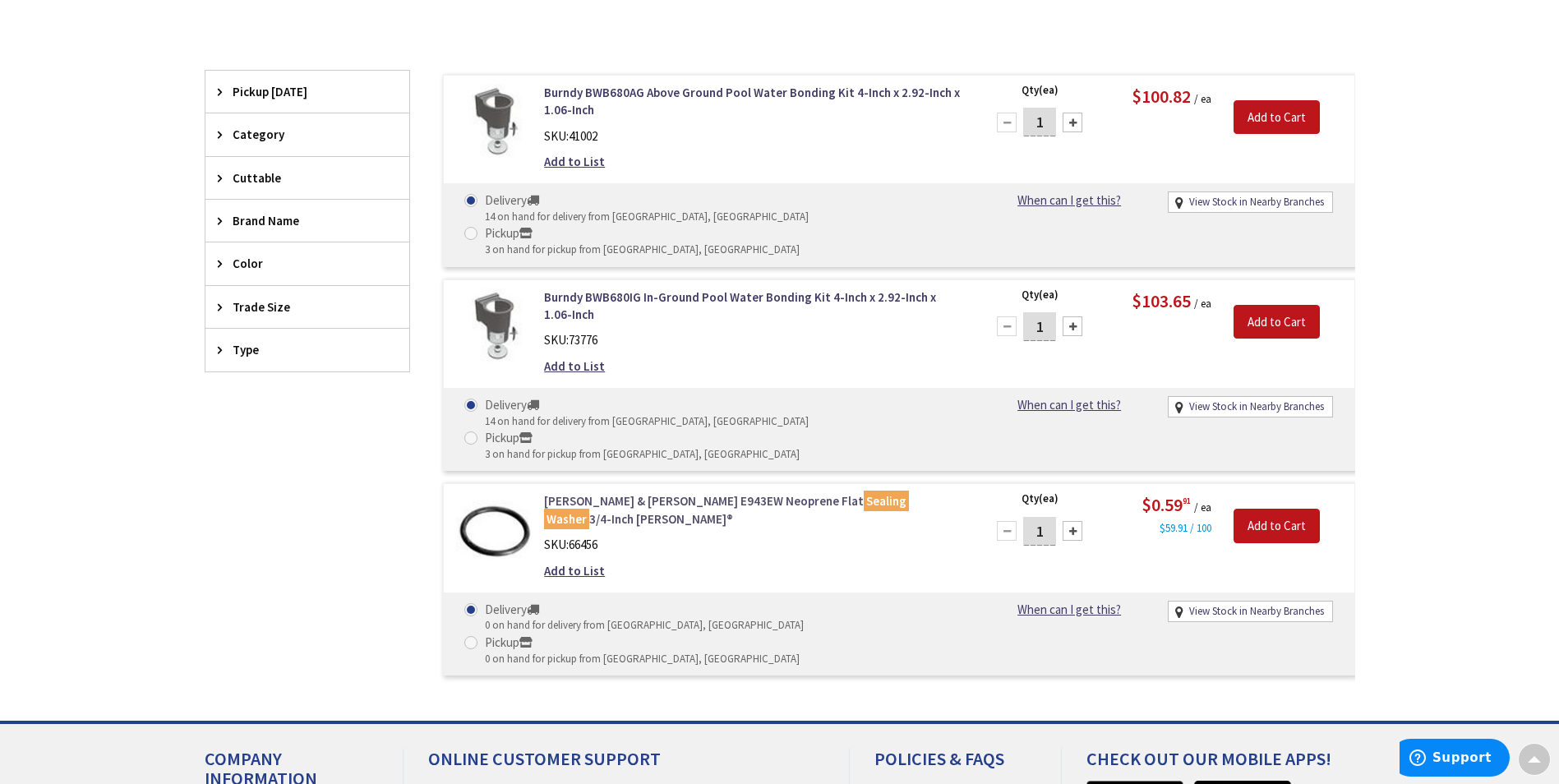
click at [710, 492] on link "Thomas & Betts E943EW Neoprene Flat Sealing Washer 3/4-Inch Carlon®" at bounding box center [753, 510] width 419 height 35
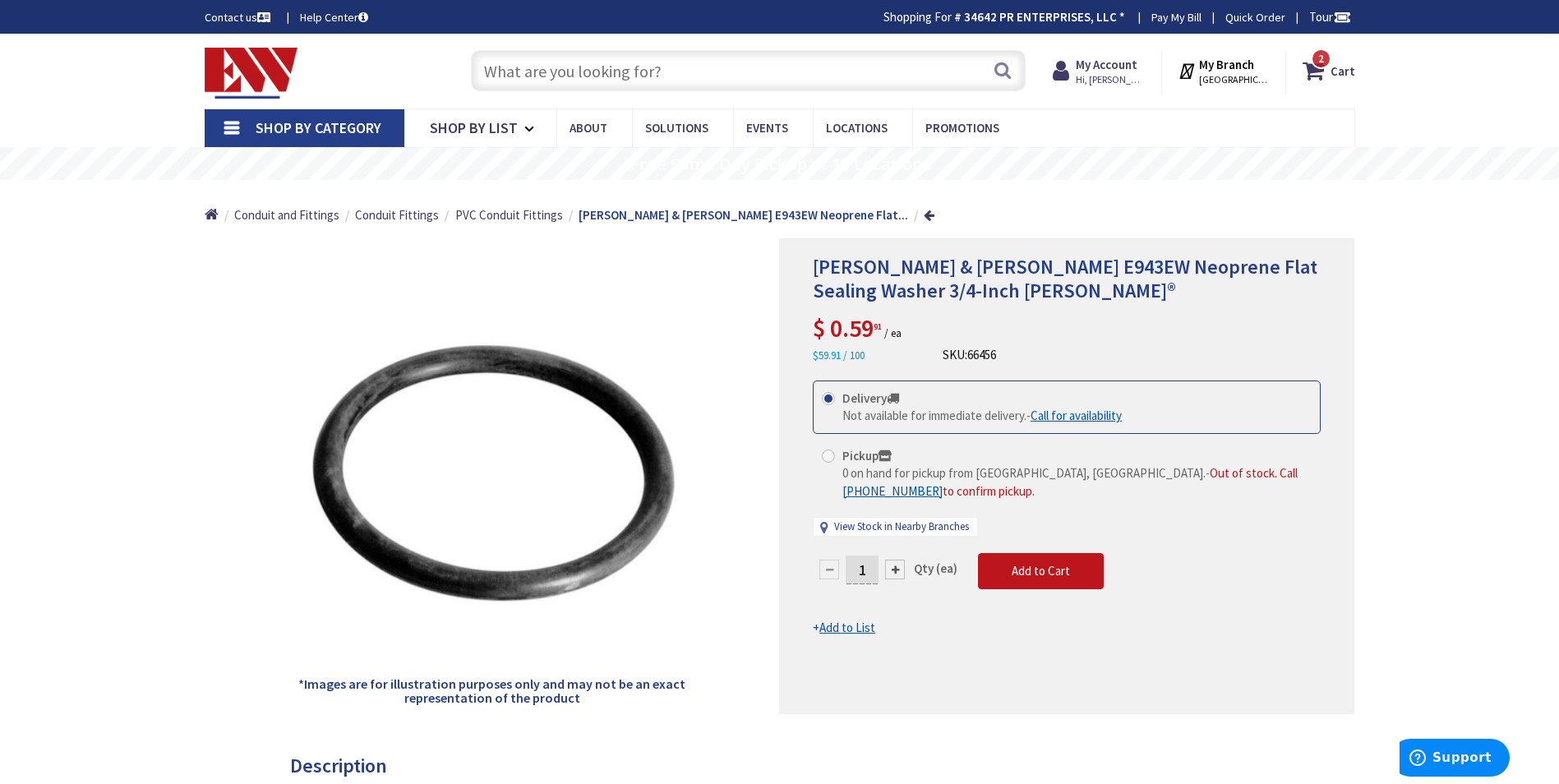
click at [549, 74] on input "text" at bounding box center [748, 70] width 555 height 41
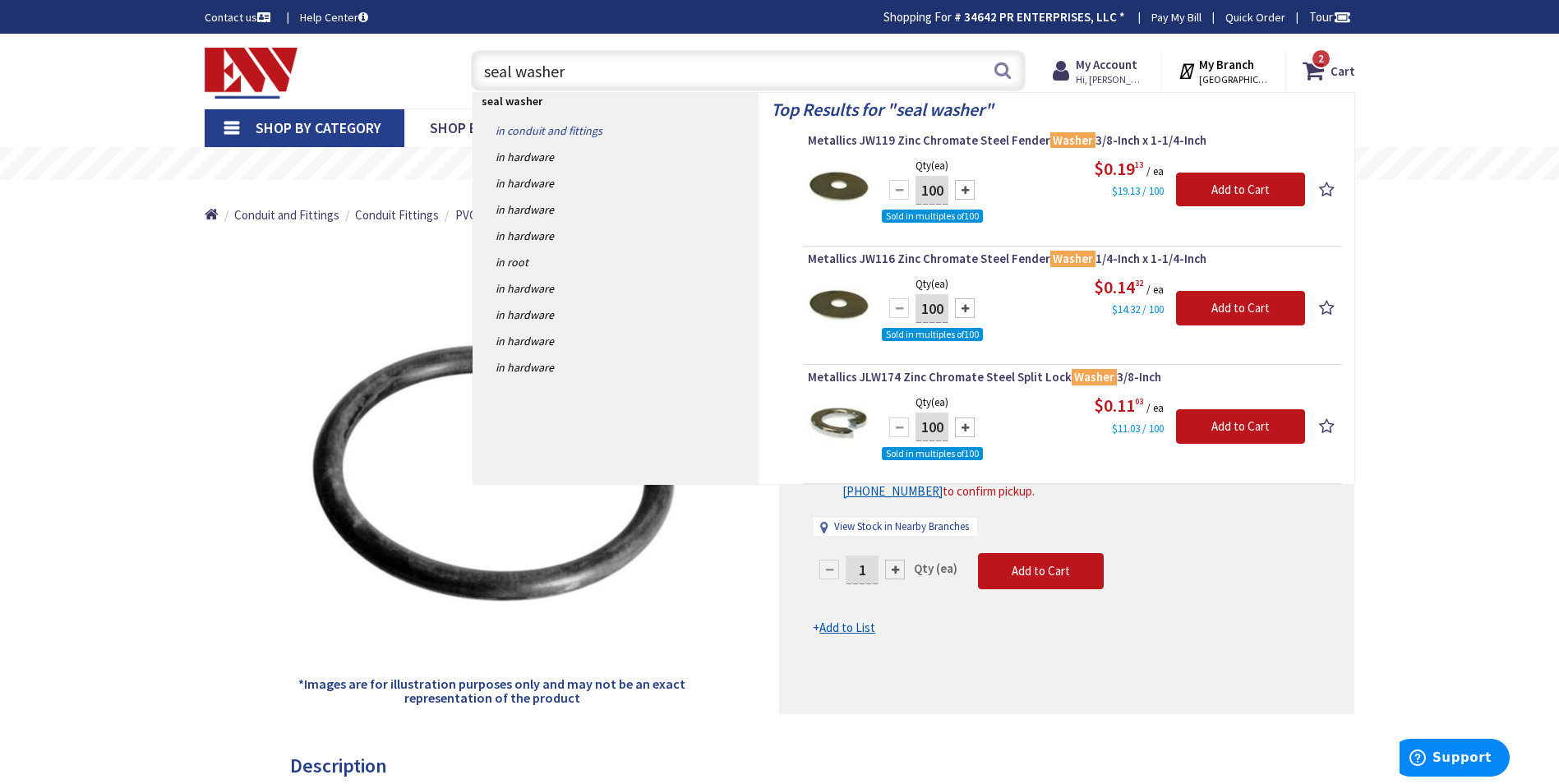
type input "seal washer"
click at [581, 129] on link "in Conduit and Fittings" at bounding box center [616, 130] width 285 height 26
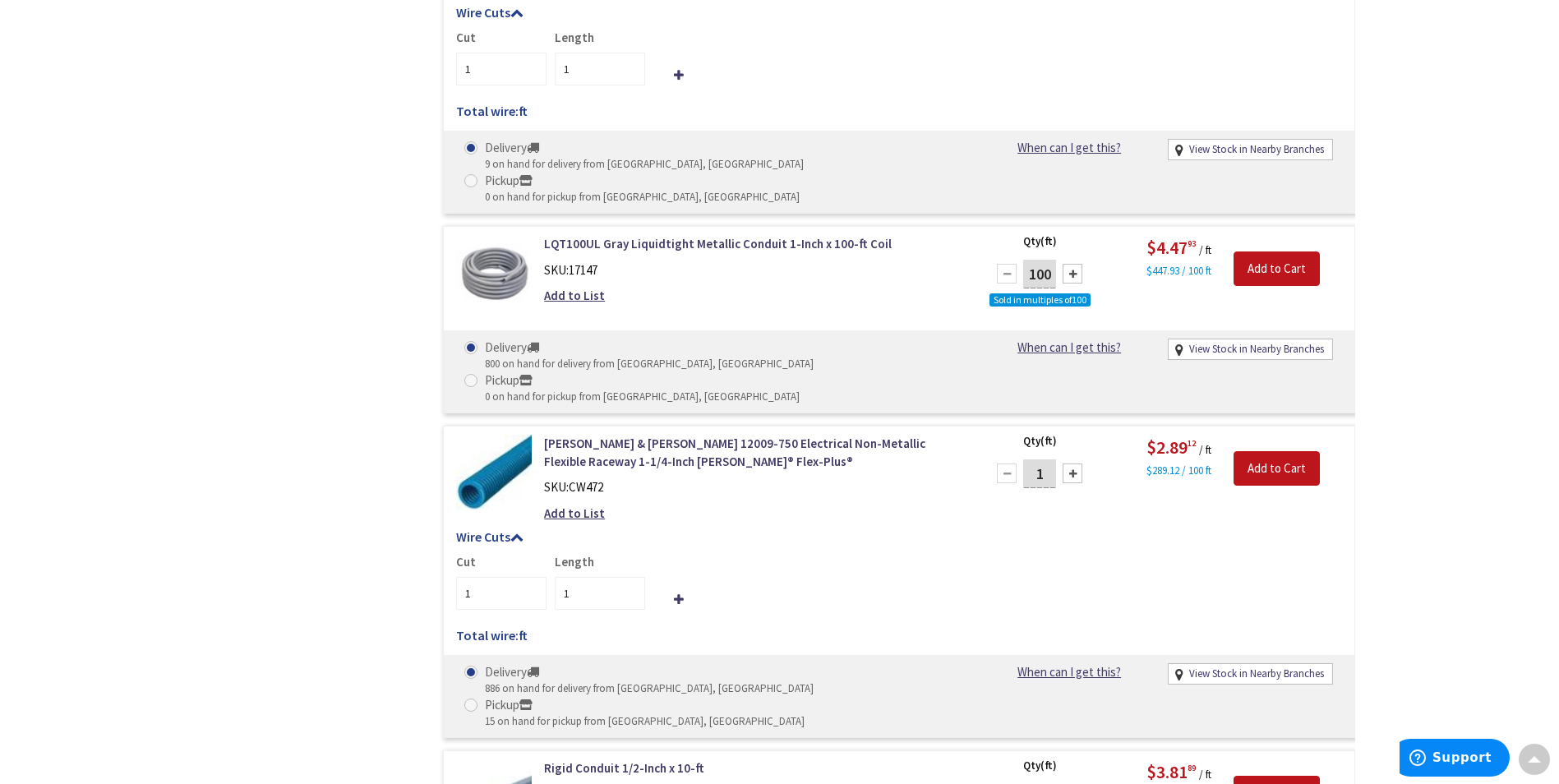
scroll to position [19788, 0]
